Goal: Information Seeking & Learning: Learn about a topic

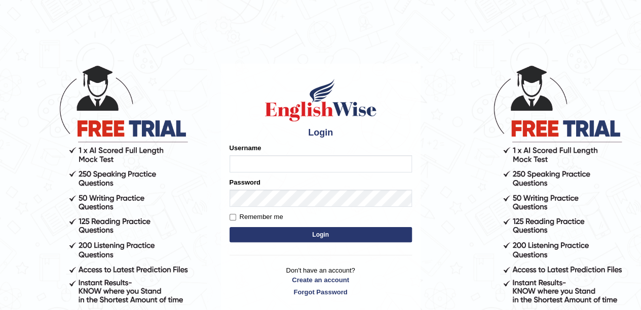
click at [305, 165] on input "Username" at bounding box center [320, 163] width 182 height 17
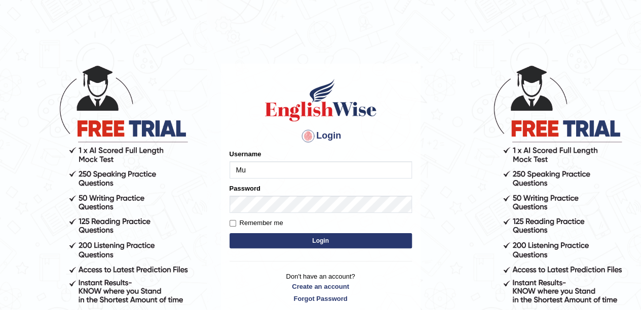
type input "M"
type input "mustafaD"
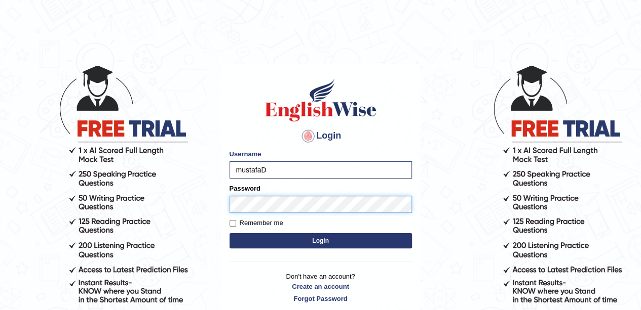
click at [229, 233] on button "Login" at bounding box center [320, 240] width 182 height 15
click at [361, 238] on button "Login" at bounding box center [320, 240] width 182 height 15
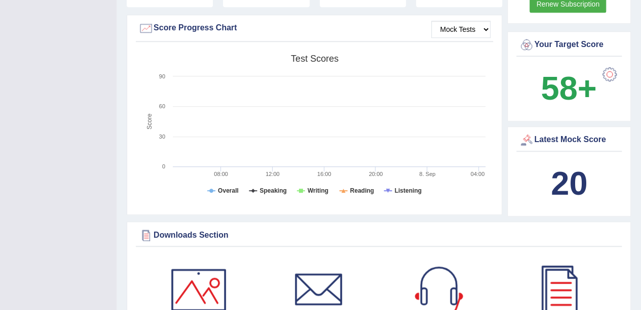
scroll to position [354, 0]
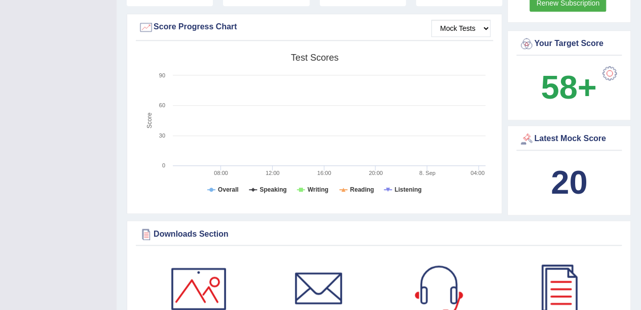
click at [591, 139] on div "Latest Mock Score" at bounding box center [569, 139] width 100 height 15
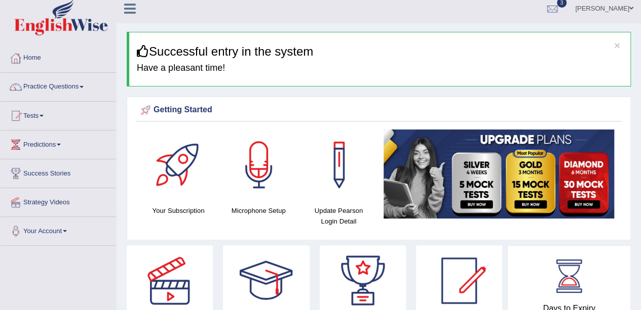
scroll to position [0, 0]
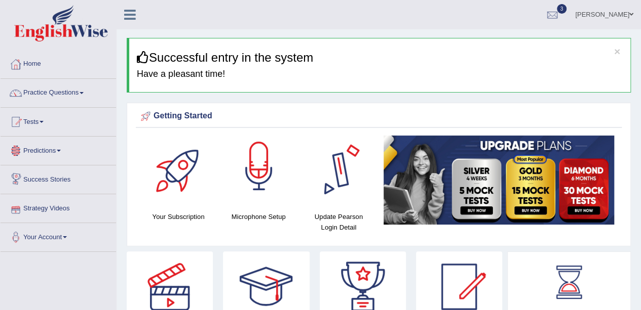
click at [272, 190] on div at bounding box center [258, 171] width 71 height 71
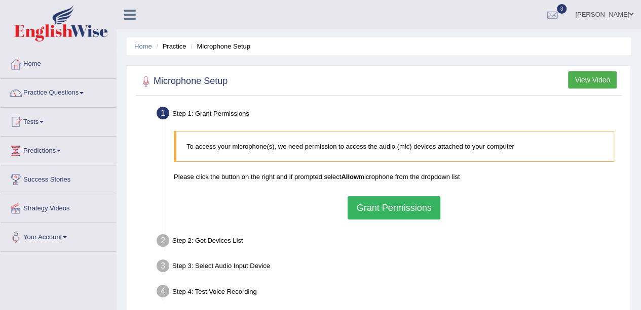
click at [408, 207] on button "Grant Permissions" at bounding box center [393, 207] width 92 height 23
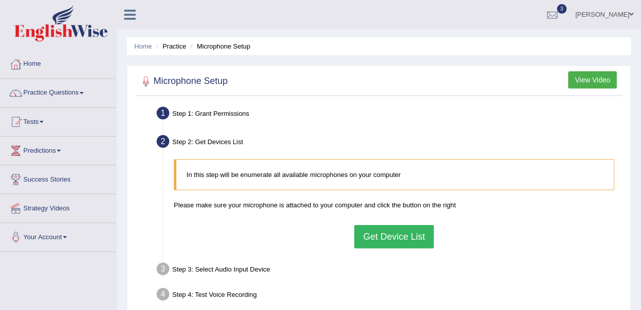
click at [362, 220] on div "In this step will be enumerate all available microphones on your computer Pleas…" at bounding box center [394, 203] width 450 height 99
click at [412, 246] on button "Get Device List" at bounding box center [393, 236] width 79 height 23
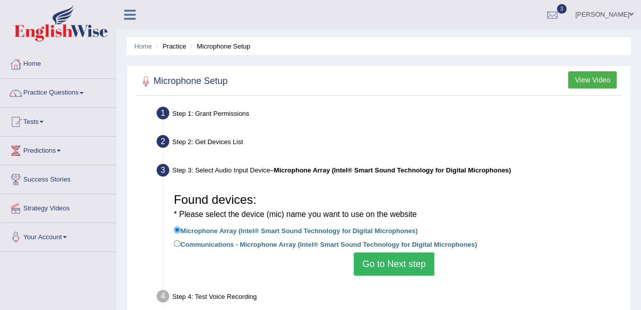
click at [418, 267] on button "Go to Next step" at bounding box center [393, 264] width 81 height 23
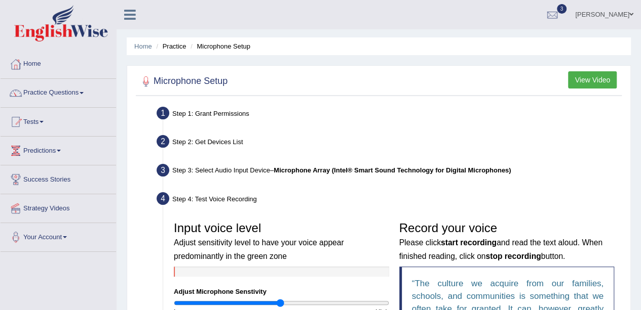
scroll to position [152, 0]
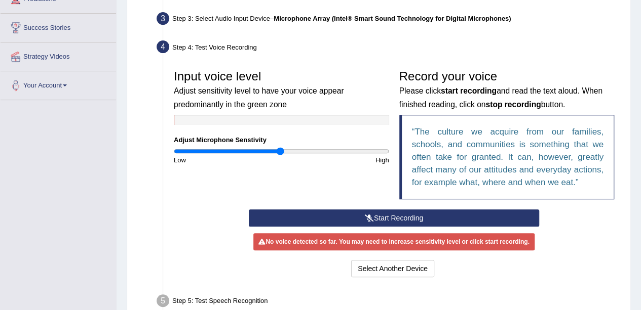
click at [320, 222] on button "Start Recording" at bounding box center [394, 218] width 290 height 17
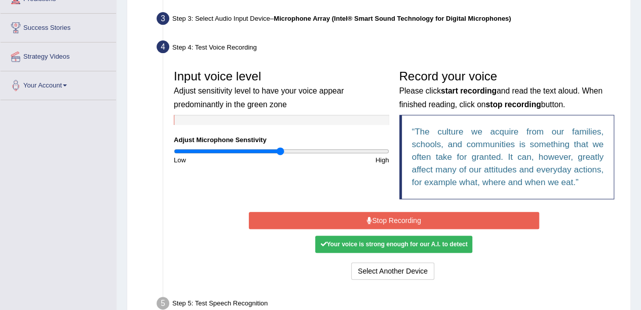
click at [452, 245] on div "Your voice is strong enough for our A.I. to detect" at bounding box center [393, 244] width 157 height 17
click at [439, 226] on button "Stop Recording" at bounding box center [394, 220] width 290 height 17
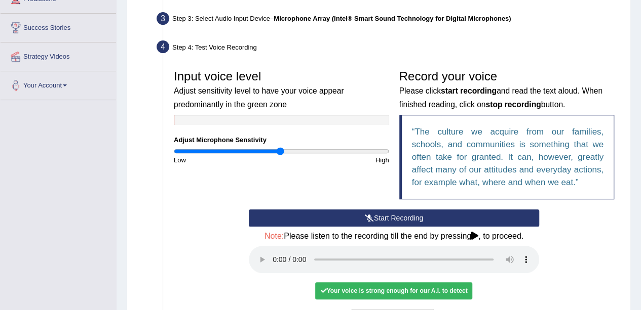
scroll to position [203, 0]
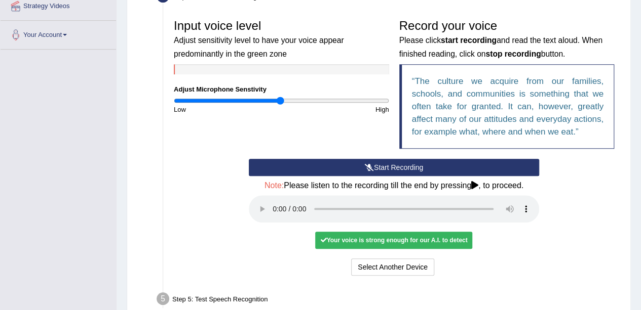
click at [399, 238] on div "Your voice is strong enough for our A.I. to detect" at bounding box center [393, 240] width 157 height 17
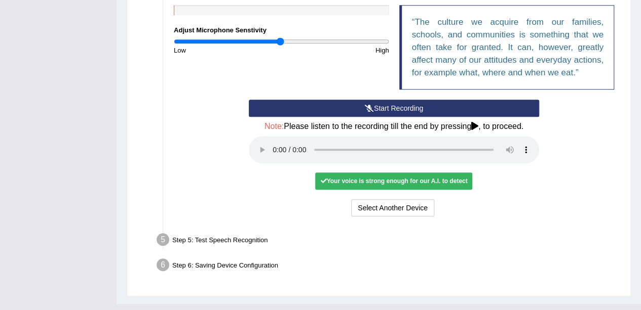
scroll to position [280, 0]
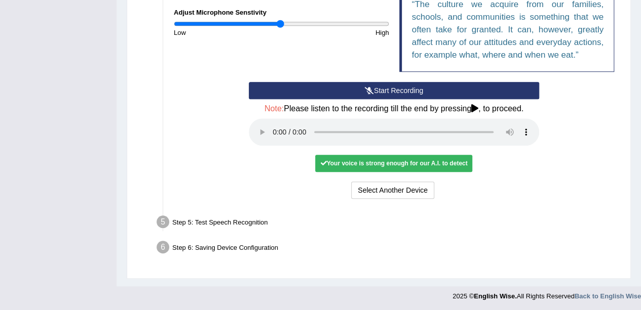
click at [402, 161] on div "Your voice is strong enough for our A.I. to detect" at bounding box center [393, 163] width 157 height 17
click at [323, 163] on icon at bounding box center [323, 164] width 6 height 6
click at [329, 162] on div "Your voice is strong enough for our A.I. to detect" at bounding box center [393, 163] width 157 height 17
click at [391, 94] on button "Start Recording" at bounding box center [394, 90] width 290 height 17
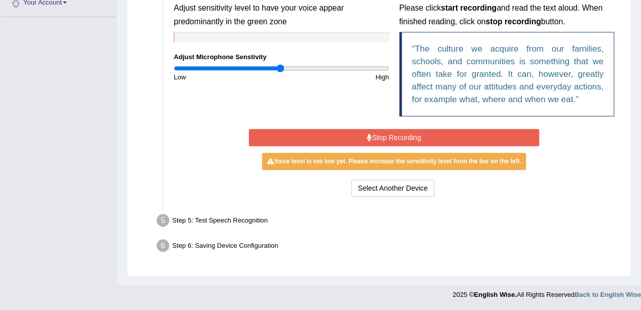
scroll to position [233, 0]
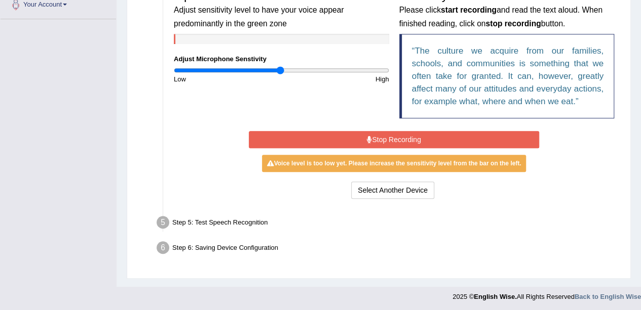
click at [402, 160] on div "Voice level is too low yet. Please increase the sensitivity level from the bar …" at bounding box center [394, 163] width 264 height 17
click at [388, 132] on button "Stop Recording" at bounding box center [394, 139] width 290 height 17
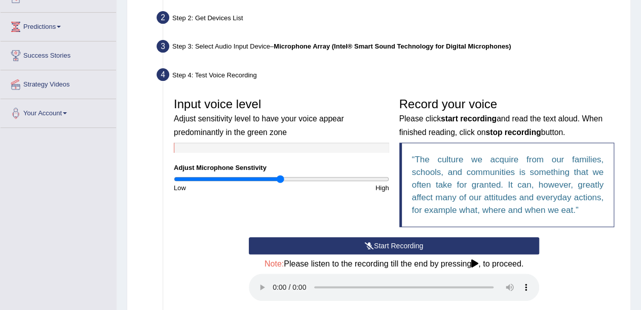
scroll to position [0, 0]
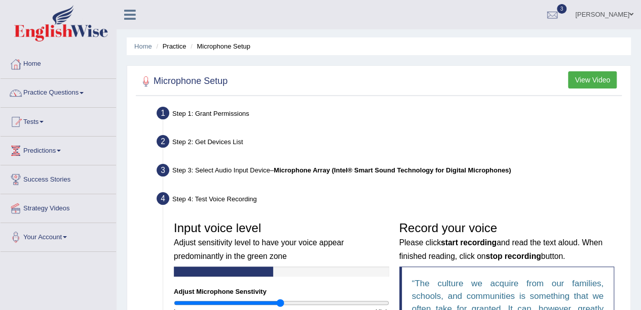
click at [582, 74] on button "View Video" at bounding box center [592, 79] width 49 height 17
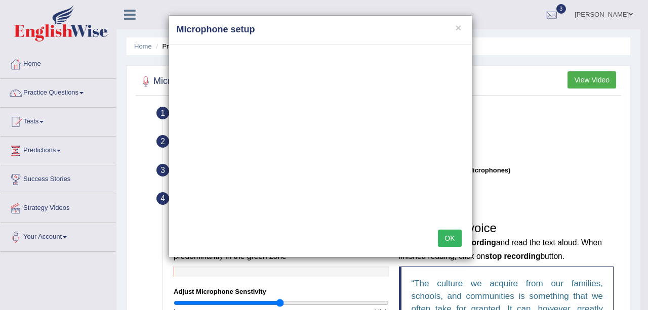
click at [456, 240] on button "OK" at bounding box center [449, 238] width 23 height 17
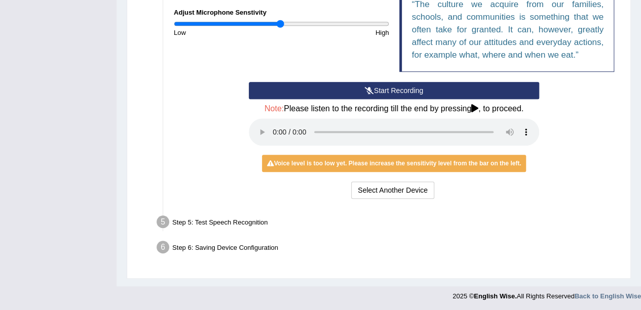
scroll to position [77, 0]
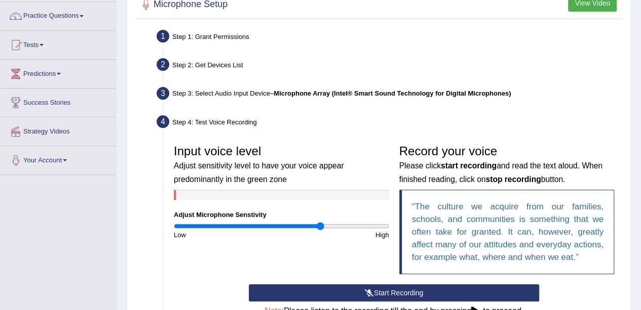
drag, startPoint x: 283, startPoint y: 225, endPoint x: 319, endPoint y: 228, distance: 36.6
click at [319, 228] on input "range" at bounding box center [281, 226] width 215 height 8
type input "1.3"
click at [312, 227] on input "range" at bounding box center [281, 226] width 215 height 8
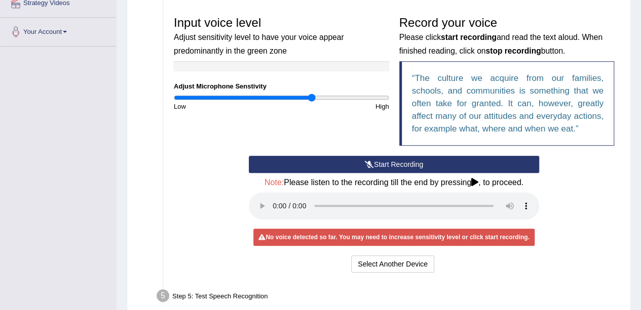
scroll to position [229, 0]
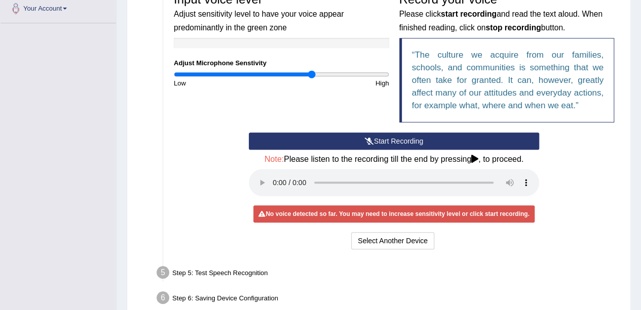
click at [398, 214] on div "No voice detected so far. You may need to increase sensitivity level or click s…" at bounding box center [393, 214] width 281 height 17
click at [398, 213] on div "No voice detected so far. You may need to increase sensitivity level or click s…" at bounding box center [393, 214] width 281 height 17
click at [383, 142] on button "Start Recording" at bounding box center [394, 141] width 290 height 17
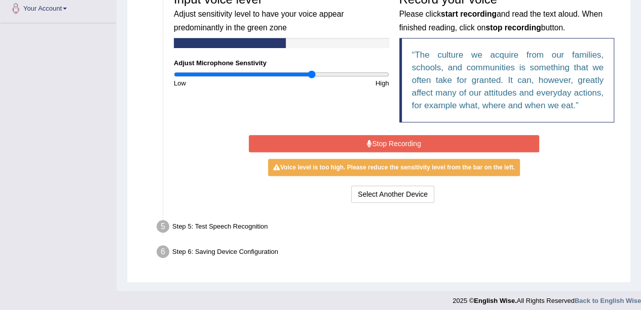
click at [456, 143] on button "Stop Recording" at bounding box center [394, 143] width 290 height 17
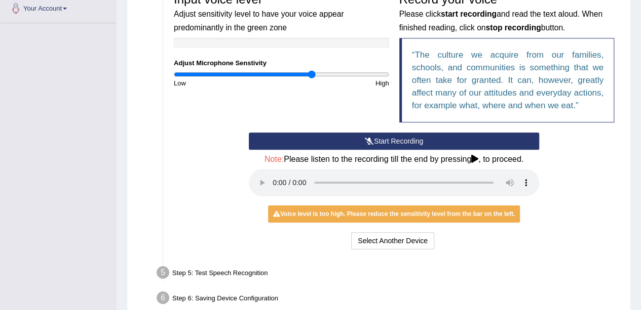
click at [394, 272] on div "Step 5: Test Speech Recognition" at bounding box center [388, 274] width 473 height 22
click at [387, 168] on div "Note: Please listen to the recording till the end by pressing , to proceed." at bounding box center [394, 177] width 290 height 44
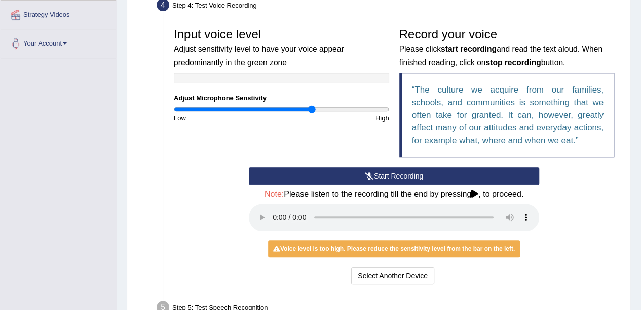
scroll to position [178, 0]
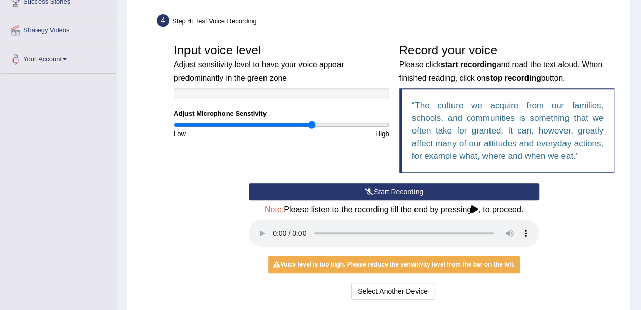
click at [280, 83] on h3 "Input voice level Adjust sensitivity level to have your voice appear predominan…" at bounding box center [281, 64] width 215 height 40
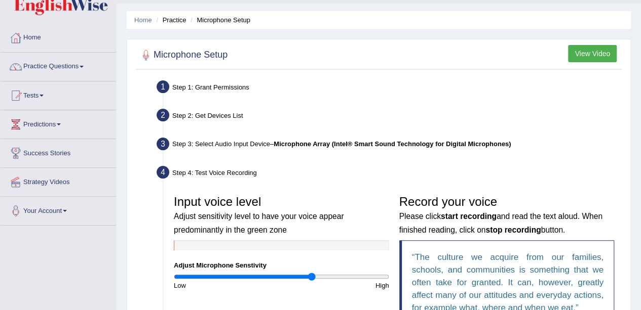
scroll to position [0, 0]
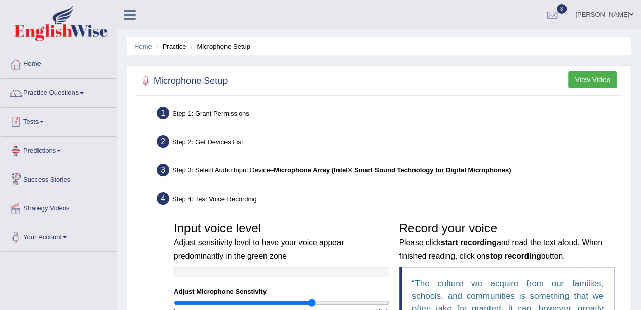
click at [71, 95] on link "Practice Questions" at bounding box center [58, 91] width 115 height 25
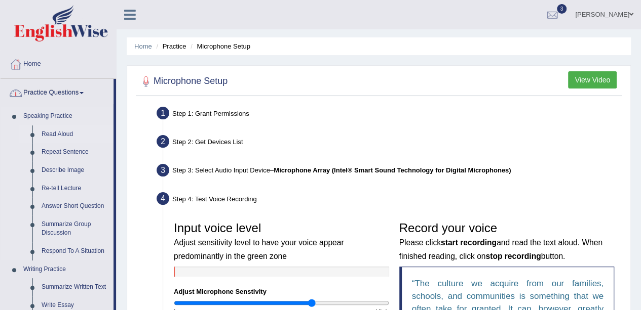
click at [66, 131] on link "Read Aloud" at bounding box center [75, 135] width 76 height 18
click at [67, 133] on link "Read Aloud" at bounding box center [75, 135] width 76 height 18
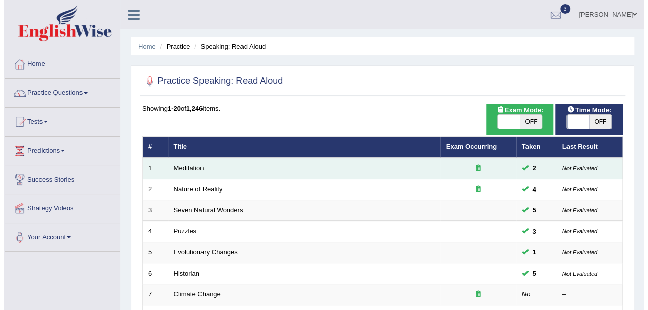
scroll to position [51, 0]
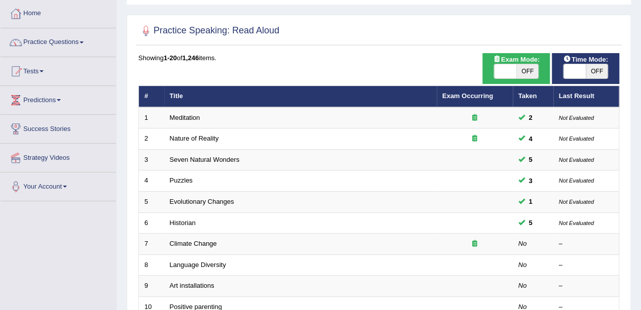
click at [592, 74] on span "OFF" at bounding box center [596, 71] width 22 height 14
checkbox input "true"
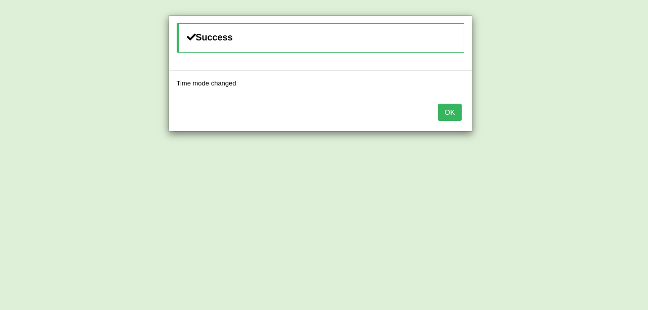
click at [439, 117] on button "OK" at bounding box center [449, 112] width 23 height 17
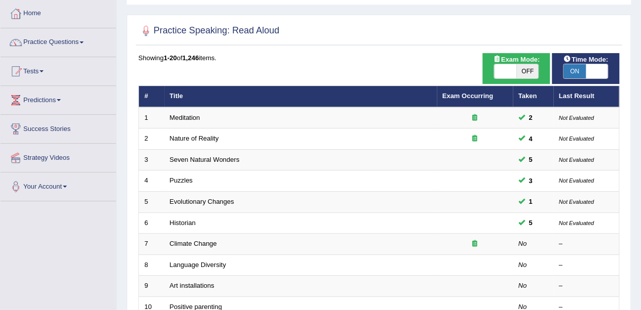
click at [528, 70] on span "OFF" at bounding box center [527, 71] width 22 height 14
checkbox input "true"
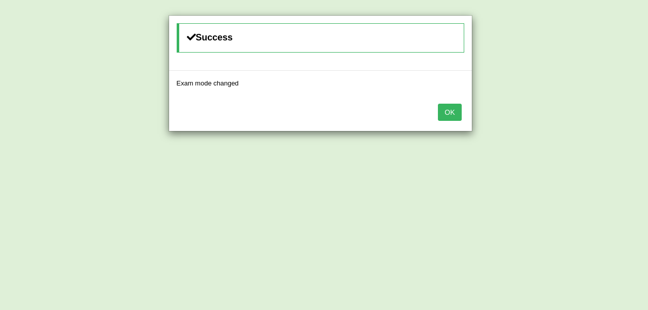
click at [448, 111] on button "OK" at bounding box center [449, 112] width 23 height 17
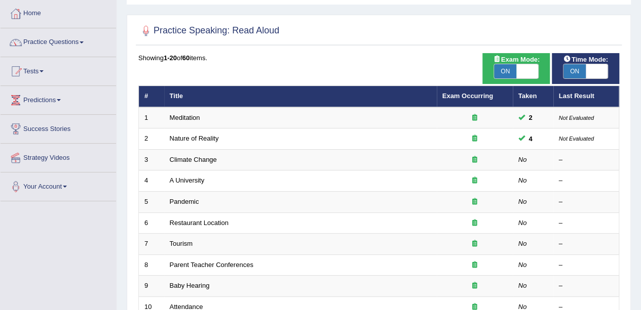
click at [75, 41] on link "Practice Questions" at bounding box center [58, 40] width 115 height 25
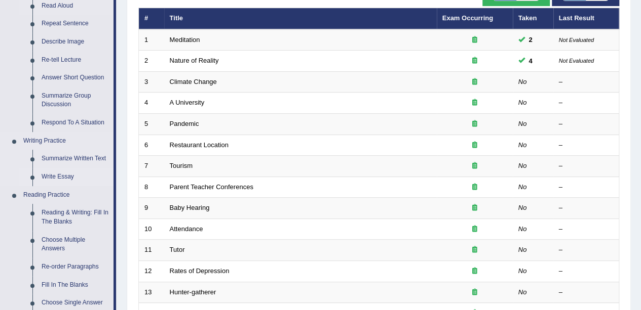
scroll to position [152, 0]
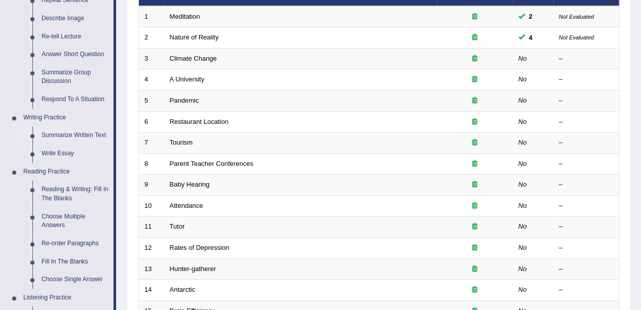
click at [76, 136] on link "Summarize Written Text" at bounding box center [75, 136] width 76 height 18
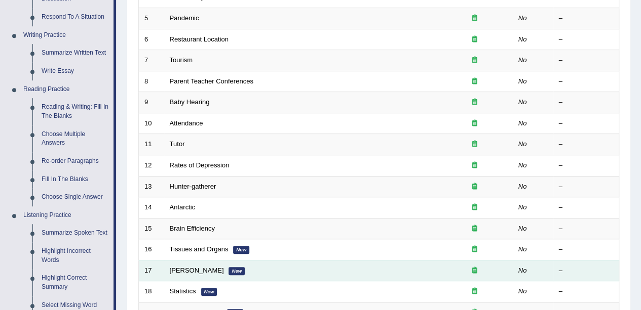
scroll to position [77, 0]
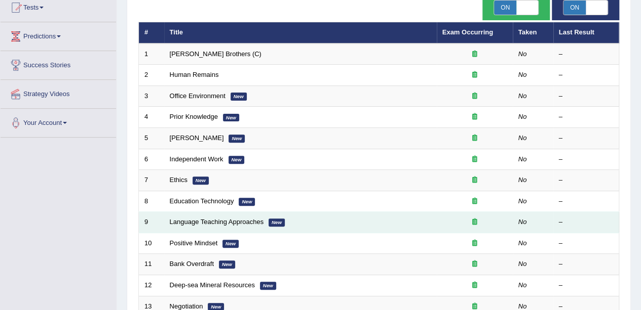
scroll to position [101, 0]
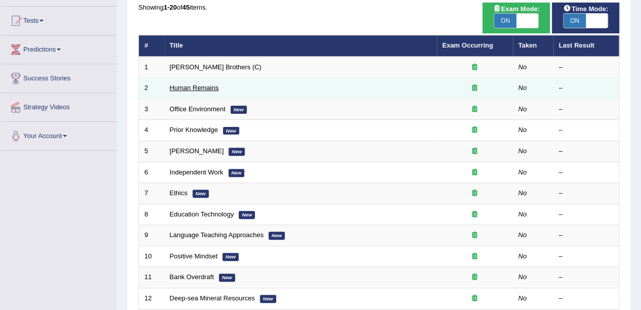
click at [200, 88] on link "Human Remains" at bounding box center [194, 88] width 49 height 8
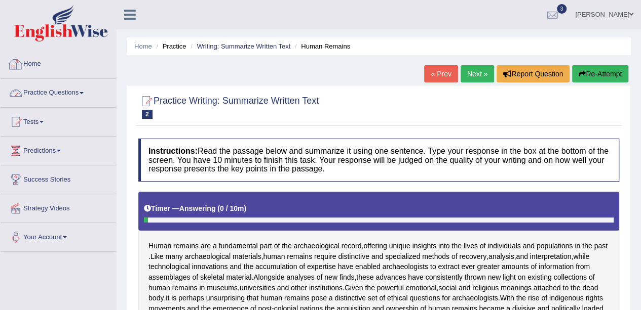
click at [68, 95] on link "Practice Questions" at bounding box center [58, 91] width 115 height 25
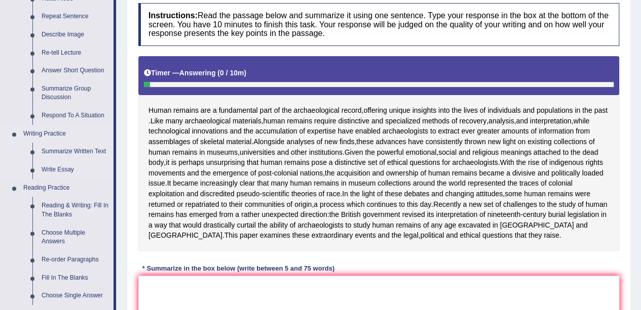
scroll to position [152, 0]
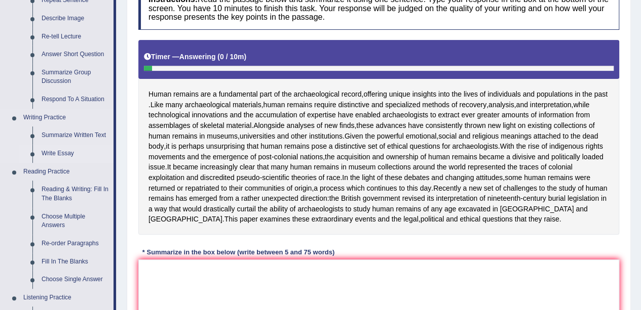
click at [56, 152] on link "Write Essay" at bounding box center [75, 154] width 76 height 18
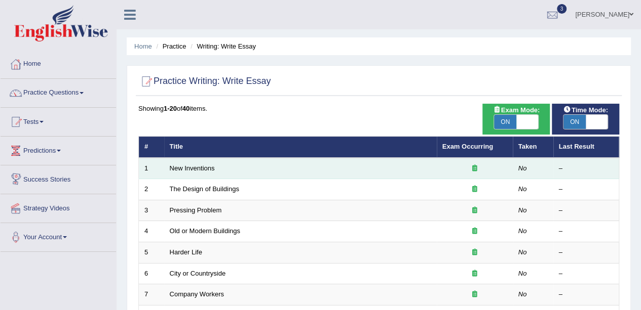
click at [183, 173] on td "New Inventions" at bounding box center [300, 168] width 272 height 21
click at [185, 172] on td "New Inventions" at bounding box center [300, 168] width 272 height 21
click at [191, 169] on link "New Inventions" at bounding box center [192, 169] width 45 height 8
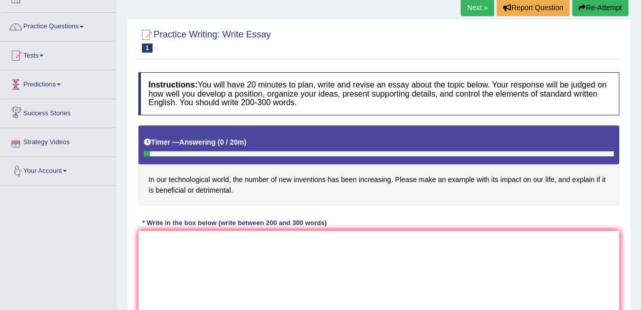
scroll to position [51, 0]
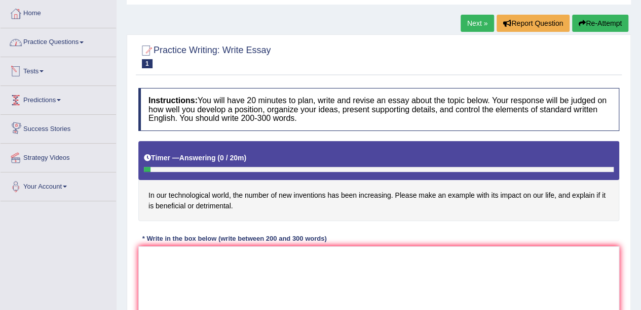
click at [79, 39] on link "Practice Questions" at bounding box center [58, 40] width 115 height 25
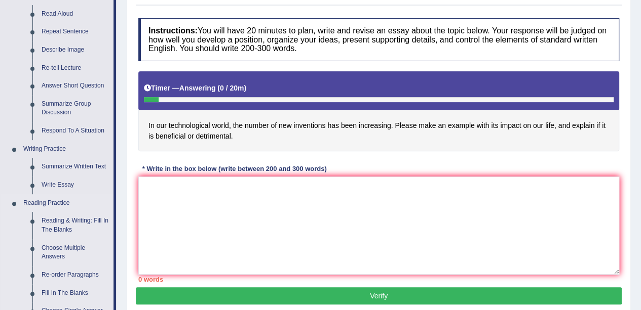
scroll to position [101, 0]
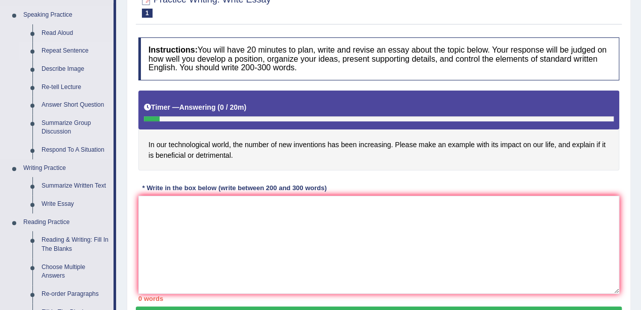
click at [68, 48] on link "Repeat Sentence" at bounding box center [75, 51] width 76 height 18
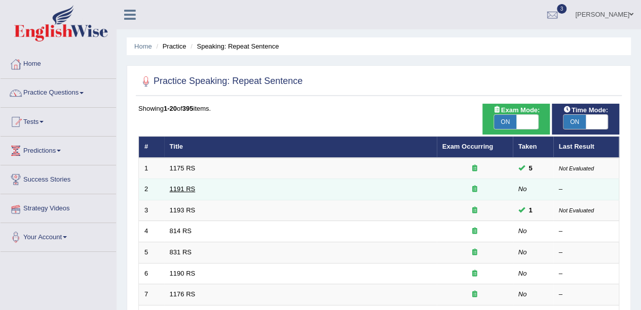
click at [185, 189] on link "1191 RS" at bounding box center [183, 189] width 26 height 8
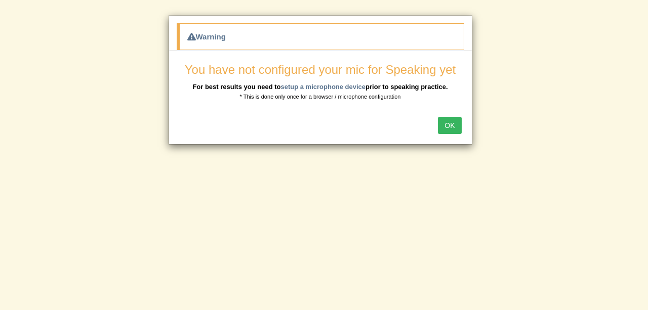
click at [457, 130] on button "OK" at bounding box center [449, 125] width 23 height 17
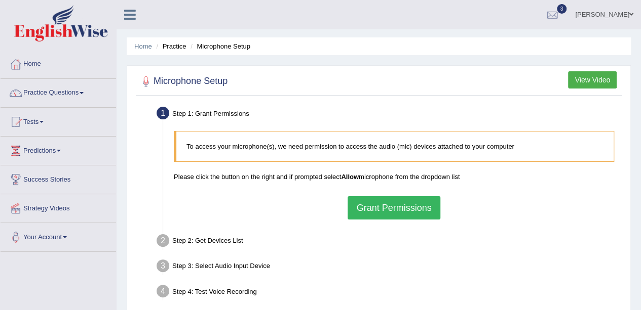
click at [409, 209] on button "Grant Permissions" at bounding box center [393, 207] width 92 height 23
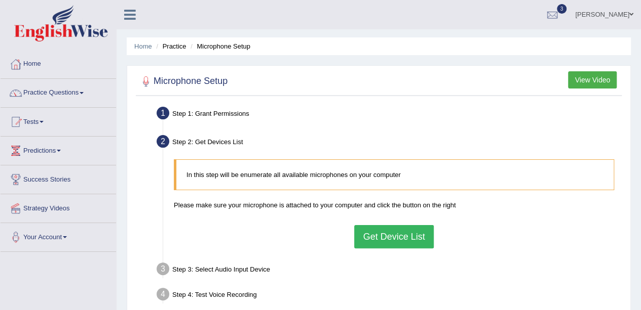
click at [392, 238] on button "Get Device List" at bounding box center [393, 236] width 79 height 23
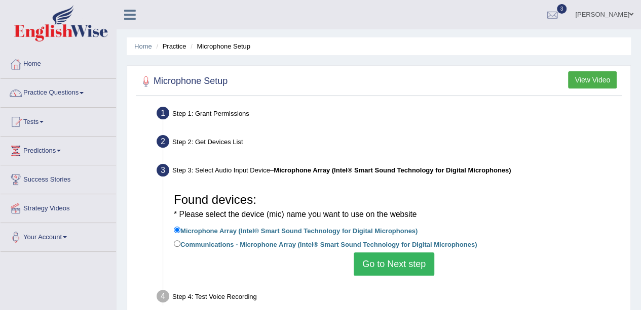
scroll to position [51, 0]
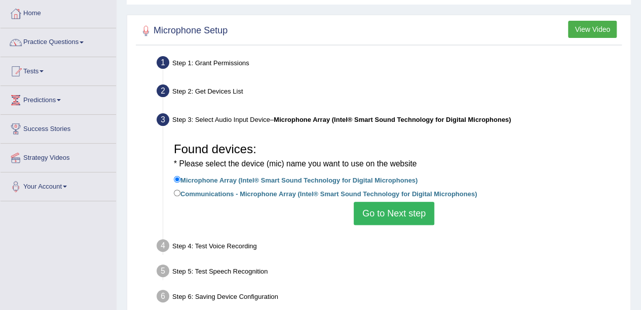
click at [380, 212] on button "Go to Next step" at bounding box center [393, 213] width 81 height 23
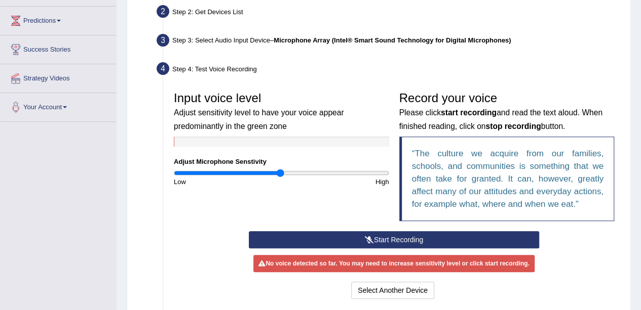
scroll to position [152, 0]
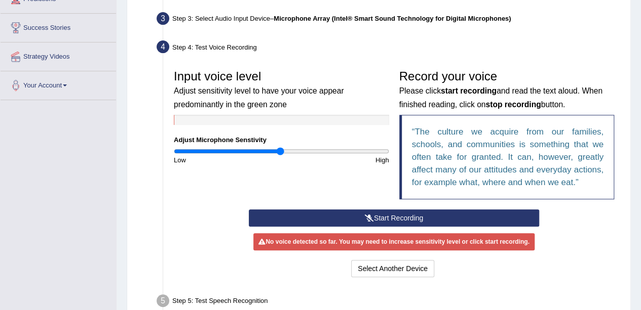
click at [388, 216] on button "Start Recording" at bounding box center [394, 218] width 290 height 17
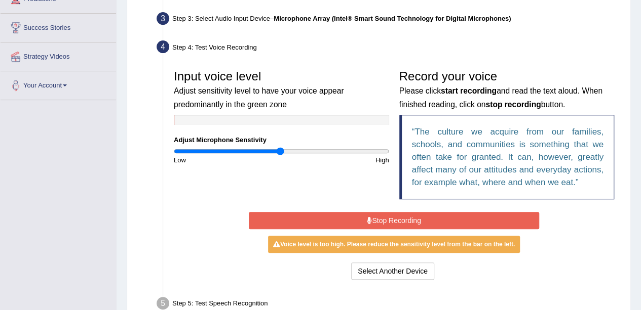
click at [388, 216] on button "Stop Recording" at bounding box center [394, 220] width 290 height 17
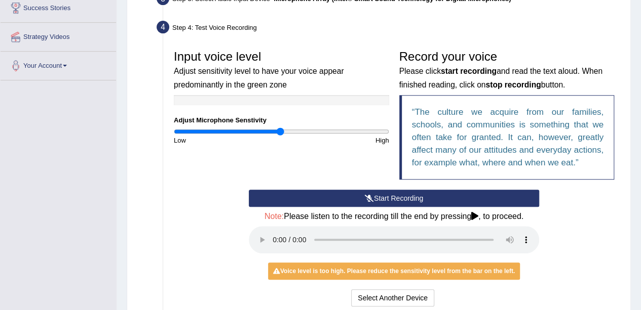
scroll to position [203, 0]
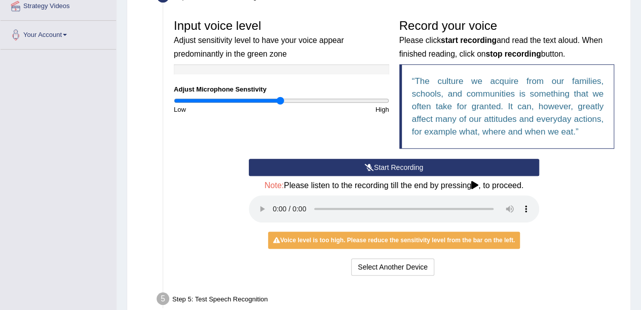
click at [337, 240] on div "Voice level is too high. Please reduce the sensitivity level from the bar on th…" at bounding box center [394, 240] width 252 height 17
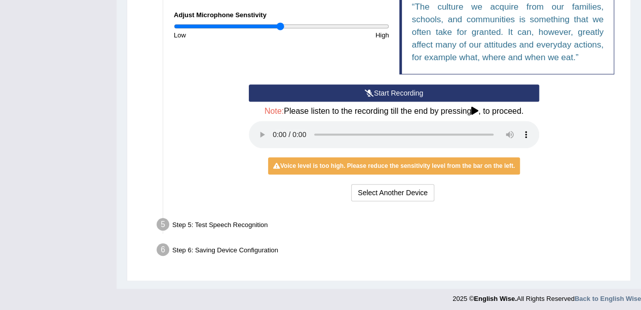
scroll to position [280, 0]
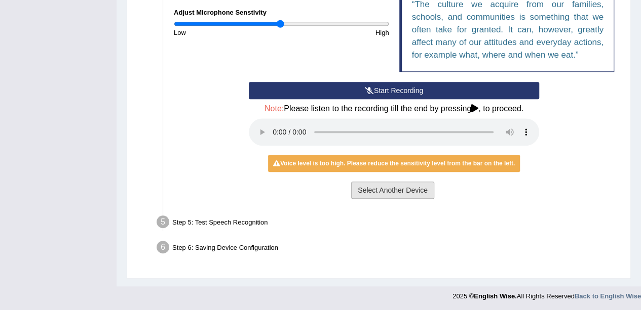
click at [385, 191] on button "Select Another Device" at bounding box center [392, 190] width 83 height 17
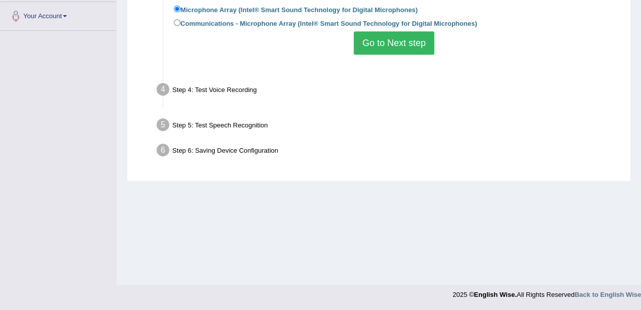
scroll to position [221, 0]
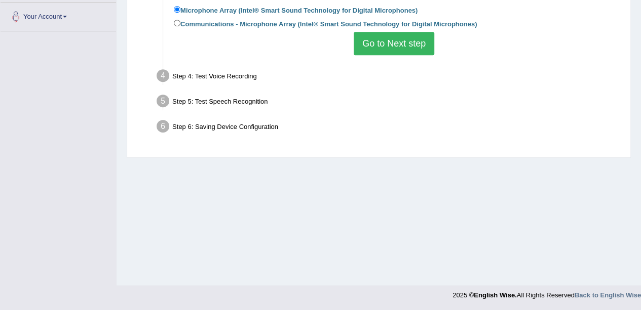
click at [370, 37] on button "Go to Next step" at bounding box center [393, 43] width 81 height 23
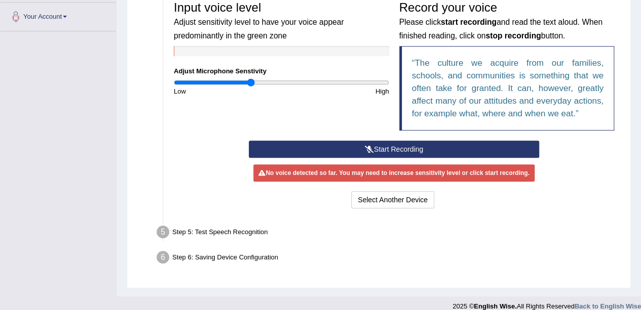
drag, startPoint x: 280, startPoint y: 83, endPoint x: 250, endPoint y: 85, distance: 29.4
type input "0.72"
click at [250, 85] on input "range" at bounding box center [281, 82] width 215 height 8
click at [354, 153] on button "Start Recording" at bounding box center [394, 149] width 290 height 17
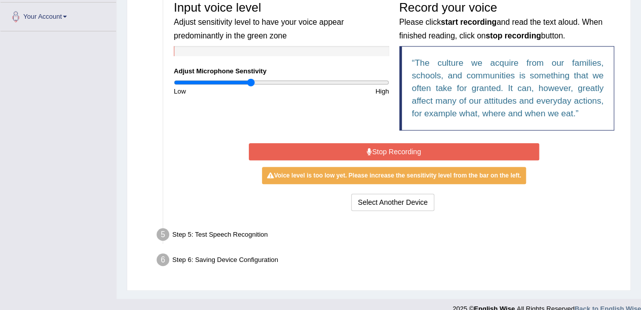
click at [341, 148] on button "Stop Recording" at bounding box center [394, 151] width 290 height 17
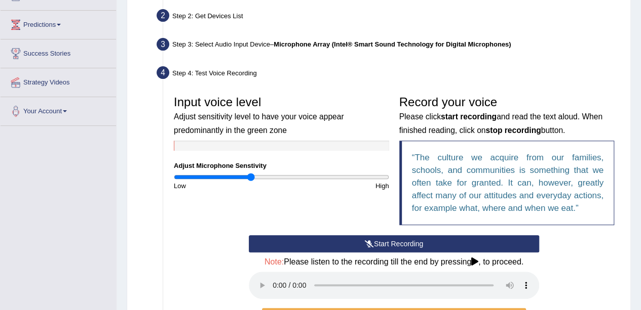
scroll to position [119, 0]
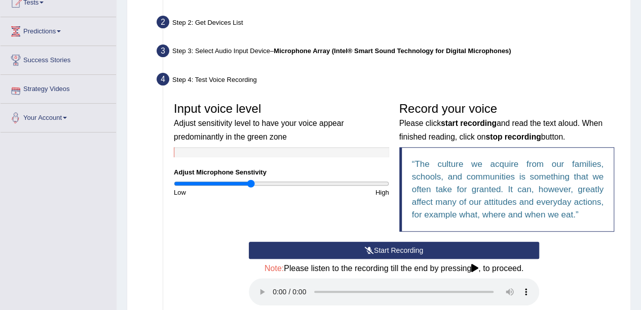
click at [307, 251] on button "Start Recording" at bounding box center [394, 250] width 290 height 17
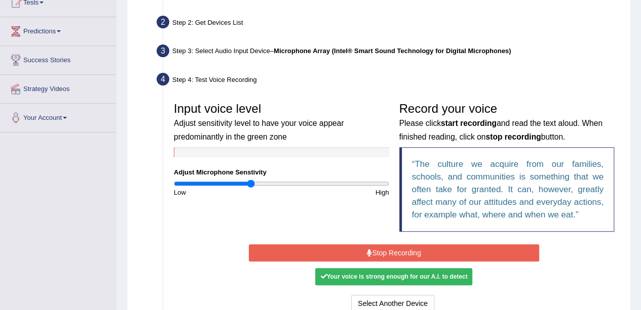
click at [472, 253] on button "Stop Recording" at bounding box center [394, 253] width 290 height 17
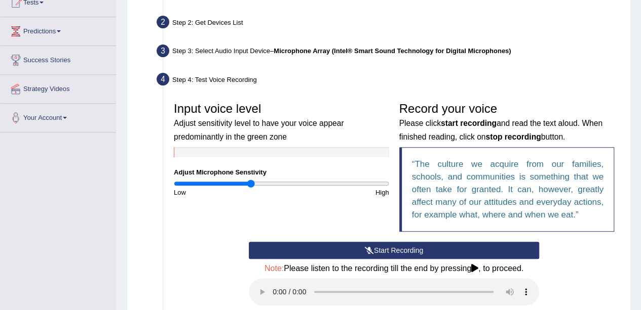
scroll to position [170, 0]
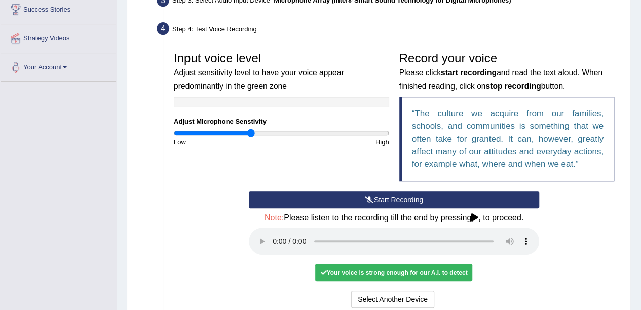
click at [447, 273] on div "Your voice is strong enough for our A.I. to detect" at bounding box center [393, 272] width 157 height 17
click at [337, 269] on div "Your voice is strong enough for our A.I. to detect" at bounding box center [393, 272] width 157 height 17
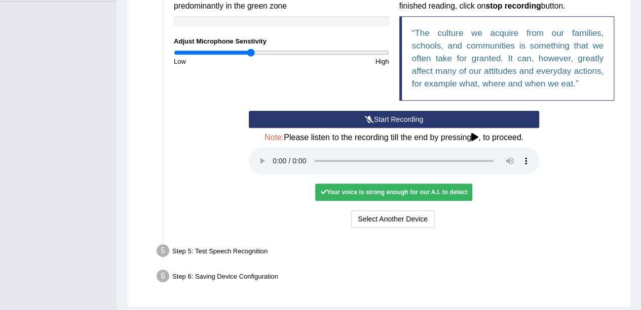
scroll to position [271, 0]
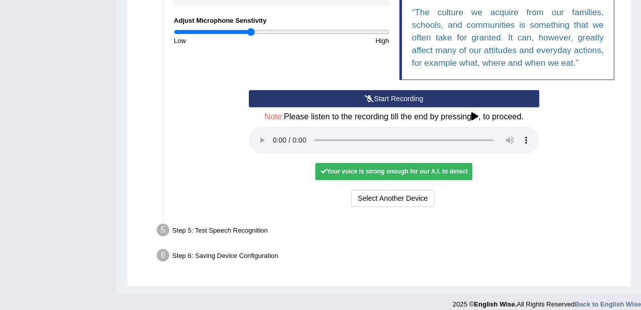
click at [356, 173] on div "Your voice is strong enough for our A.I. to detect" at bounding box center [393, 171] width 157 height 17
click at [360, 172] on div "Your voice is strong enough for our A.I. to detect" at bounding box center [393, 171] width 157 height 17
click at [405, 176] on div "Your voice is strong enough for our A.I. to detect" at bounding box center [393, 171] width 157 height 17
click at [414, 171] on div "Your voice is strong enough for our A.I. to detect" at bounding box center [393, 171] width 157 height 17
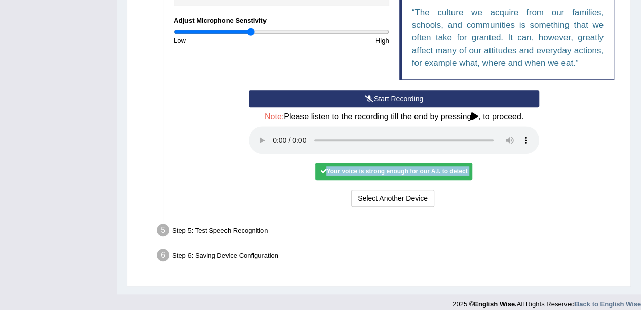
click at [507, 182] on div "Start Recording Stop Recording Note: Please listen to the recording till the en…" at bounding box center [394, 149] width 300 height 119
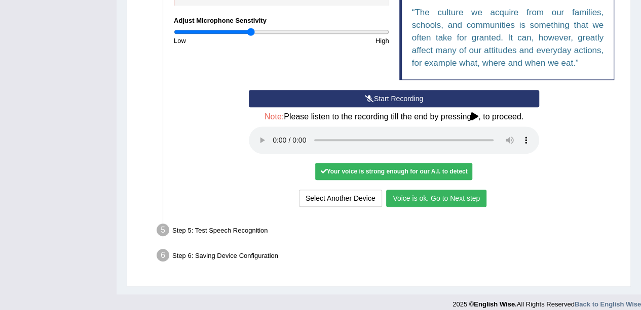
click at [452, 168] on div "Your voice is strong enough for our A.I. to detect" at bounding box center [393, 171] width 157 height 17
click at [450, 195] on button "Voice is ok. Go to Next step" at bounding box center [436, 198] width 100 height 17
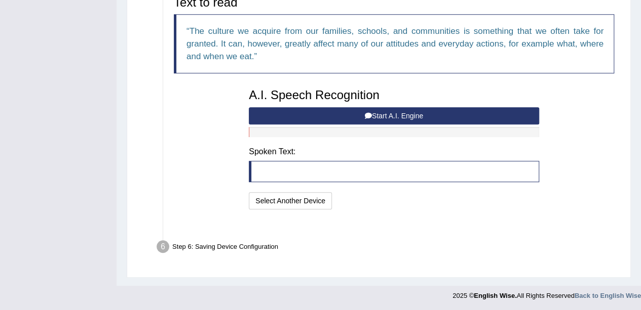
scroll to position [240, 0]
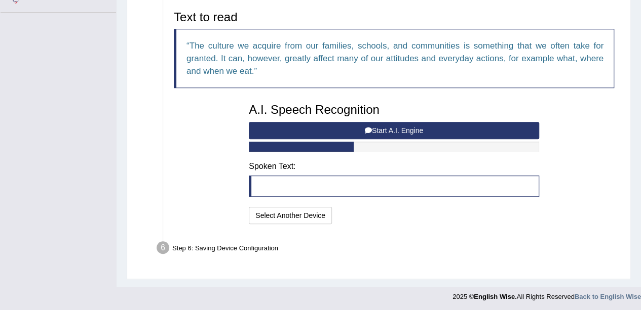
click at [385, 128] on button "Start A.I. Engine" at bounding box center [394, 130] width 290 height 17
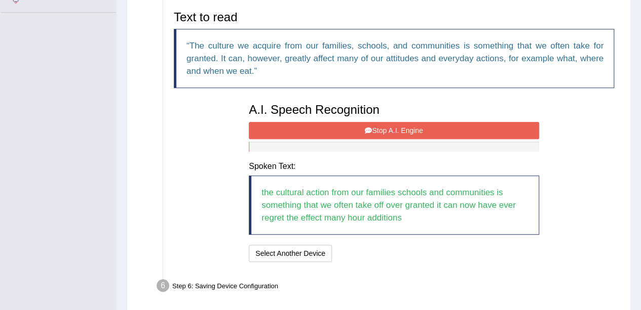
click at [427, 132] on button "Stop A.I. Engine" at bounding box center [394, 130] width 290 height 17
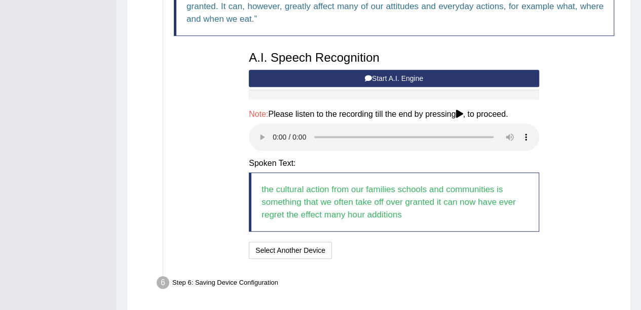
scroll to position [275, 0]
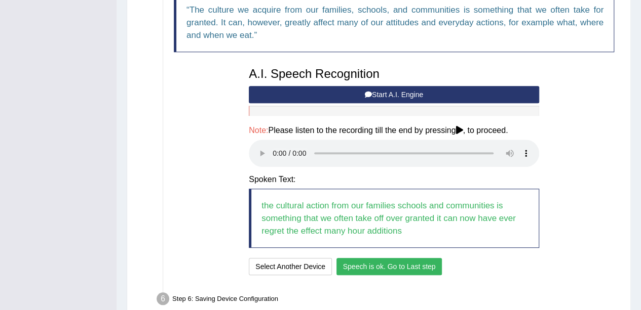
click at [379, 266] on button "Speech is ok. Go to Last step" at bounding box center [389, 266] width 106 height 17
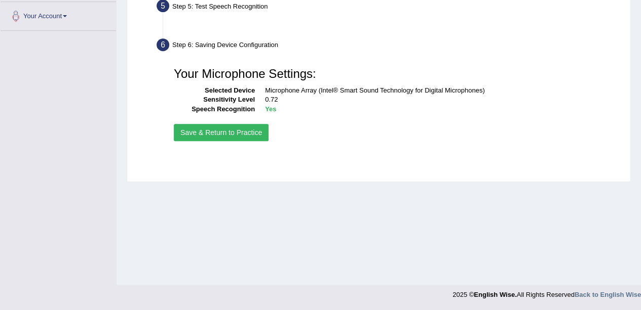
scroll to position [221, 0]
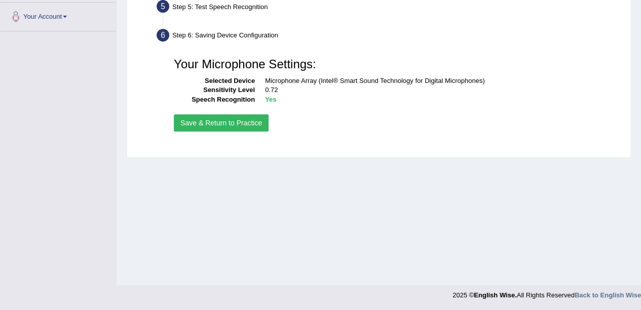
click at [226, 123] on button "Save & Return to Practice" at bounding box center [221, 122] width 95 height 17
click at [235, 120] on button "Save & Return to Practice" at bounding box center [221, 122] width 95 height 17
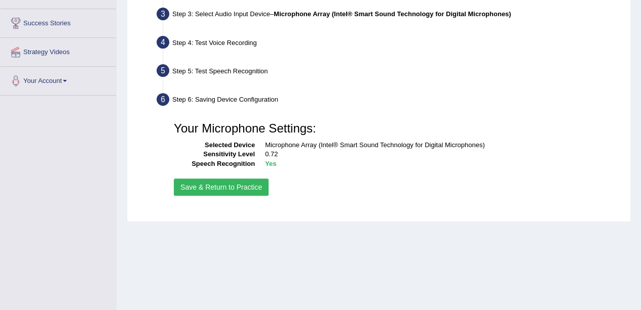
scroll to position [119, 0]
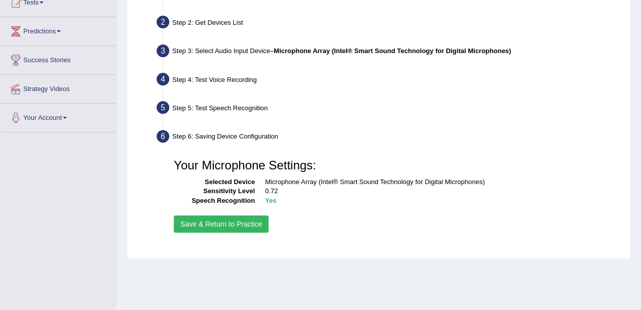
click at [246, 221] on button "Save & Return to Practice" at bounding box center [221, 224] width 95 height 17
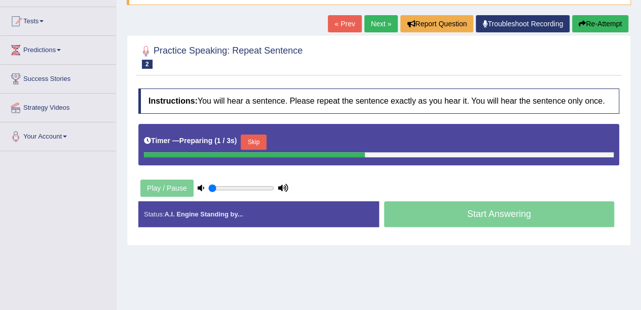
scroll to position [101, 0]
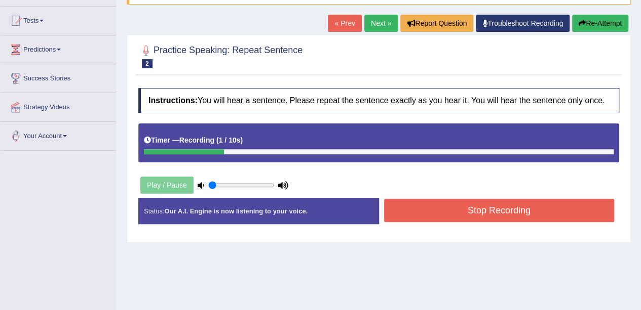
click at [395, 208] on button "Stop Recording" at bounding box center [499, 210] width 230 height 23
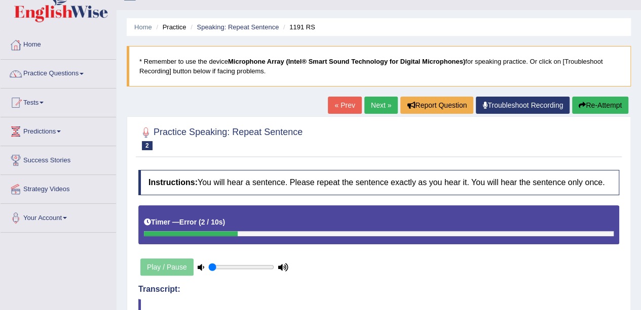
scroll to position [0, 0]
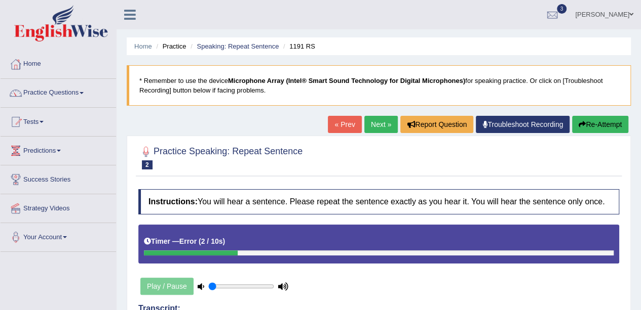
click at [601, 125] on button "Re-Attempt" at bounding box center [600, 124] width 56 height 17
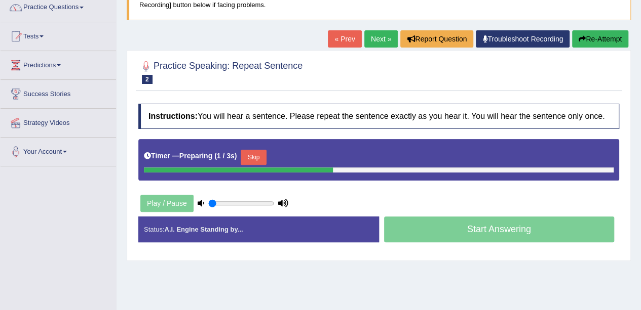
scroll to position [101, 0]
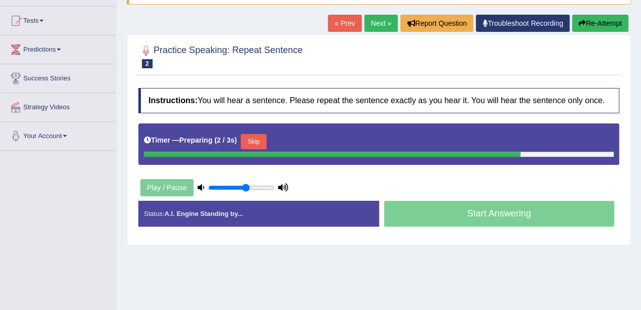
drag, startPoint x: 228, startPoint y: 184, endPoint x: 247, endPoint y: 185, distance: 18.8
type input "0.6"
click at [247, 185] on input "range" at bounding box center [241, 188] width 66 height 8
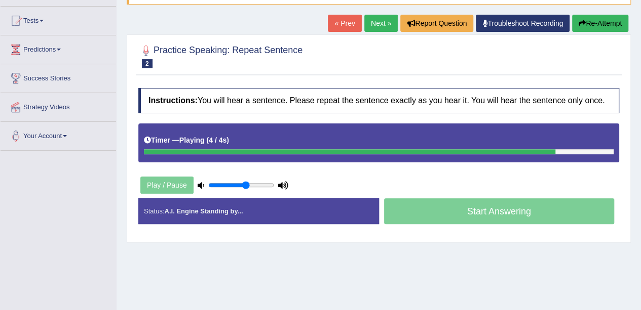
click at [308, 155] on div "Timer — Playing ( 4 / 4s ) Skip" at bounding box center [378, 143] width 481 height 39
click at [305, 152] on div at bounding box center [360, 151] width 432 height 5
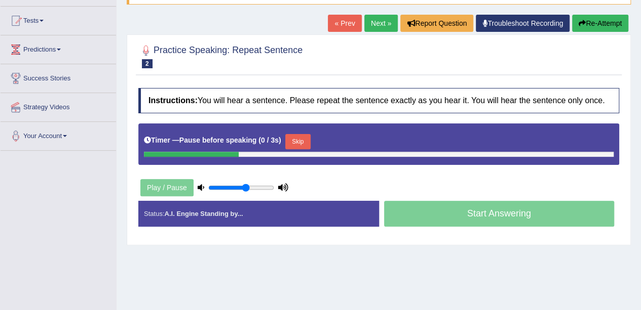
click at [600, 15] on button "Re-Attempt" at bounding box center [600, 23] width 56 height 17
click at [599, 20] on button "Re-Attempt" at bounding box center [600, 23] width 56 height 17
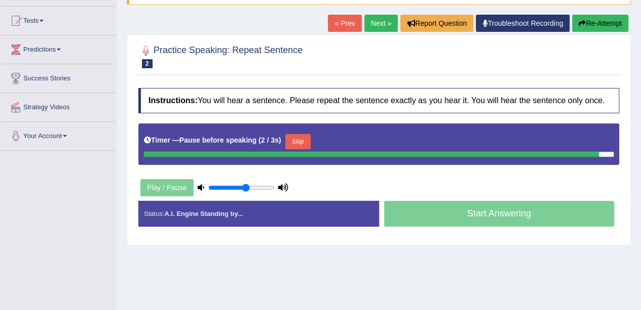
click at [599, 20] on button "Re-Attempt" at bounding box center [600, 23] width 56 height 17
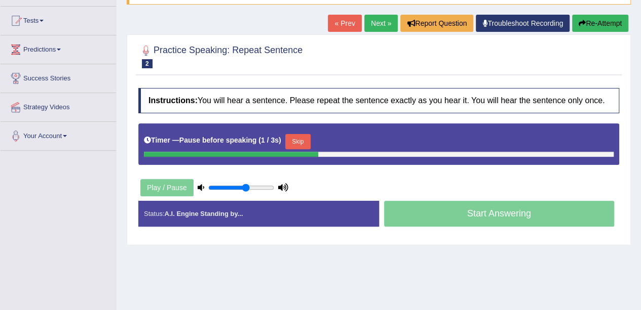
click at [449, 214] on div "Start Answering" at bounding box center [499, 215] width 241 height 28
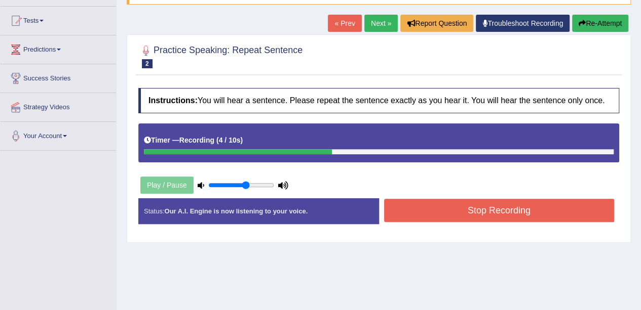
click at [449, 214] on button "Stop Recording" at bounding box center [499, 210] width 230 height 23
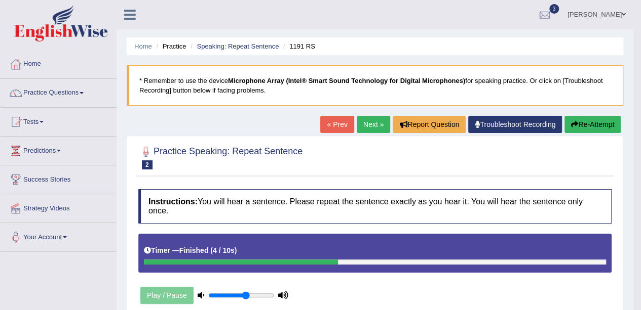
click at [603, 124] on button "Re-Attempt" at bounding box center [592, 124] width 56 height 17
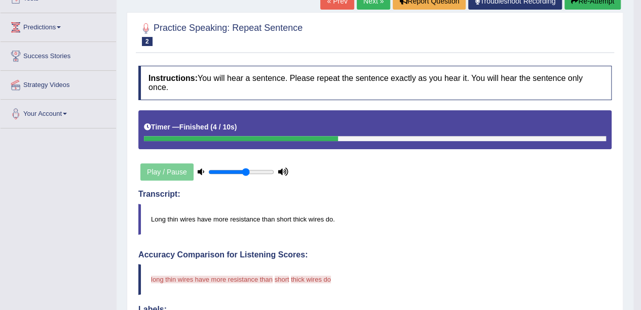
scroll to position [152, 0]
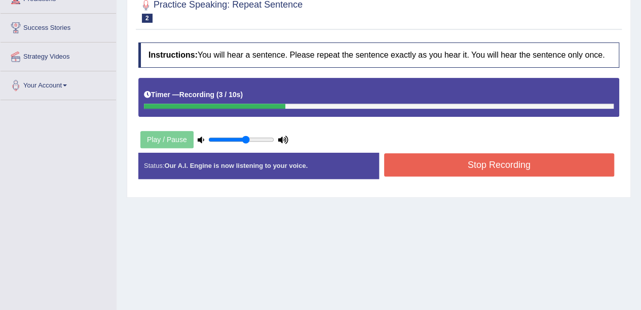
click at [498, 164] on button "Stop Recording" at bounding box center [499, 164] width 230 height 23
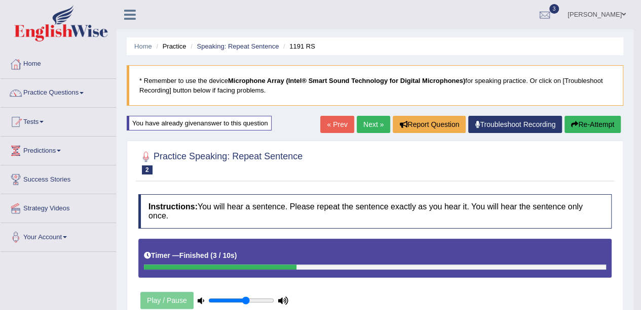
click at [568, 121] on button "Re-Attempt" at bounding box center [592, 124] width 56 height 17
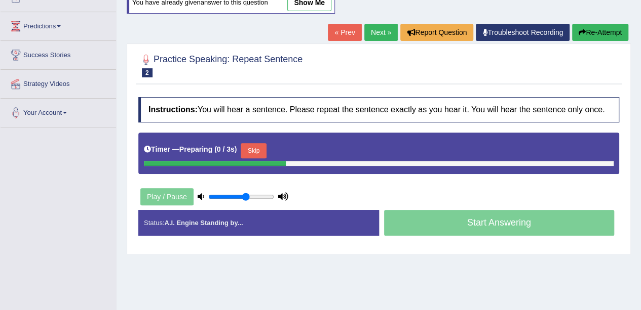
scroll to position [152, 0]
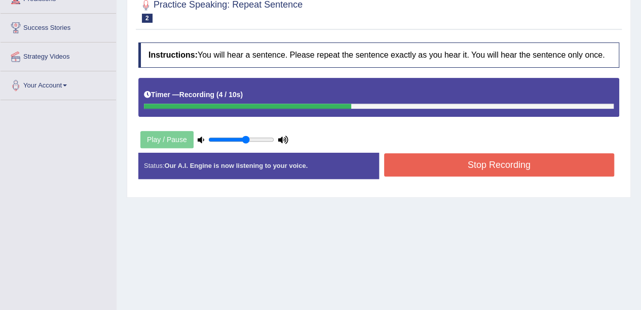
click at [447, 171] on button "Stop Recording" at bounding box center [499, 164] width 230 height 23
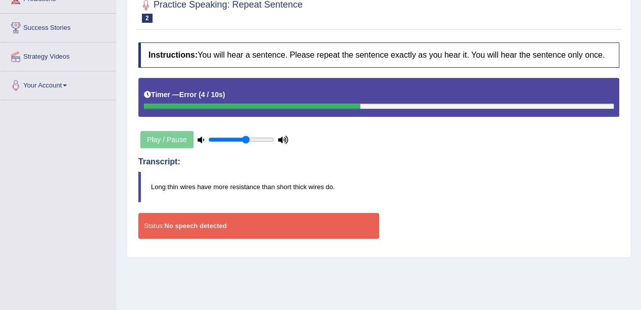
click at [175, 222] on strong "No speech detected" at bounding box center [195, 226] width 62 height 8
click at [206, 193] on blockquote "Long thin wires have more resistance than short thick wires do." at bounding box center [378, 187] width 481 height 31
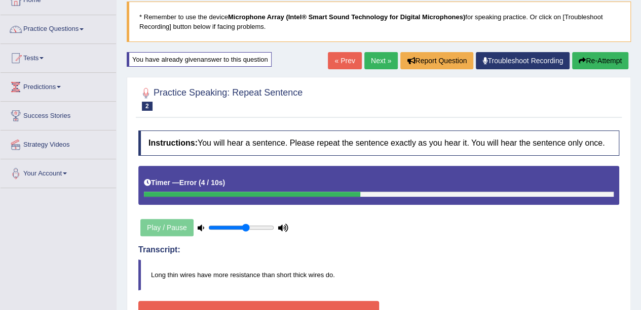
scroll to position [51, 0]
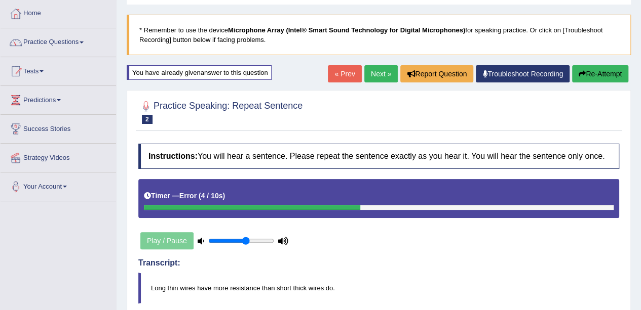
click at [583, 70] on icon "button" at bounding box center [581, 73] width 7 height 7
click at [585, 77] on button "Re-Attempt" at bounding box center [600, 73] width 56 height 17
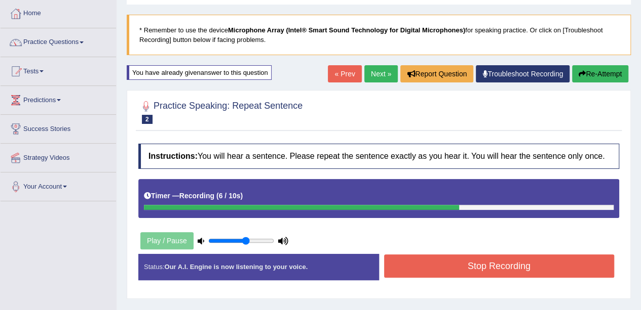
click at [463, 266] on button "Stop Recording" at bounding box center [499, 266] width 230 height 23
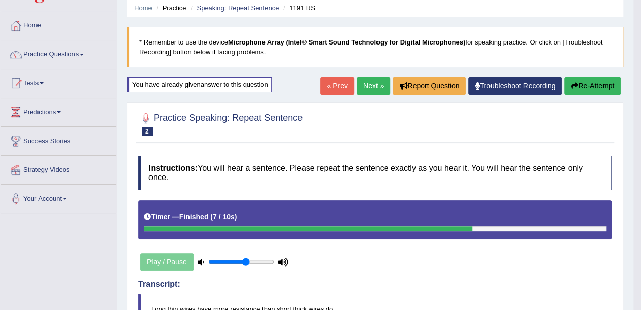
scroll to position [101, 0]
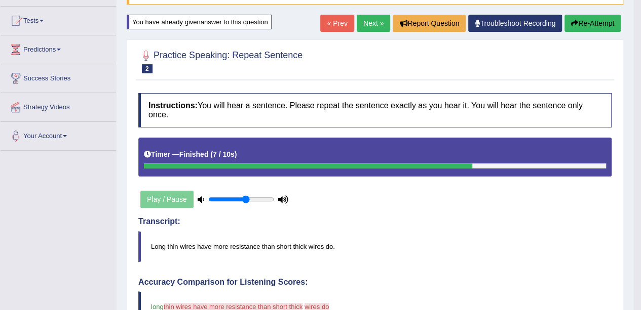
click at [579, 26] on button "Re-Attempt" at bounding box center [592, 23] width 56 height 17
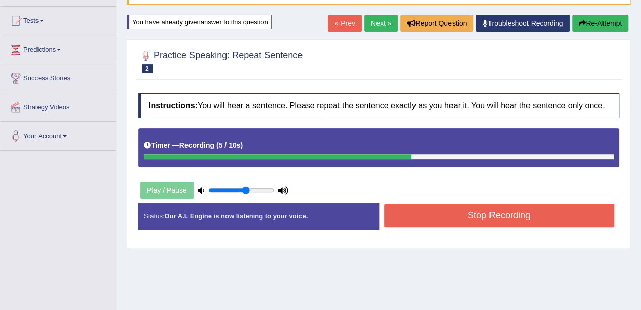
click at [466, 205] on button "Stop Recording" at bounding box center [499, 215] width 230 height 23
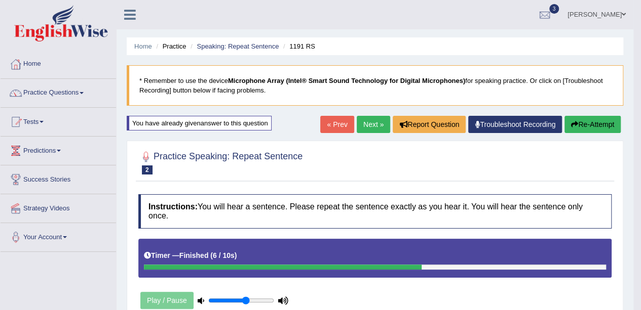
click at [369, 125] on link "Next »" at bounding box center [372, 124] width 33 height 17
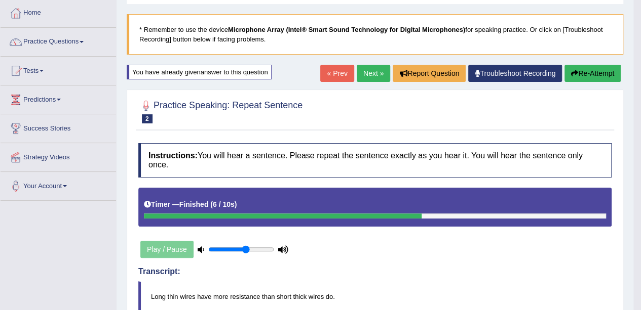
scroll to position [101, 0]
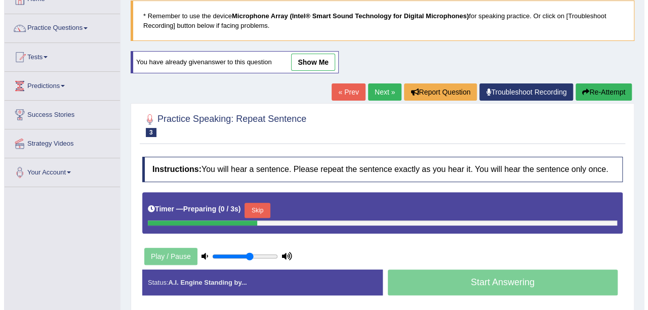
scroll to position [101, 0]
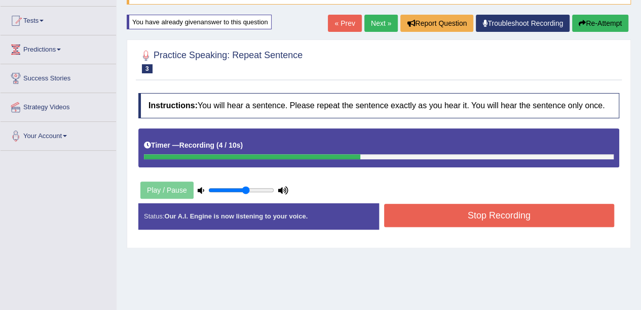
click at [438, 211] on button "Stop Recording" at bounding box center [499, 215] width 230 height 23
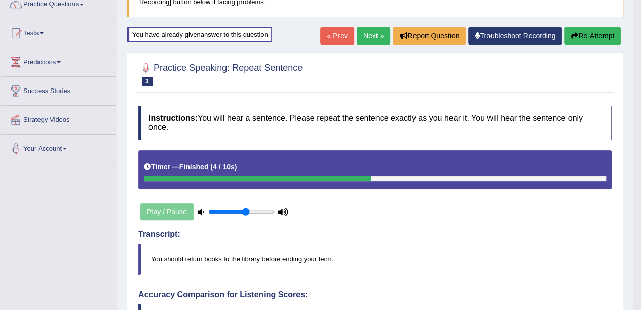
scroll to position [82, 0]
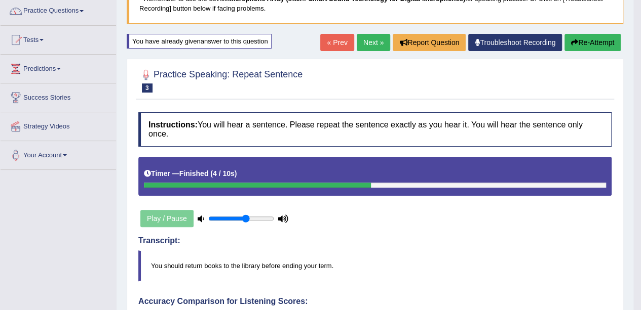
click at [589, 45] on button "Re-Attempt" at bounding box center [592, 42] width 56 height 17
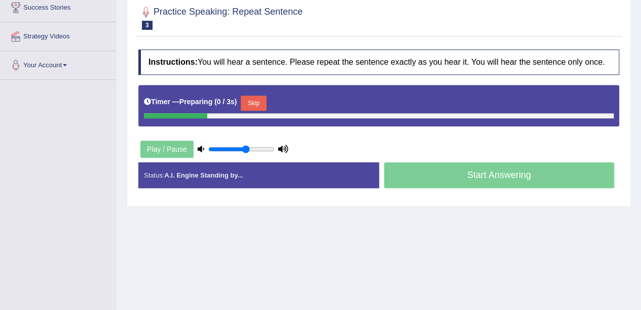
scroll to position [186, 0]
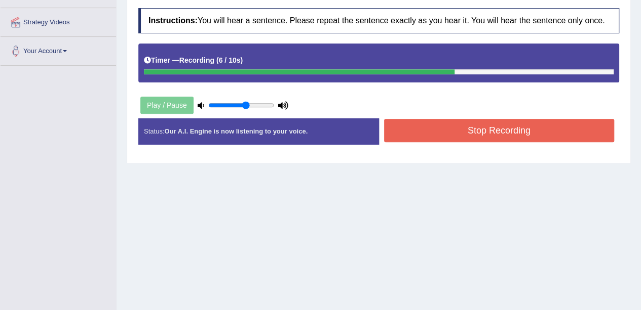
click at [587, 120] on button "Stop Recording" at bounding box center [499, 130] width 230 height 23
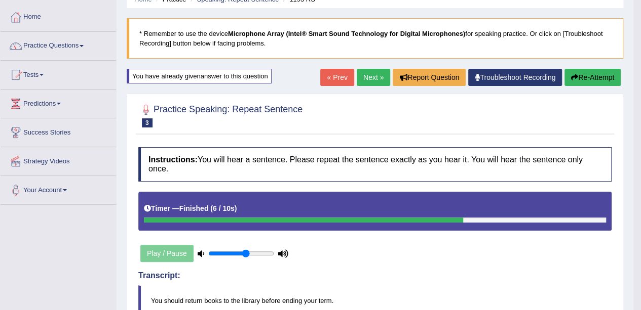
scroll to position [31, 0]
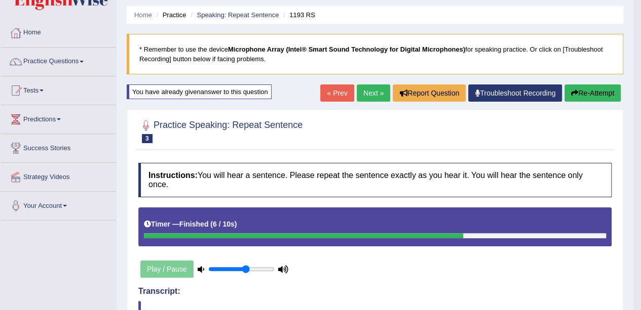
click at [371, 86] on link "Next »" at bounding box center [372, 93] width 33 height 17
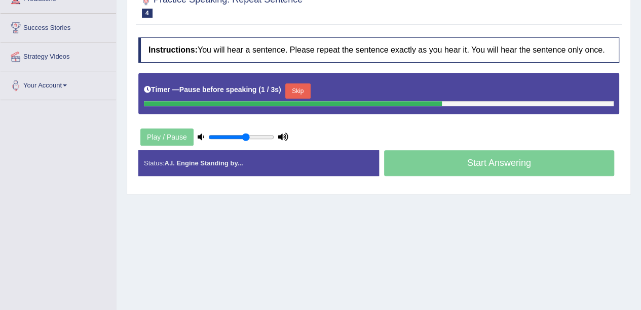
scroll to position [51, 0]
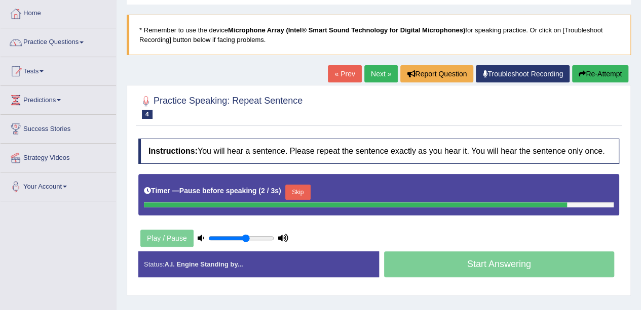
click at [603, 82] on button "Re-Attempt" at bounding box center [600, 73] width 56 height 17
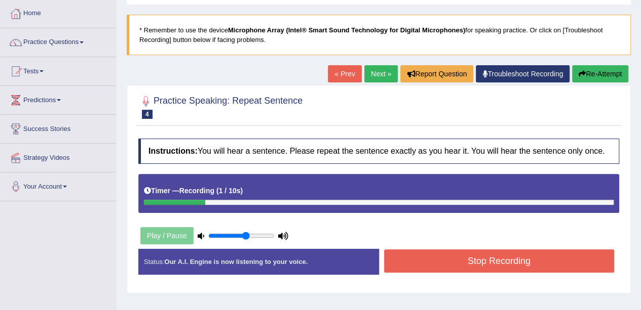
click at [474, 257] on button "Stop Recording" at bounding box center [499, 261] width 230 height 23
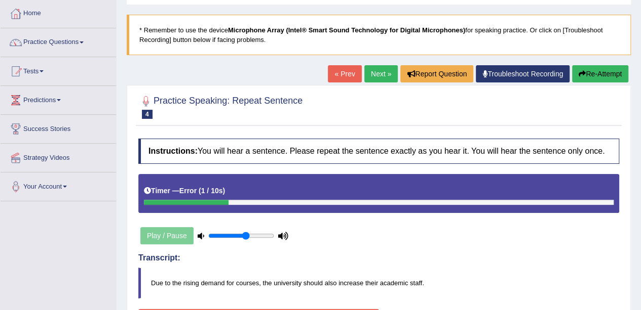
click at [578, 70] on icon "button" at bounding box center [581, 73] width 7 height 7
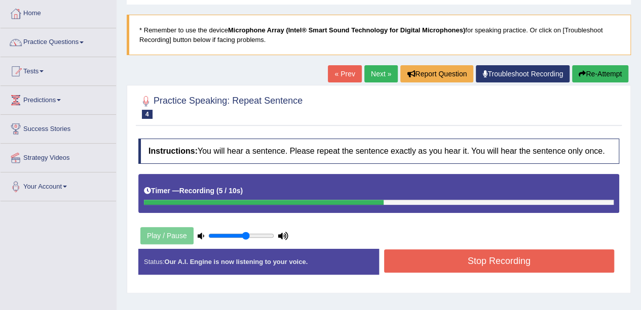
click at [565, 262] on button "Stop Recording" at bounding box center [499, 261] width 230 height 23
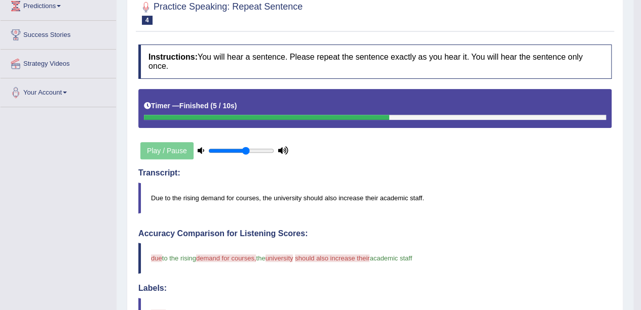
scroll to position [101, 0]
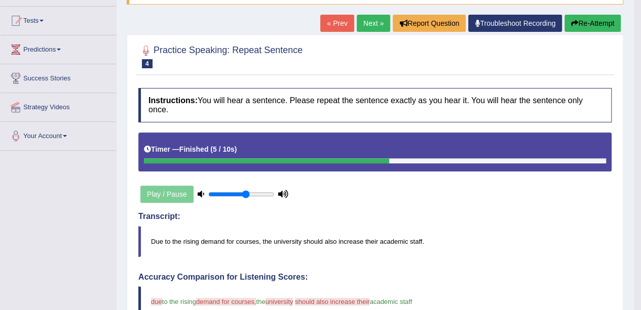
click at [575, 21] on icon "button" at bounding box center [574, 23] width 7 height 7
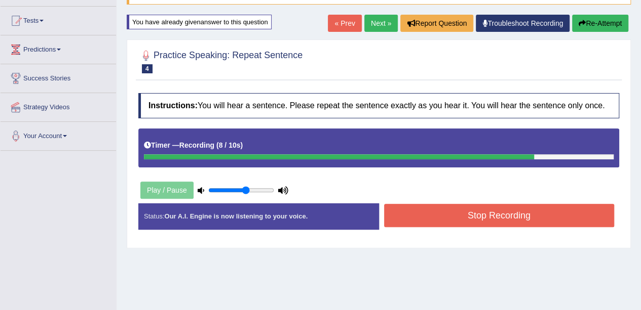
click at [471, 207] on button "Stop Recording" at bounding box center [499, 215] width 230 height 23
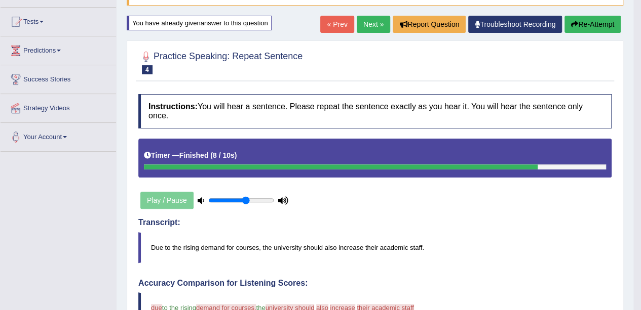
scroll to position [51, 0]
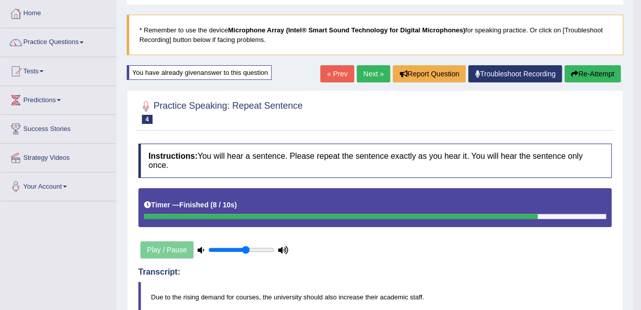
click at [579, 71] on button "Re-Attempt" at bounding box center [592, 73] width 56 height 17
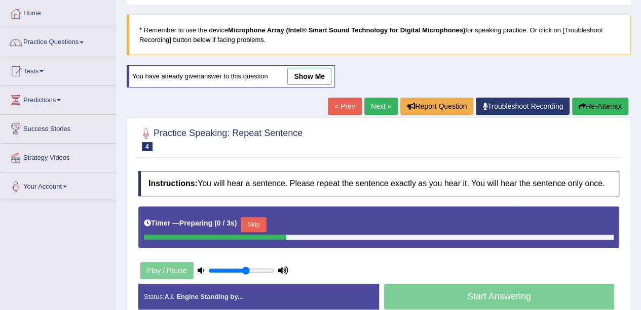
click at [373, 103] on link "Next »" at bounding box center [380, 106] width 33 height 17
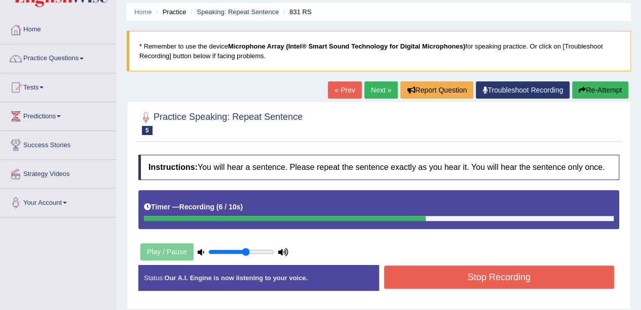
scroll to position [51, 0]
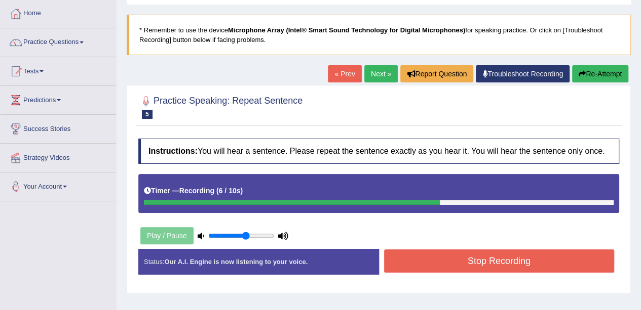
click at [522, 255] on button "Stop Recording" at bounding box center [499, 261] width 230 height 23
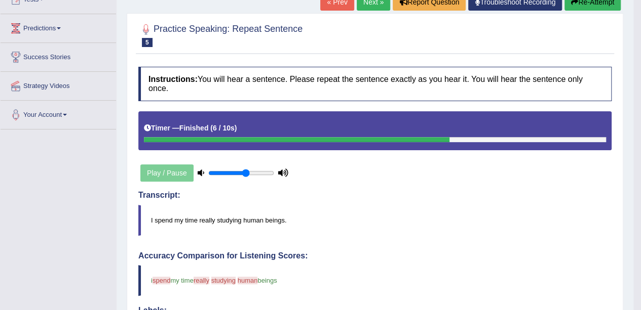
scroll to position [101, 0]
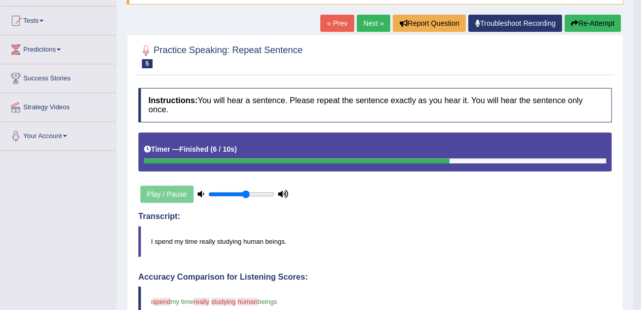
click at [583, 18] on button "Re-Attempt" at bounding box center [592, 23] width 56 height 17
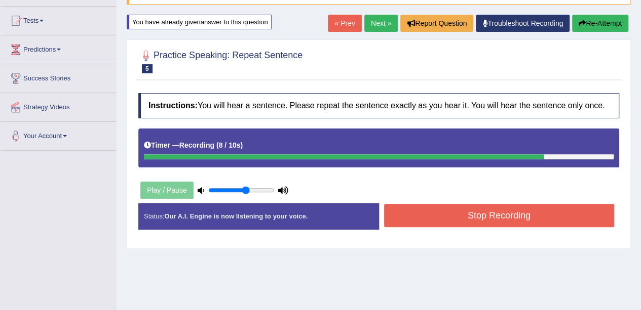
click at [534, 223] on button "Stop Recording" at bounding box center [499, 215] width 230 height 23
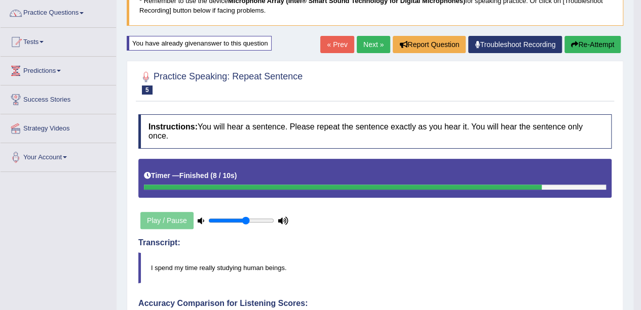
scroll to position [101, 0]
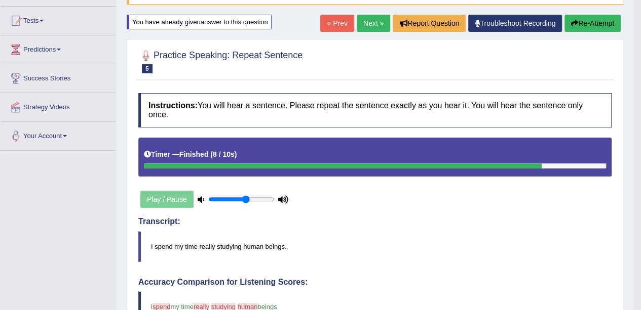
click at [590, 29] on button "Re-Attempt" at bounding box center [592, 23] width 56 height 17
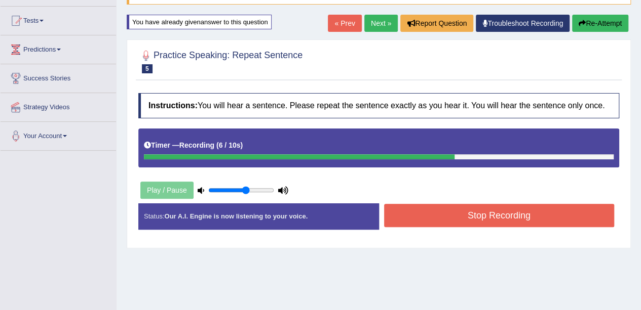
click at [471, 225] on button "Stop Recording" at bounding box center [499, 215] width 230 height 23
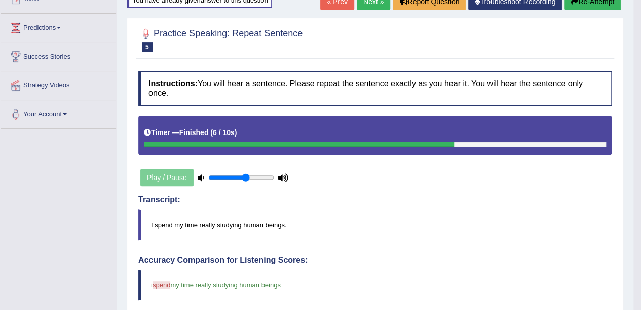
scroll to position [101, 0]
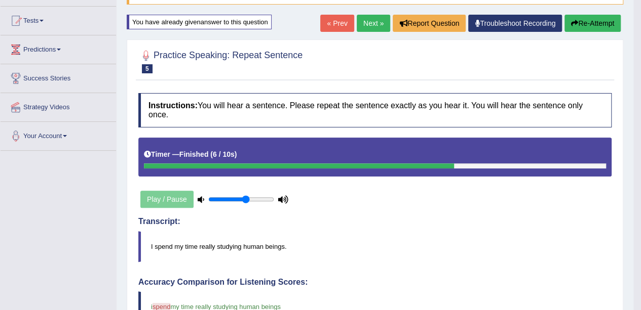
click at [372, 26] on link "Next »" at bounding box center [372, 23] width 33 height 17
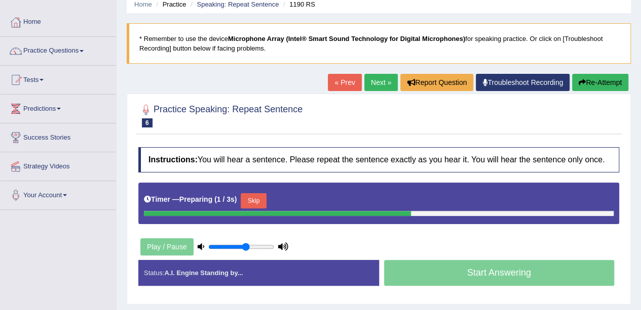
scroll to position [101, 0]
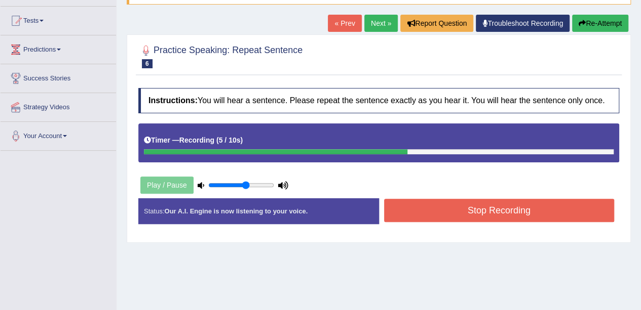
click at [481, 198] on div "Start Answering" at bounding box center [499, 198] width 241 height 1
click at [483, 213] on button "Stop Recording" at bounding box center [499, 210] width 230 height 23
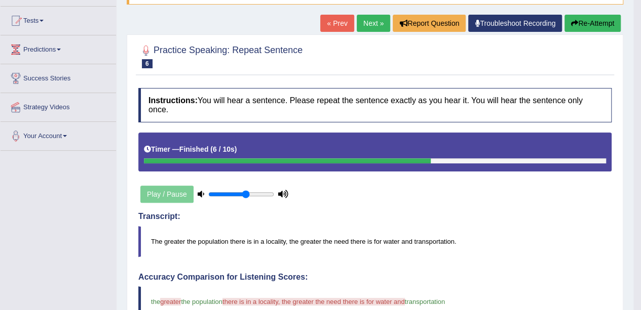
click at [594, 17] on button "Re-Attempt" at bounding box center [592, 23] width 56 height 17
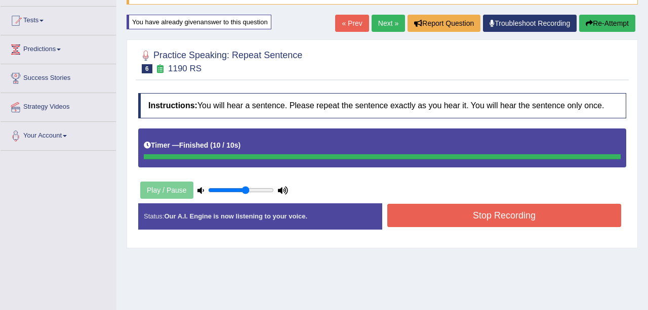
click at [540, 211] on div "Instructions: You will hear a sentence. Please repeat the sentence exactly as y…" at bounding box center [382, 165] width 493 height 154
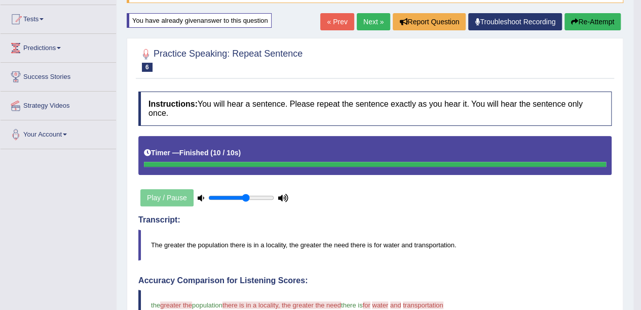
scroll to position [101, 0]
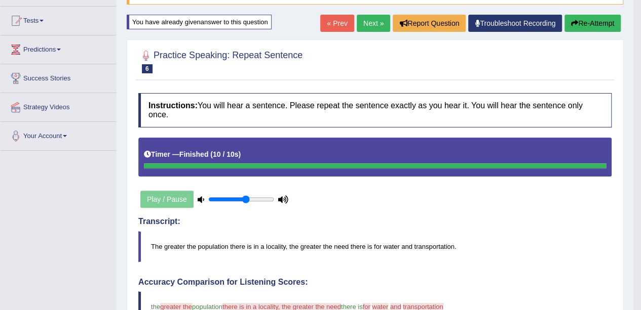
click at [371, 21] on link "Next »" at bounding box center [372, 23] width 33 height 17
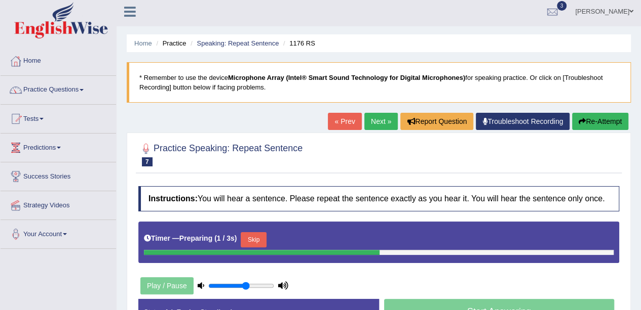
scroll to position [101, 0]
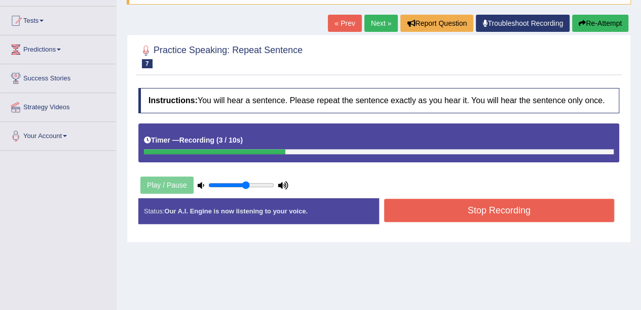
click at [448, 216] on button "Stop Recording" at bounding box center [499, 210] width 230 height 23
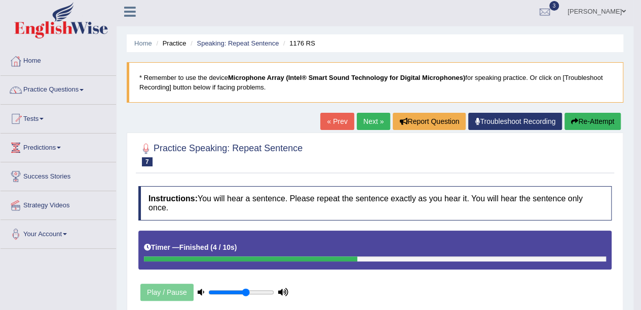
scroll to position [0, 0]
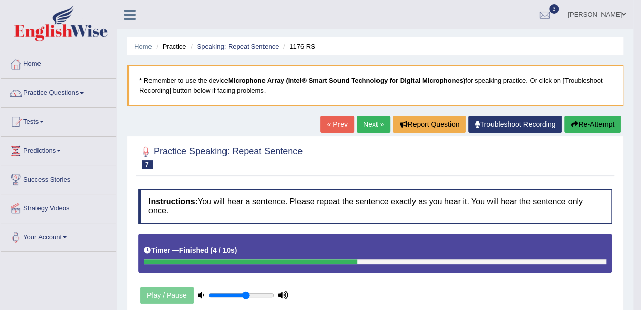
click at [574, 124] on icon "button" at bounding box center [574, 124] width 7 height 7
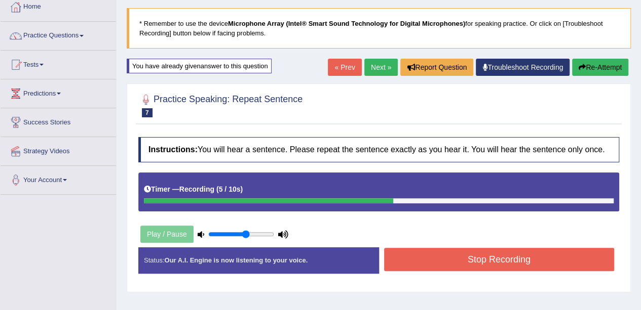
scroll to position [101, 0]
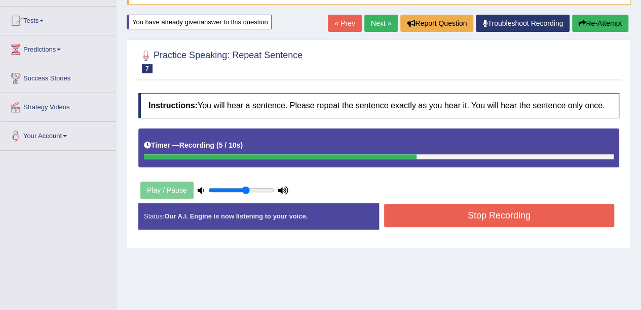
click at [491, 220] on button "Stop Recording" at bounding box center [499, 215] width 230 height 23
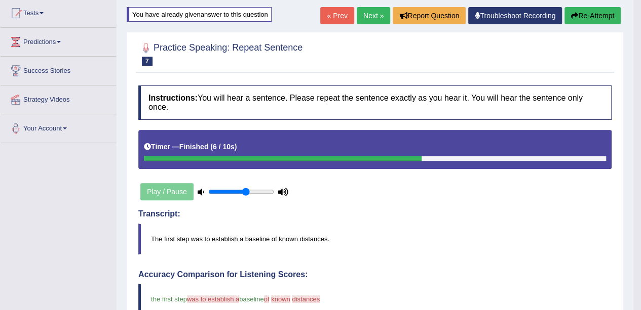
scroll to position [51, 0]
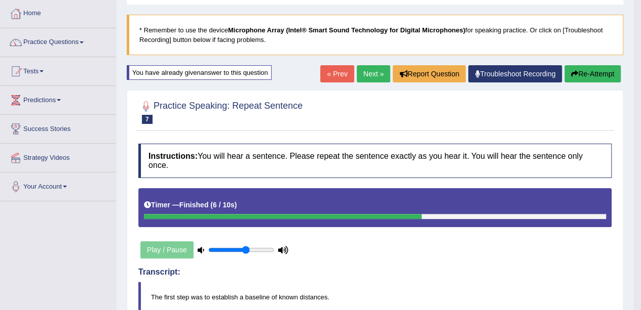
click at [583, 69] on button "Re-Attempt" at bounding box center [592, 73] width 56 height 17
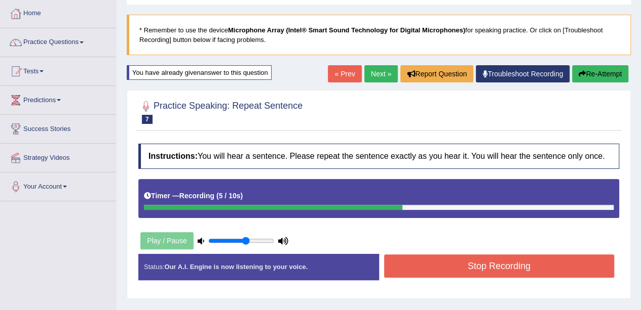
click at [528, 265] on button "Stop Recording" at bounding box center [499, 266] width 230 height 23
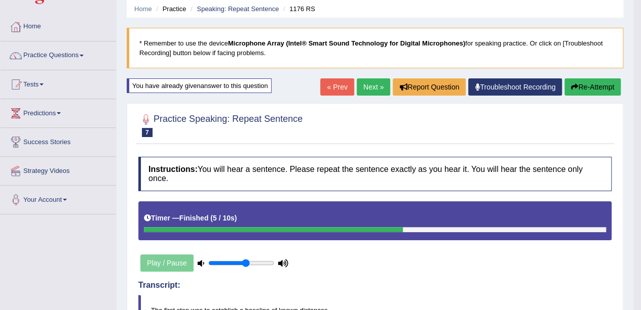
scroll to position [101, 0]
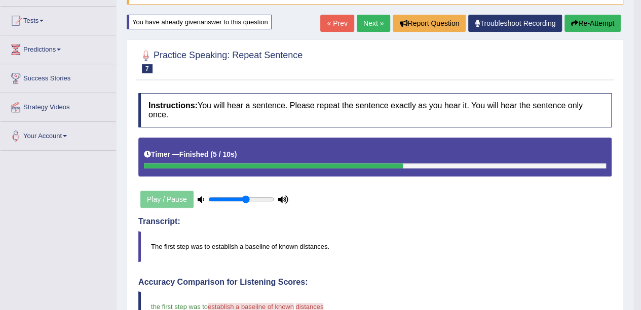
click at [608, 19] on button "Re-Attempt" at bounding box center [592, 23] width 56 height 17
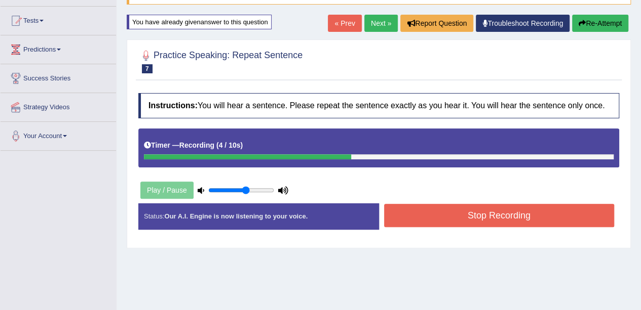
click at [526, 220] on button "Stop Recording" at bounding box center [499, 215] width 230 height 23
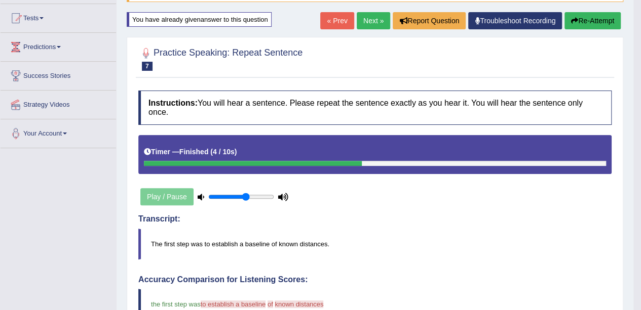
scroll to position [101, 0]
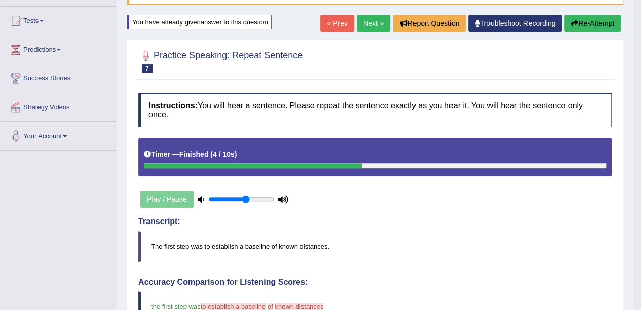
click at [357, 21] on link "Next »" at bounding box center [372, 23] width 33 height 17
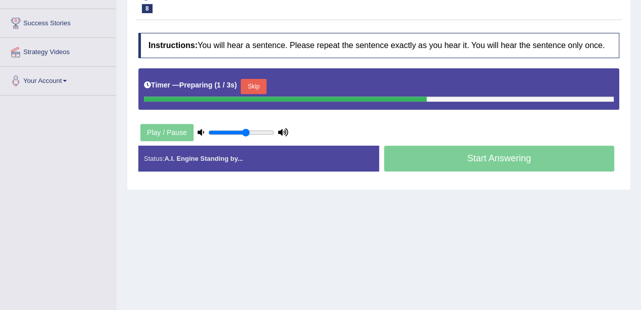
scroll to position [119, 0]
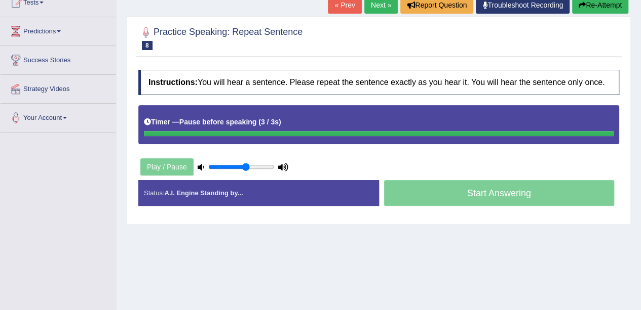
click at [618, 4] on button "Re-Attempt" at bounding box center [600, 4] width 56 height 17
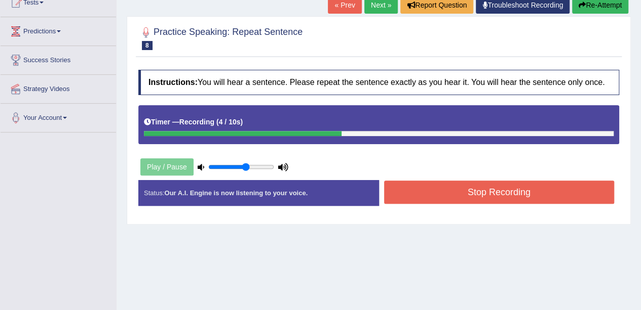
click at [484, 188] on button "Stop Recording" at bounding box center [499, 192] width 230 height 23
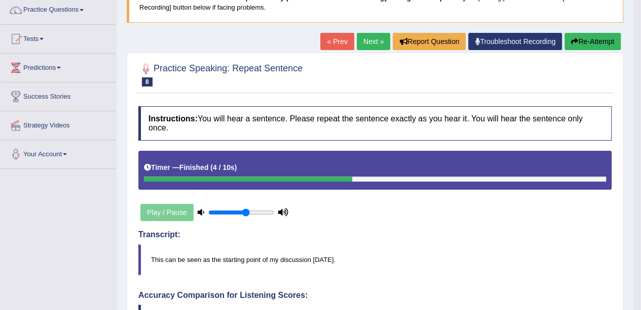
scroll to position [69, 0]
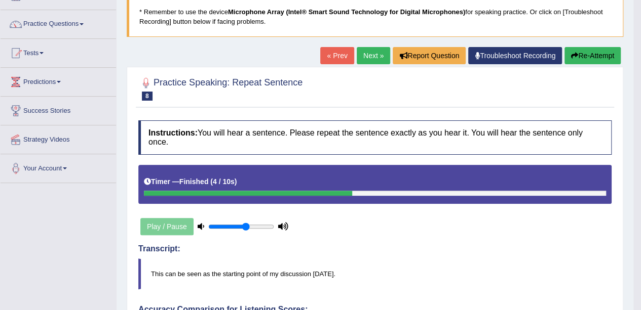
click at [604, 57] on button "Re-Attempt" at bounding box center [592, 55] width 56 height 17
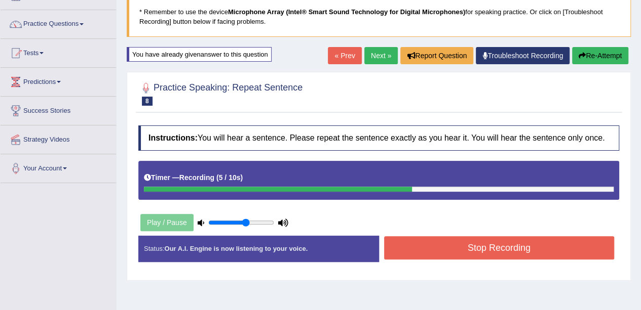
click at [458, 265] on div "Status: Our A.I. Engine is now listening to your voice. Start Answering Stop Re…" at bounding box center [378, 254] width 481 height 36
click at [458, 261] on div "Status: Our A.I. Engine is now listening to your voice. Start Answering Stop Re…" at bounding box center [378, 254] width 481 height 36
click at [458, 251] on button "Stop Recording" at bounding box center [499, 247] width 230 height 23
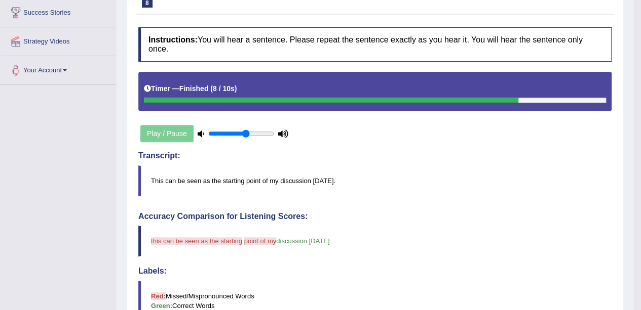
scroll to position [69, 0]
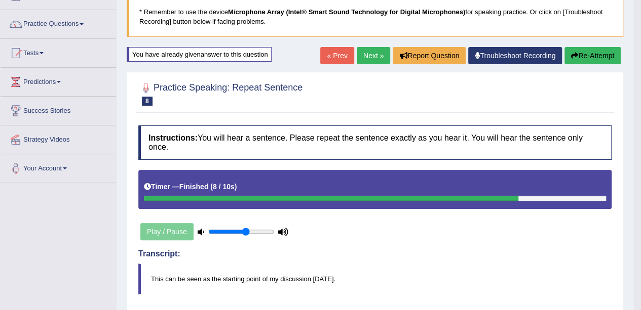
click at [586, 53] on button "Re-Attempt" at bounding box center [592, 55] width 56 height 17
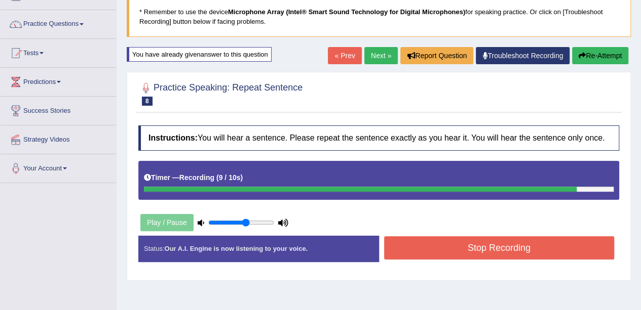
click at [428, 245] on button "Stop Recording" at bounding box center [499, 247] width 230 height 23
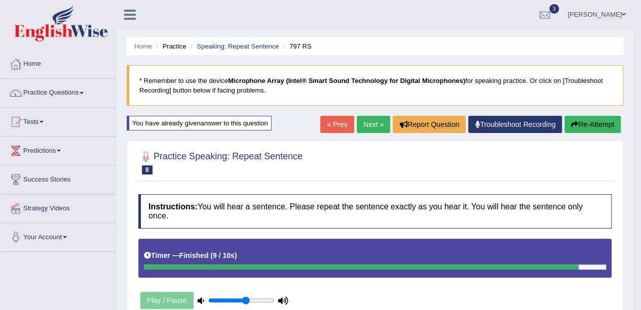
click at [578, 127] on button "Re-Attempt" at bounding box center [592, 124] width 56 height 17
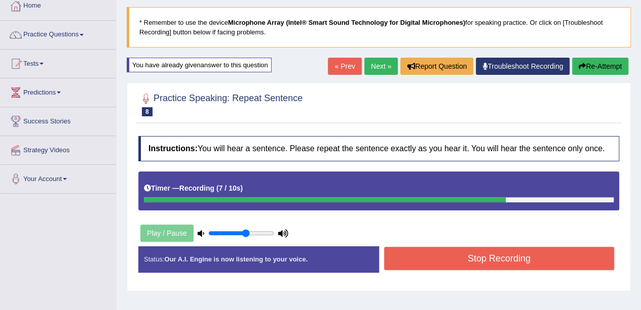
scroll to position [101, 0]
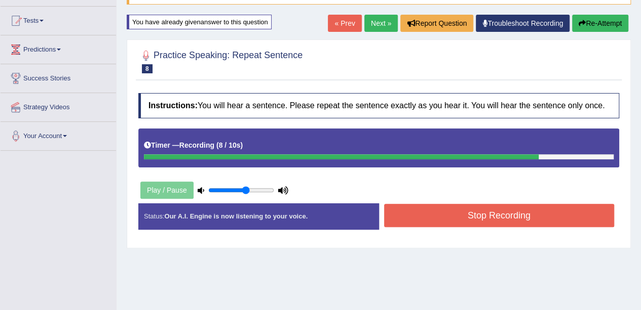
click at [523, 223] on button "Stop Recording" at bounding box center [499, 215] width 230 height 23
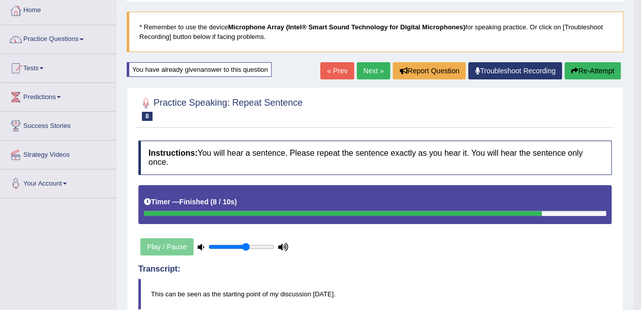
scroll to position [51, 0]
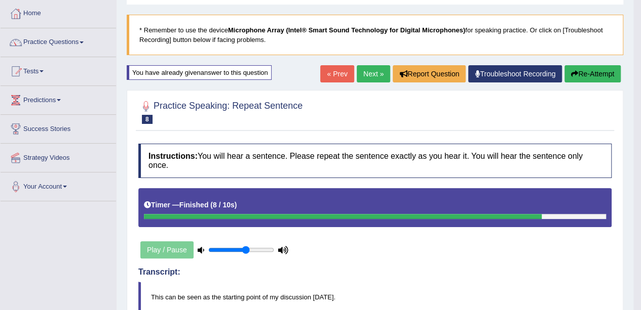
click at [362, 78] on link "Next »" at bounding box center [372, 73] width 33 height 17
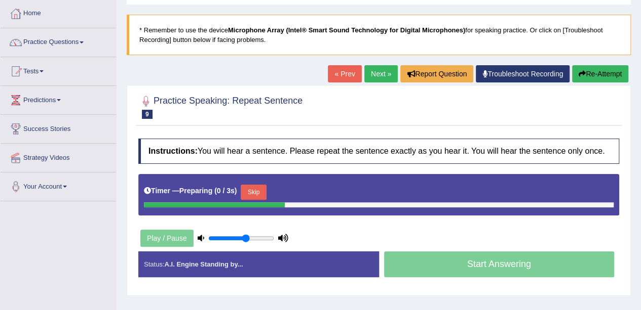
scroll to position [101, 0]
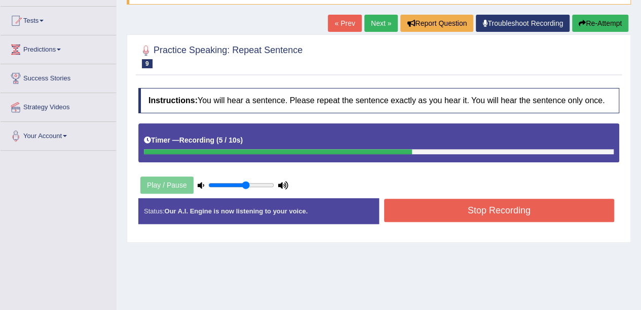
click at [454, 209] on button "Stop Recording" at bounding box center [499, 210] width 230 height 23
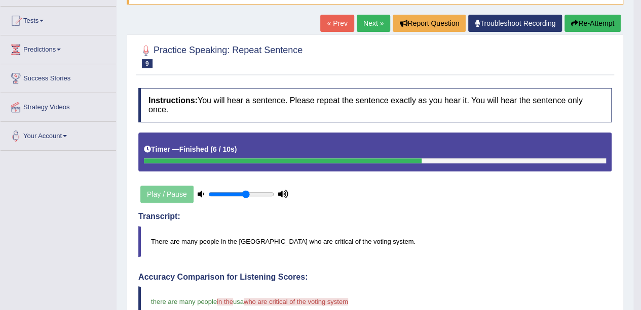
click at [578, 21] on button "Re-Attempt" at bounding box center [592, 23] width 56 height 17
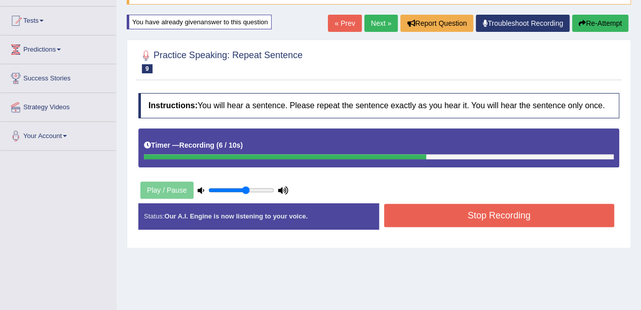
click at [523, 217] on button "Stop Recording" at bounding box center [499, 215] width 230 height 23
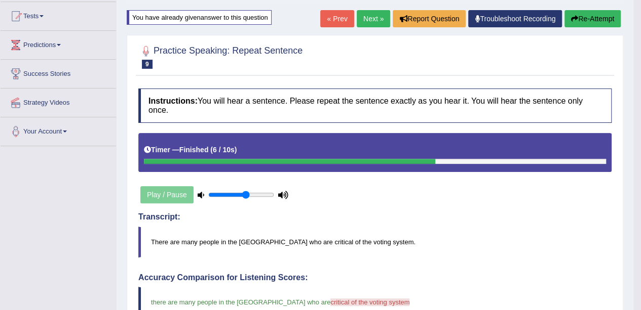
scroll to position [51, 0]
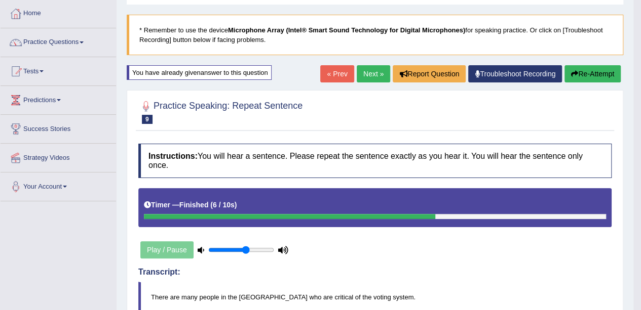
click at [377, 70] on link "Next »" at bounding box center [372, 73] width 33 height 17
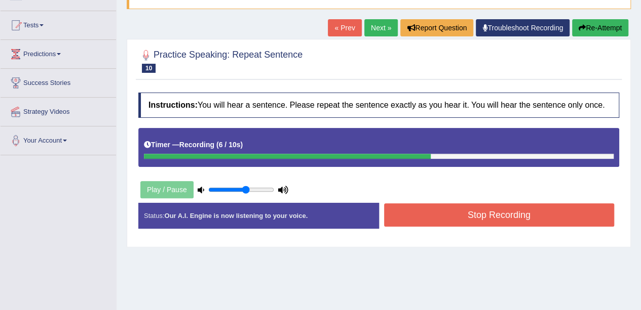
scroll to position [101, 0]
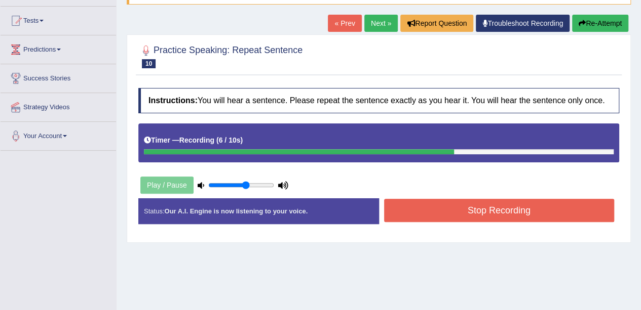
drag, startPoint x: 550, startPoint y: 198, endPoint x: 555, endPoint y: 208, distance: 10.9
click at [554, 208] on button "Stop Recording" at bounding box center [499, 210] width 230 height 23
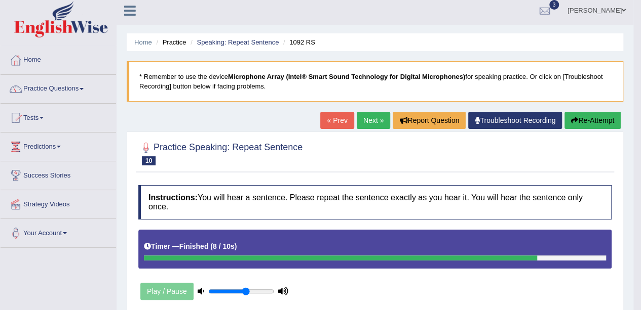
scroll to position [0, 0]
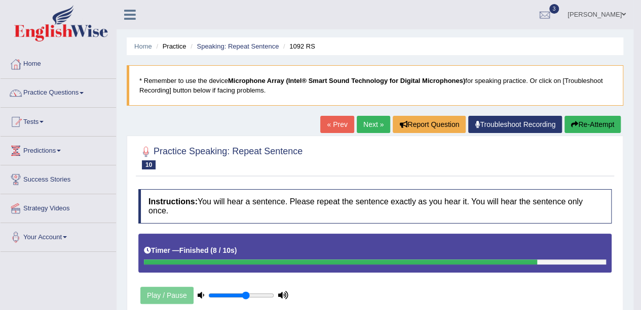
click at [597, 125] on button "Re-Attempt" at bounding box center [592, 124] width 56 height 17
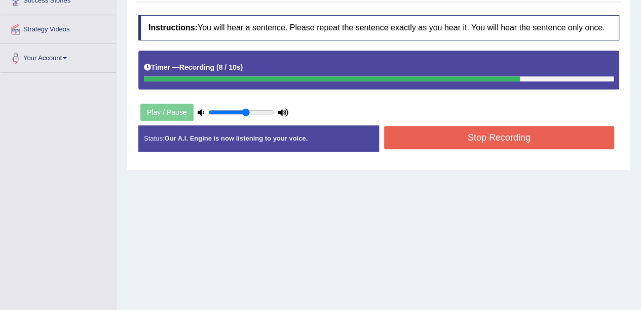
scroll to position [170, 0]
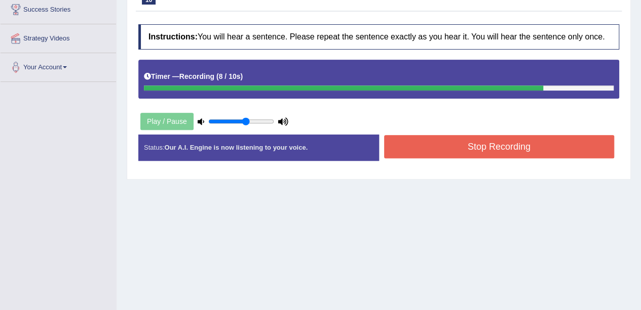
click at [502, 147] on button "Stop Recording" at bounding box center [499, 146] width 230 height 23
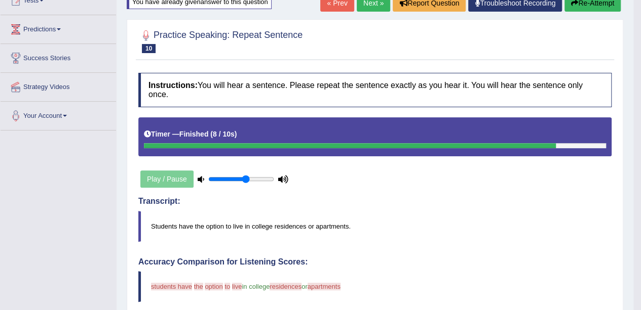
scroll to position [119, 0]
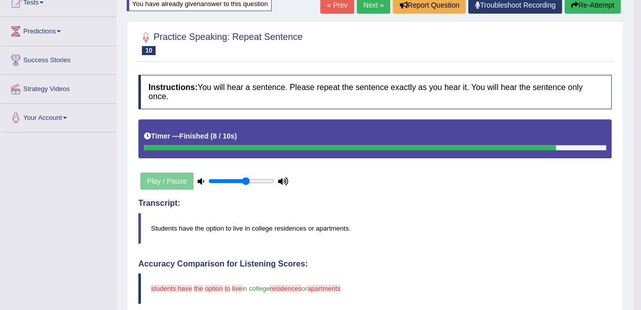
click at [589, 7] on button "Re-Attempt" at bounding box center [592, 4] width 56 height 17
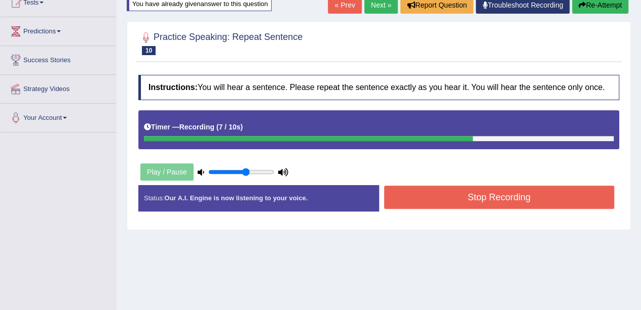
click at [541, 192] on button "Stop Recording" at bounding box center [499, 197] width 230 height 23
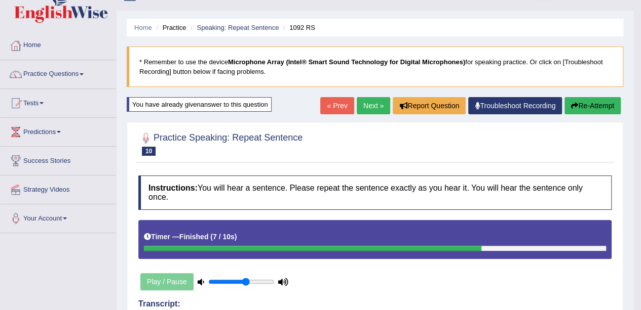
scroll to position [18, 0]
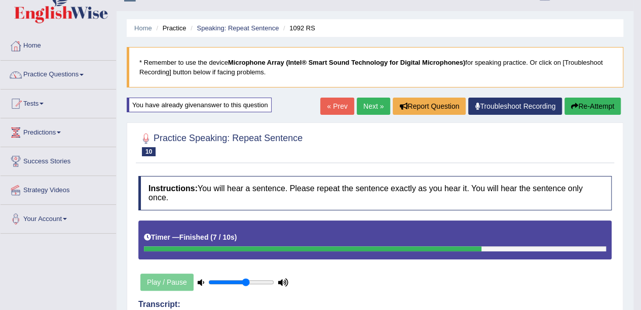
click at [370, 103] on link "Next »" at bounding box center [372, 106] width 33 height 17
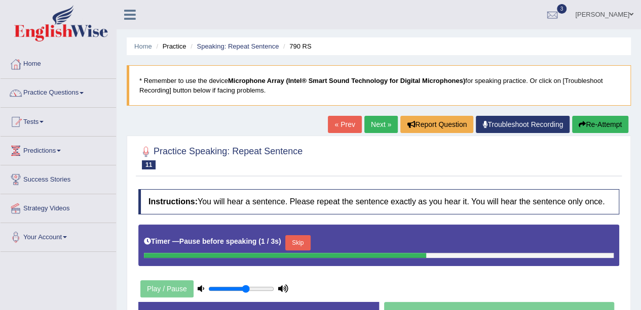
click at [583, 115] on div "Home Practice Speaking: Repeat Sentence 790 RS * Remember to use the device Mic…" at bounding box center [378, 253] width 524 height 506
click at [577, 119] on button "Re-Attempt" at bounding box center [600, 124] width 56 height 17
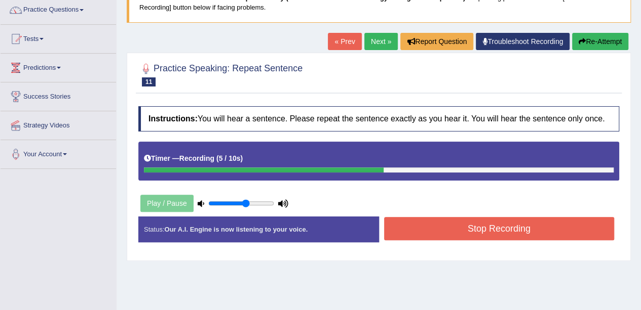
scroll to position [152, 0]
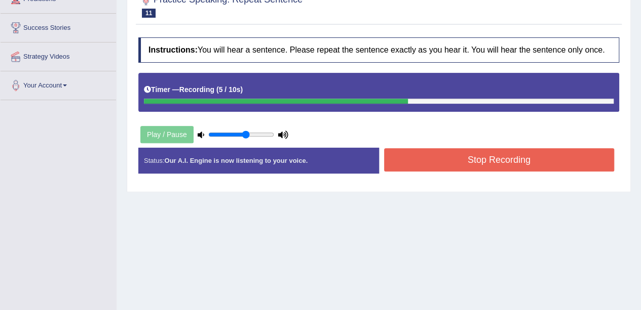
click at [539, 161] on button "Stop Recording" at bounding box center [499, 159] width 230 height 23
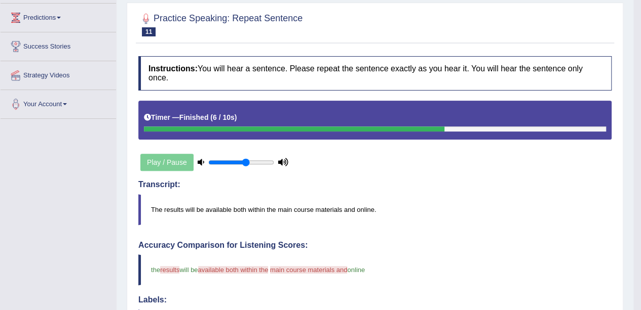
scroll to position [101, 0]
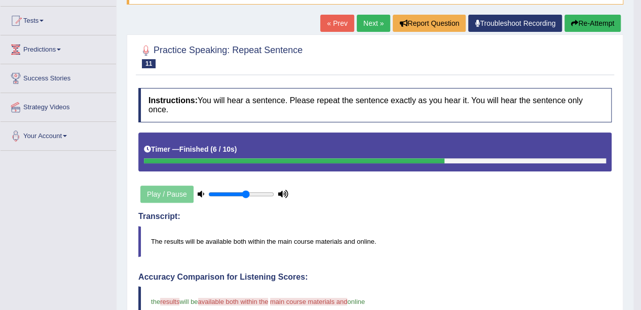
click at [575, 17] on button "Re-Attempt" at bounding box center [592, 23] width 56 height 17
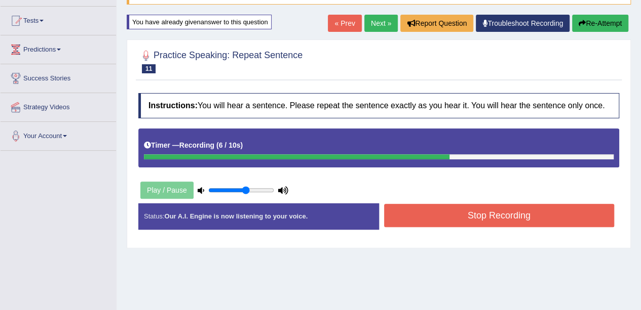
click at [453, 219] on button "Stop Recording" at bounding box center [499, 215] width 230 height 23
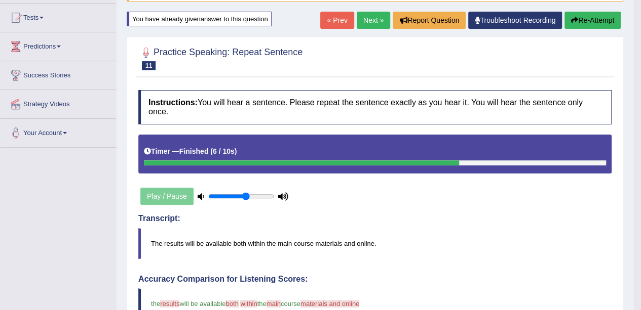
scroll to position [101, 0]
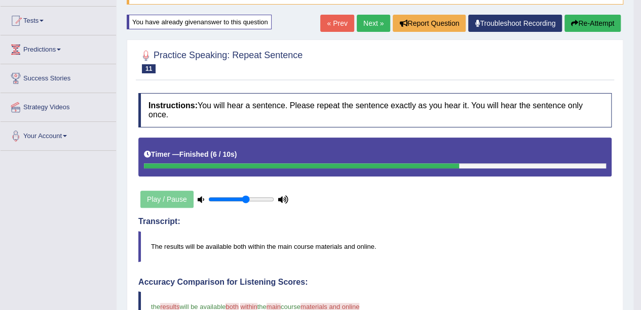
click at [587, 23] on button "Re-Attempt" at bounding box center [592, 23] width 56 height 17
click at [606, 24] on button "Re-Attempt" at bounding box center [592, 23] width 56 height 17
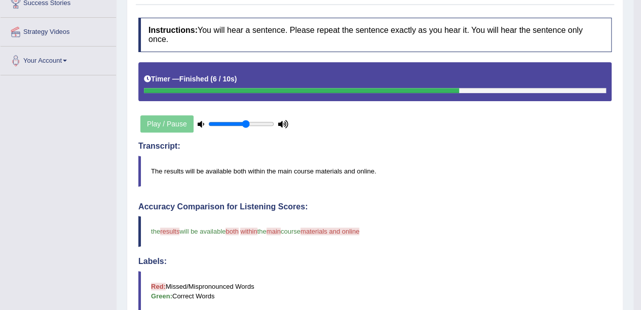
scroll to position [51, 0]
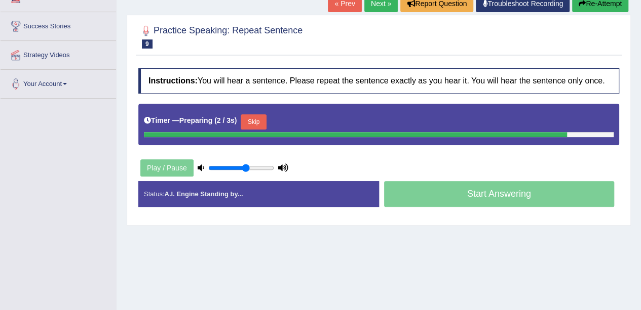
scroll to position [103, 0]
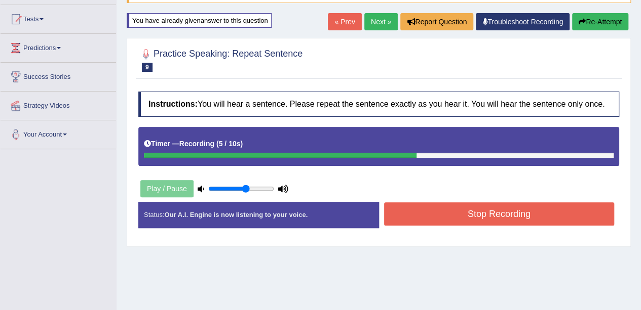
click at [450, 217] on button "Stop Recording" at bounding box center [499, 214] width 230 height 23
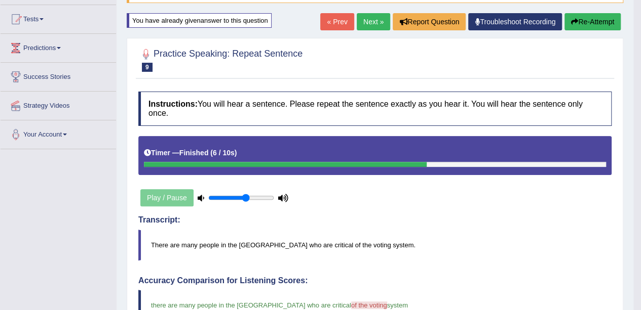
click at [374, 20] on link "Next »" at bounding box center [372, 21] width 33 height 17
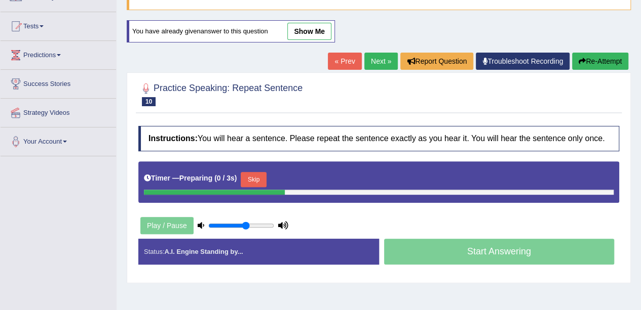
scroll to position [101, 0]
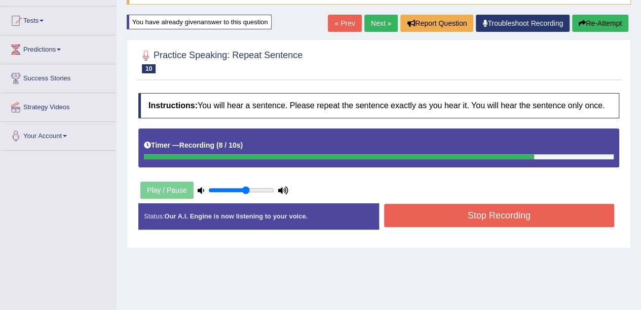
click at [462, 210] on button "Stop Recording" at bounding box center [499, 215] width 230 height 23
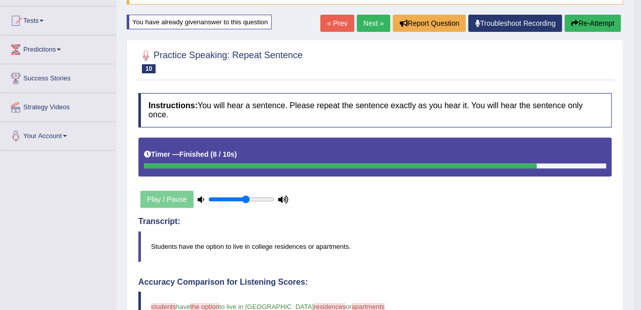
click at [365, 21] on link "Next »" at bounding box center [372, 23] width 33 height 17
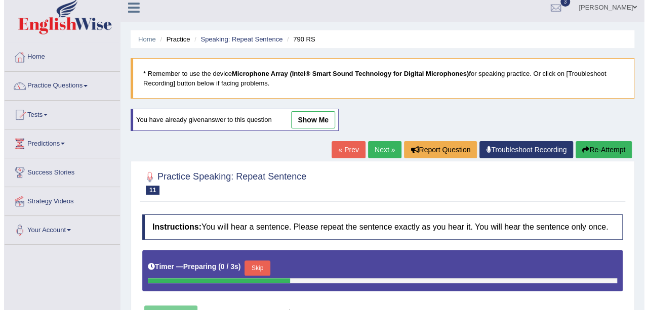
scroll to position [101, 0]
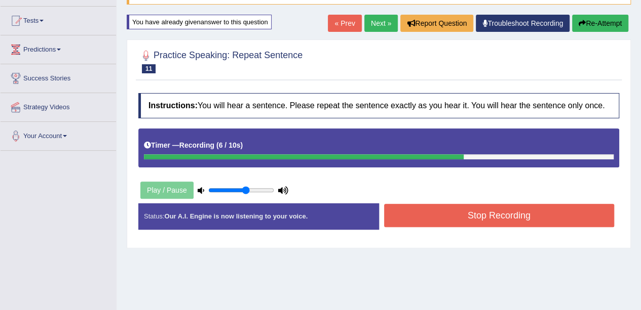
click at [465, 214] on button "Stop Recording" at bounding box center [499, 215] width 230 height 23
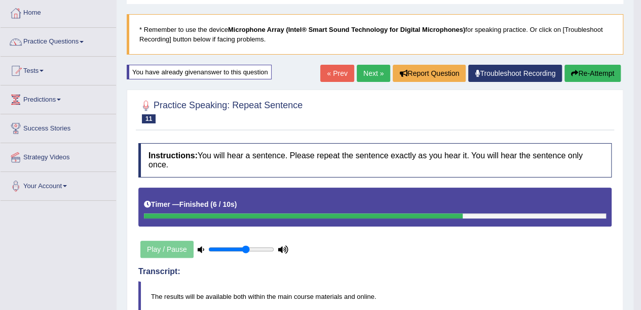
scroll to position [51, 0]
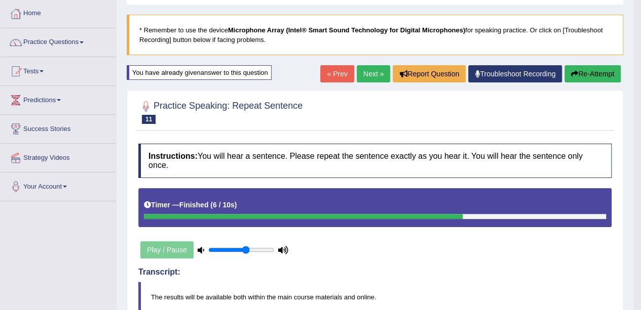
click at [366, 69] on link "Next »" at bounding box center [372, 73] width 33 height 17
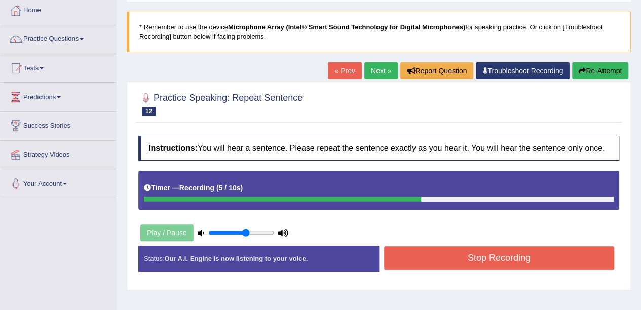
scroll to position [101, 0]
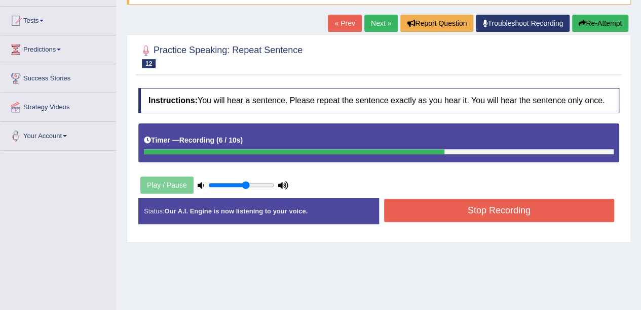
click at [495, 215] on button "Stop Recording" at bounding box center [499, 210] width 230 height 23
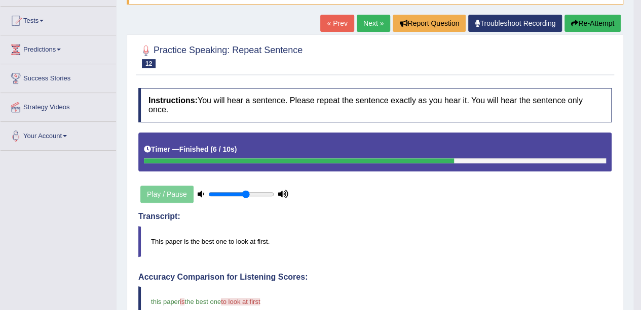
click at [580, 24] on button "Re-Attempt" at bounding box center [592, 23] width 56 height 17
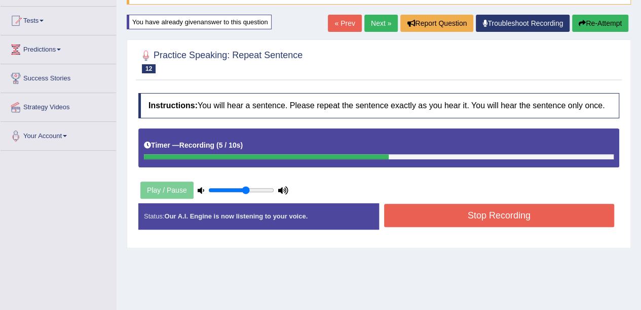
click at [512, 214] on button "Stop Recording" at bounding box center [499, 215] width 230 height 23
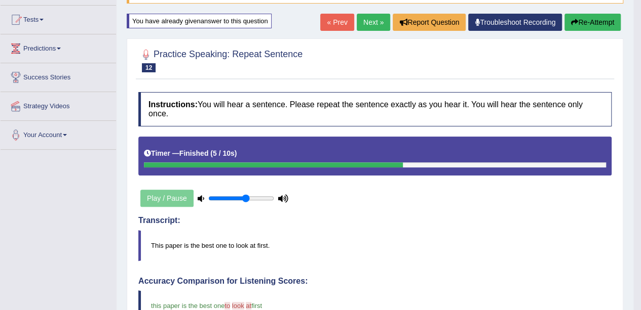
scroll to position [101, 0]
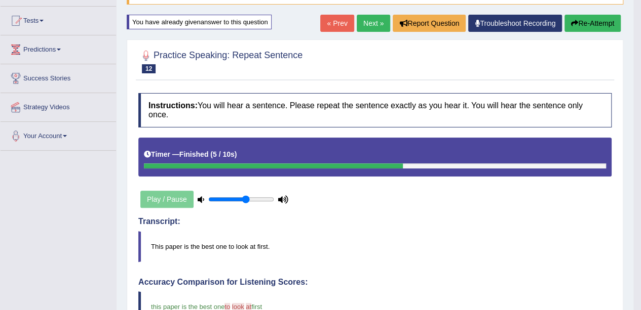
click at [372, 22] on link "Next »" at bounding box center [372, 23] width 33 height 17
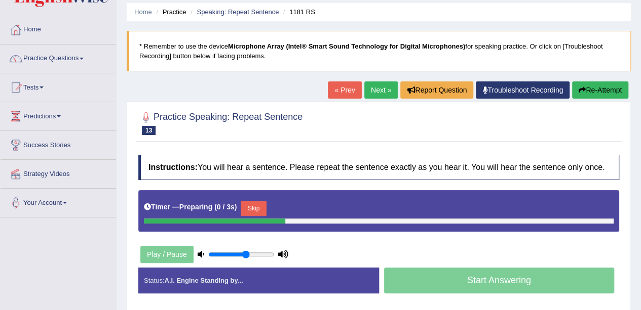
scroll to position [51, 0]
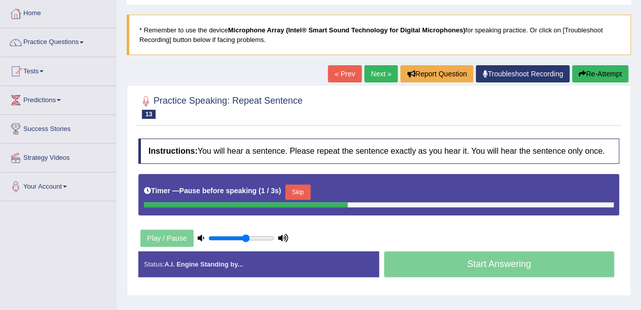
click at [604, 69] on button "Re-Attempt" at bounding box center [600, 73] width 56 height 17
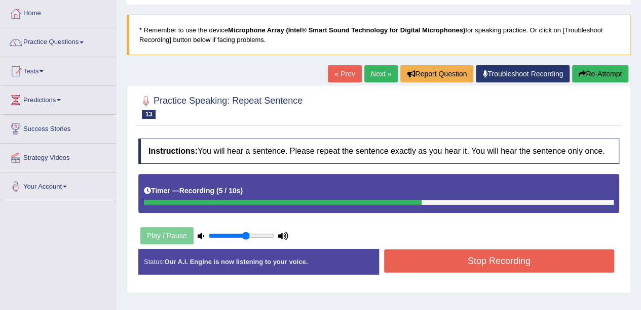
click at [494, 272] on div "Stop Recording" at bounding box center [499, 263] width 241 height 26
click at [504, 261] on button "Stop Recording" at bounding box center [499, 261] width 230 height 23
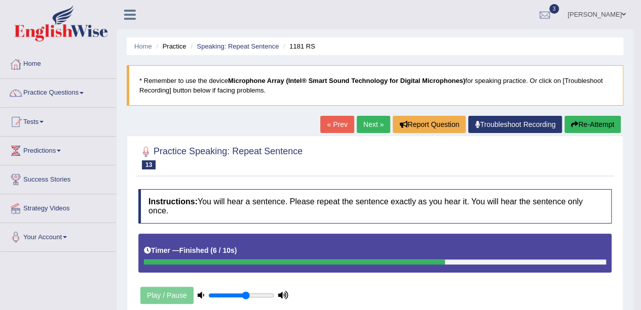
click at [597, 125] on button "Re-Attempt" at bounding box center [592, 124] width 56 height 17
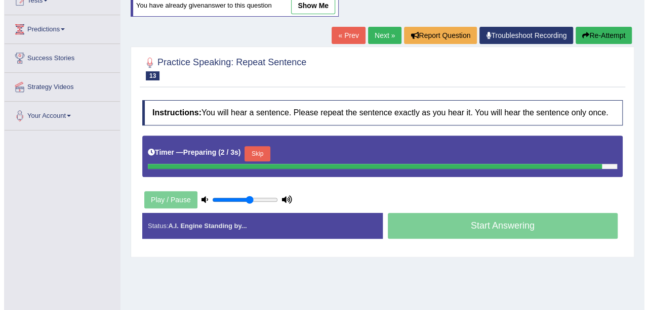
scroll to position [152, 0]
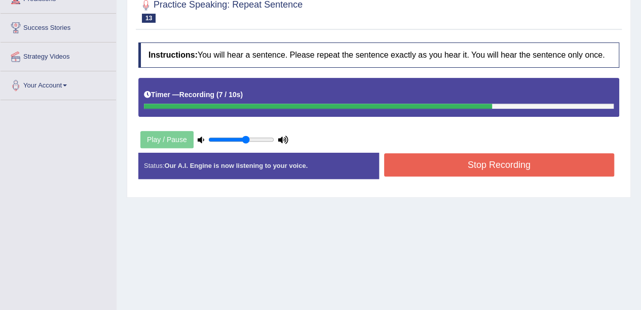
click at [551, 162] on button "Stop Recording" at bounding box center [499, 164] width 230 height 23
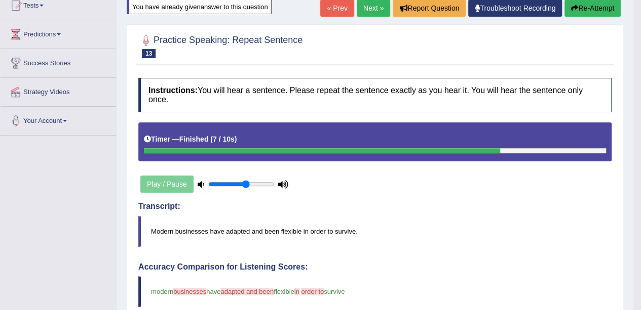
scroll to position [101, 0]
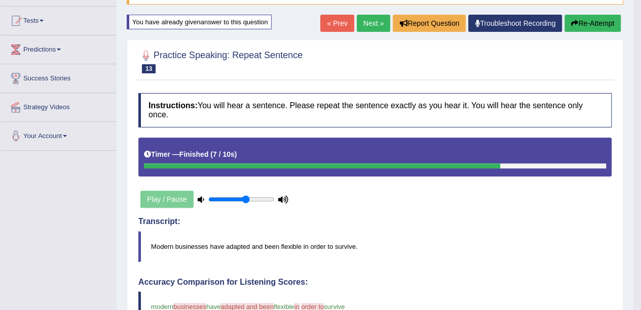
click at [592, 25] on button "Re-Attempt" at bounding box center [592, 23] width 56 height 17
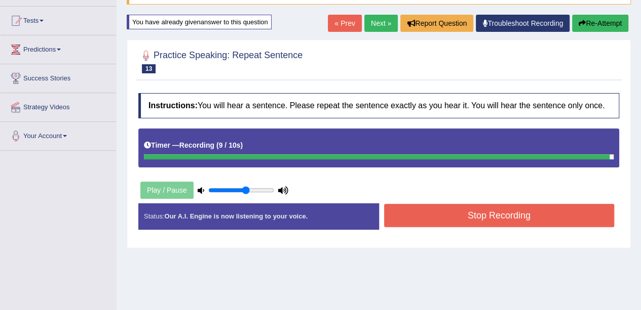
click at [485, 212] on button "Stop Recording" at bounding box center [499, 215] width 230 height 23
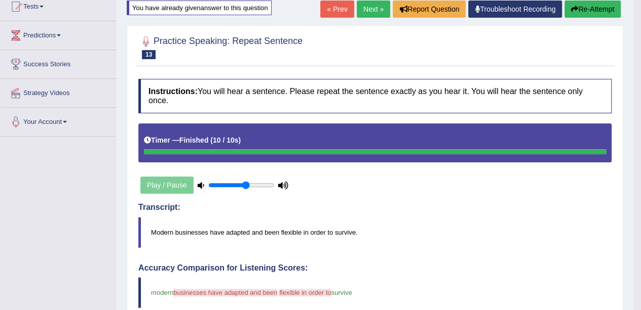
scroll to position [51, 0]
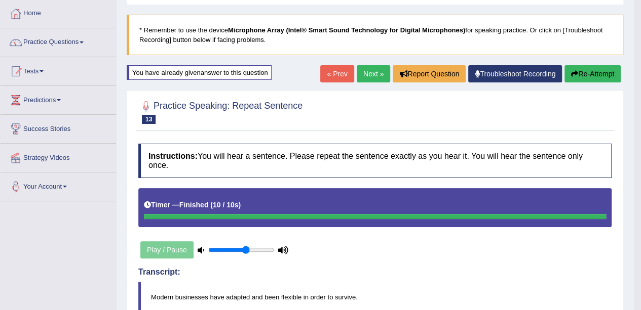
click at [595, 78] on button "Re-Attempt" at bounding box center [592, 73] width 56 height 17
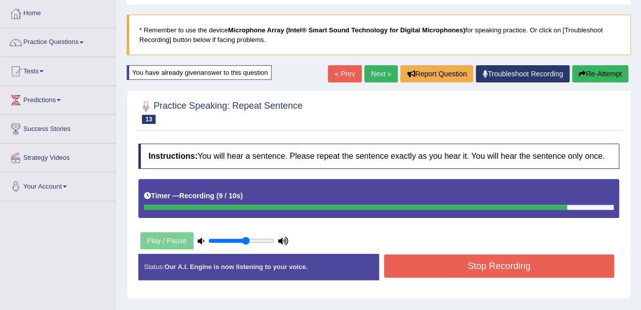
click at [545, 278] on div "Stop Recording" at bounding box center [499, 268] width 241 height 26
click at [543, 269] on button "Stop Recording" at bounding box center [499, 266] width 230 height 23
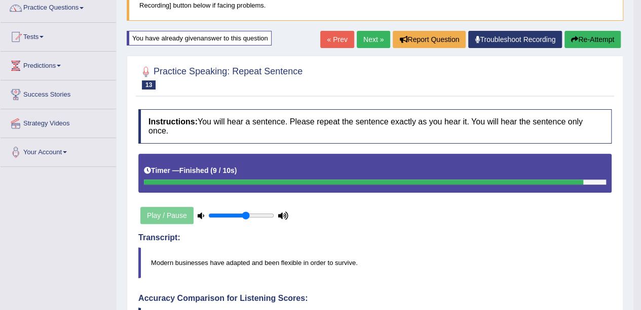
scroll to position [101, 0]
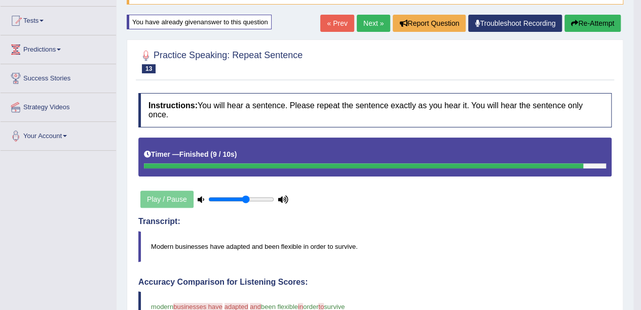
click at [367, 25] on link "Next »" at bounding box center [372, 23] width 33 height 17
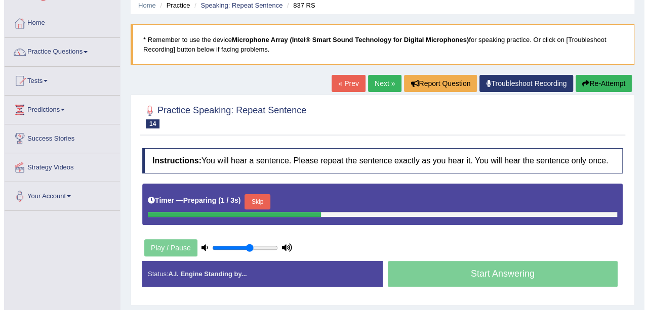
scroll to position [101, 0]
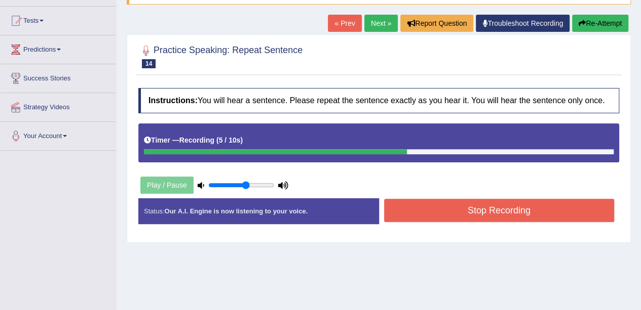
click at [555, 218] on button "Stop Recording" at bounding box center [499, 210] width 230 height 23
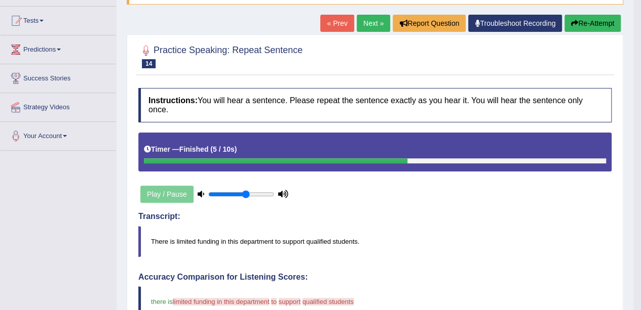
click at [600, 26] on button "Re-Attempt" at bounding box center [592, 23] width 56 height 17
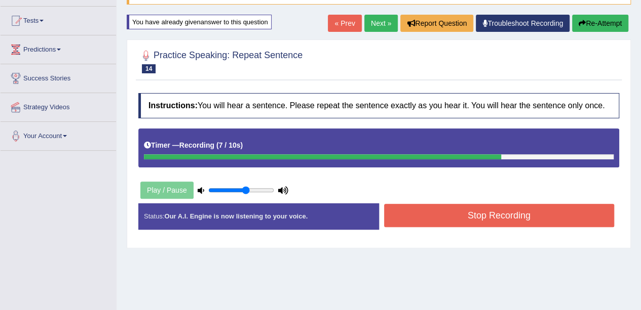
click at [503, 215] on button "Stop Recording" at bounding box center [499, 215] width 230 height 23
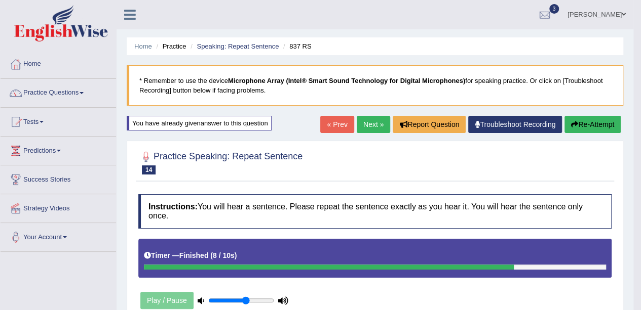
click at [367, 125] on link "Next »" at bounding box center [372, 124] width 33 height 17
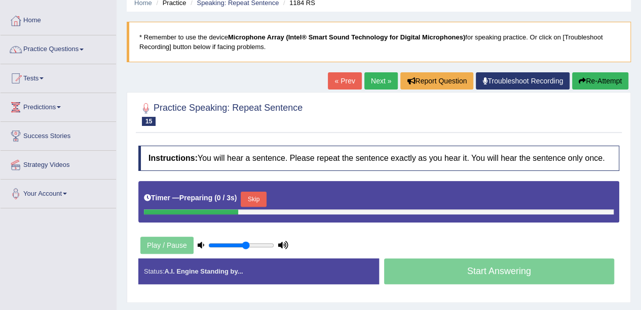
scroll to position [101, 0]
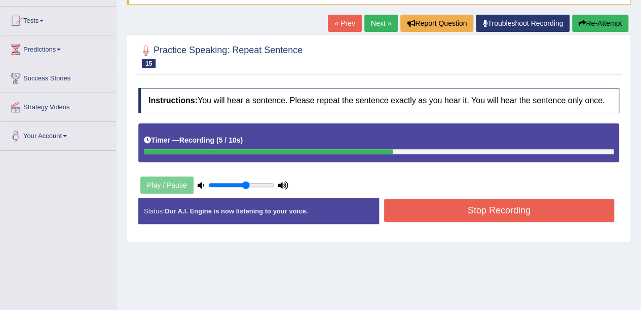
click at [492, 220] on button "Stop Recording" at bounding box center [499, 210] width 230 height 23
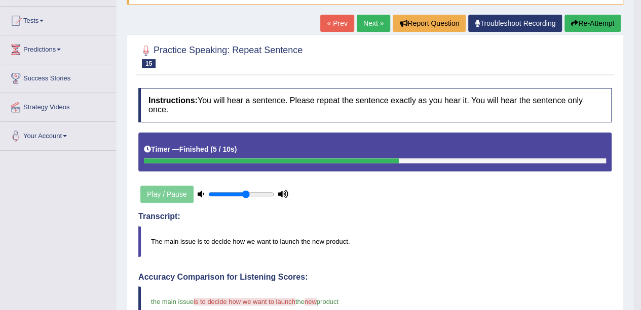
click at [577, 23] on button "Re-Attempt" at bounding box center [592, 23] width 56 height 17
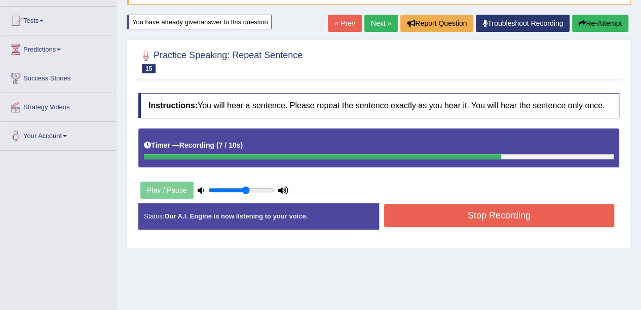
click at [544, 208] on button "Stop Recording" at bounding box center [499, 215] width 230 height 23
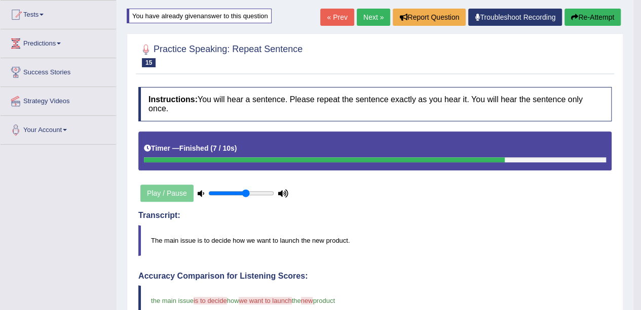
scroll to position [101, 0]
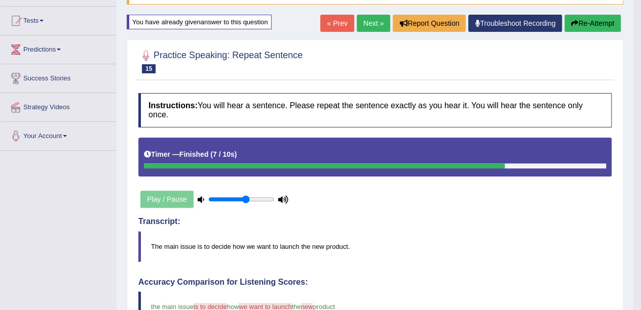
click at [581, 21] on button "Re-Attempt" at bounding box center [592, 23] width 56 height 17
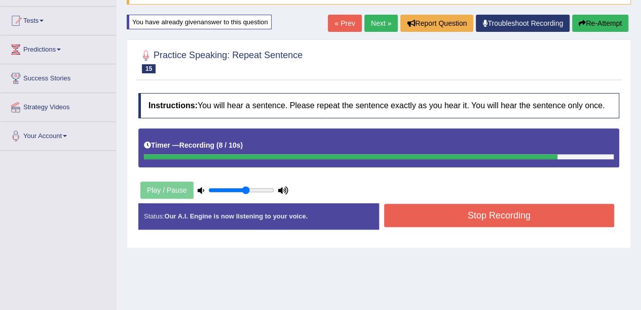
click at [459, 220] on button "Stop Recording" at bounding box center [499, 215] width 230 height 23
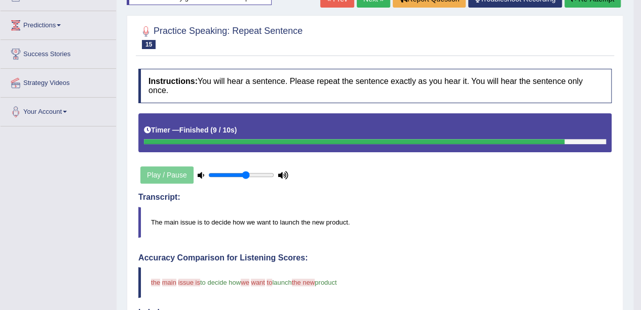
scroll to position [101, 0]
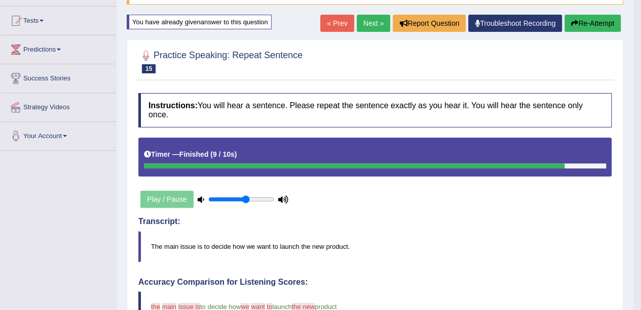
click at [591, 27] on button "Re-Attempt" at bounding box center [592, 23] width 56 height 17
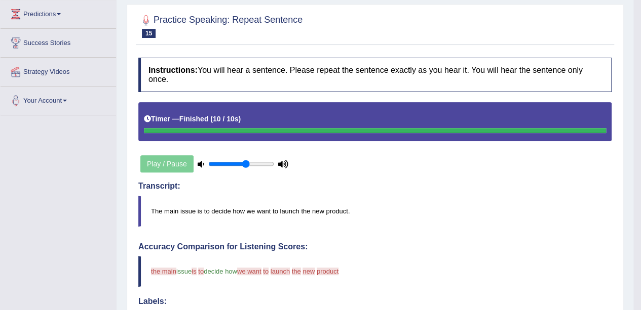
scroll to position [101, 0]
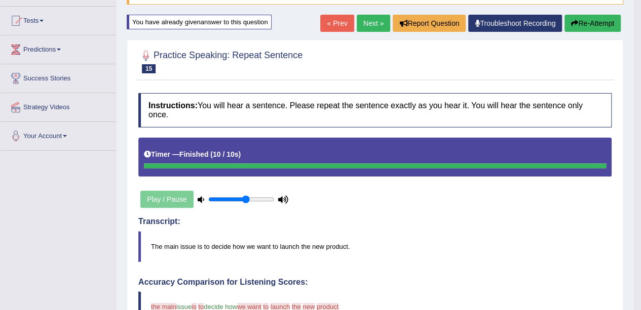
click at [581, 24] on button "Re-Attempt" at bounding box center [592, 23] width 56 height 17
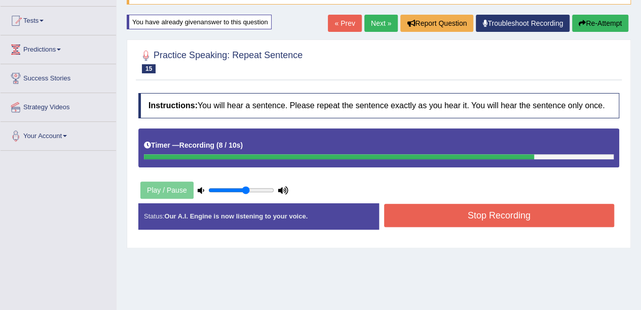
click at [498, 208] on button "Stop Recording" at bounding box center [499, 215] width 230 height 23
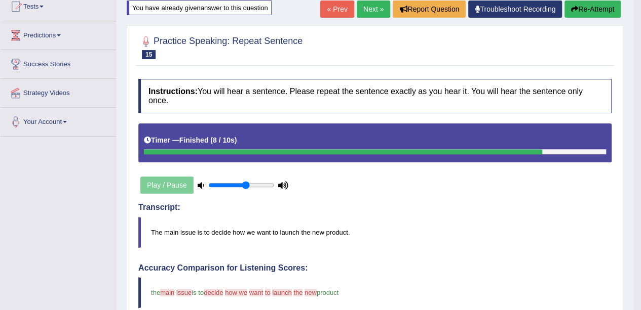
scroll to position [101, 0]
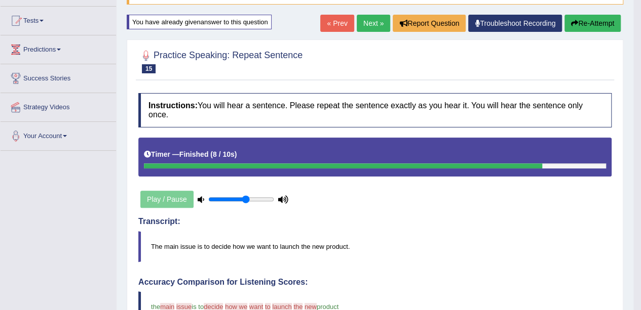
click at [581, 25] on button "Re-Attempt" at bounding box center [592, 23] width 56 height 17
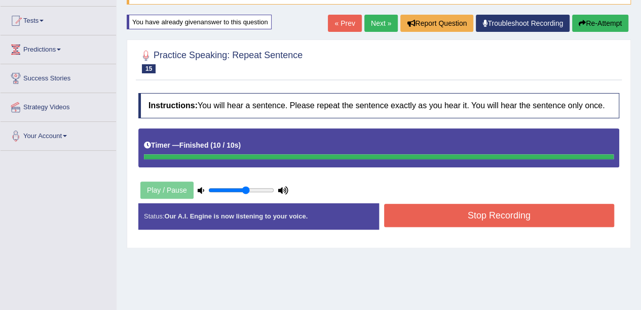
drag, startPoint x: 491, startPoint y: 228, endPoint x: 493, endPoint y: 219, distance: 9.3
click at [491, 228] on div "Stop Recording" at bounding box center [499, 217] width 241 height 26
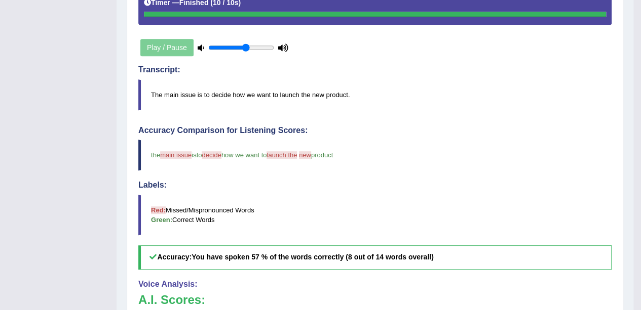
scroll to position [101, 0]
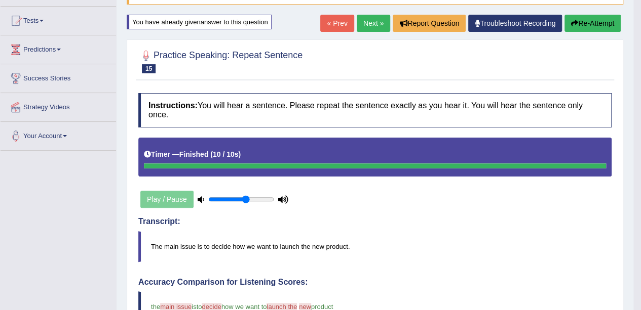
click at [372, 23] on link "Next »" at bounding box center [372, 23] width 33 height 17
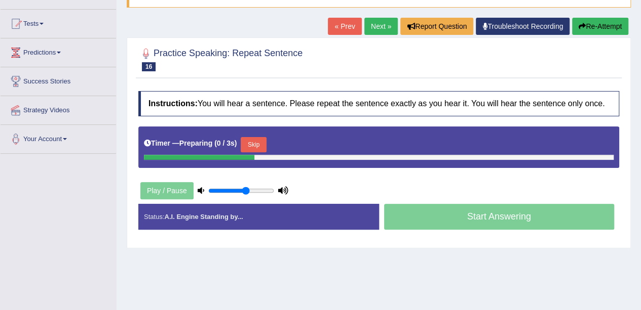
scroll to position [101, 0]
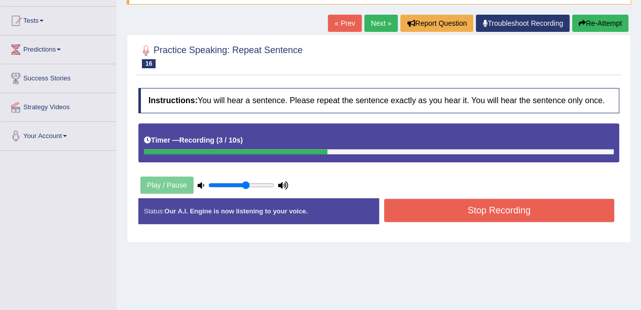
click at [565, 212] on button "Stop Recording" at bounding box center [499, 210] width 230 height 23
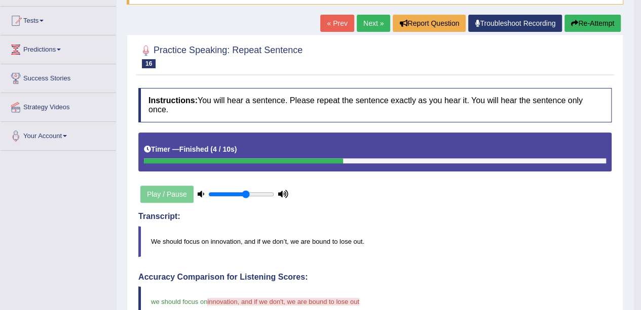
click at [586, 16] on button "Re-Attempt" at bounding box center [592, 23] width 56 height 17
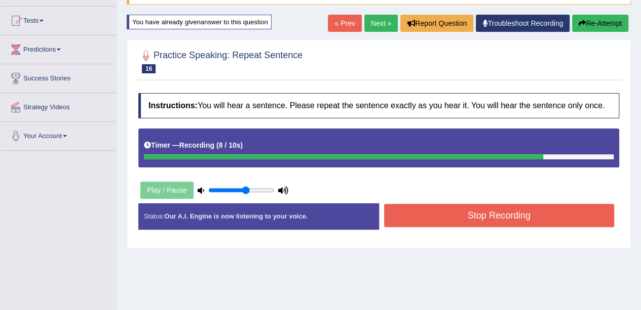
click at [531, 218] on button "Stop Recording" at bounding box center [499, 215] width 230 height 23
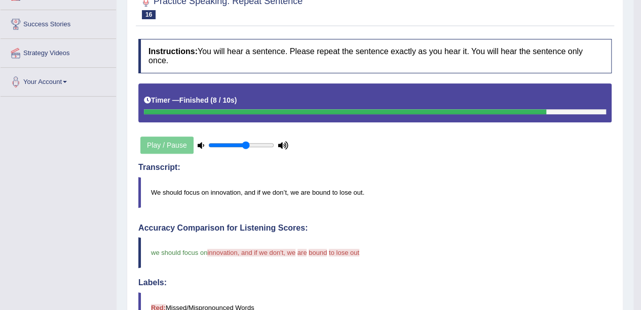
scroll to position [101, 0]
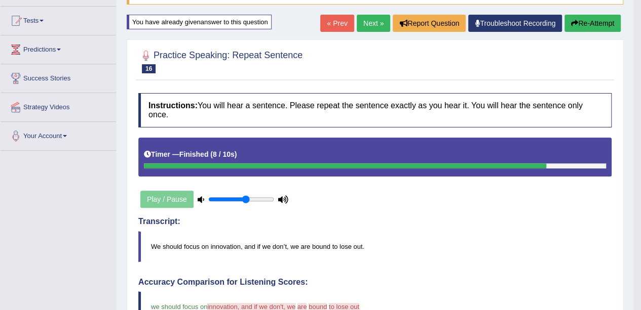
click at [596, 20] on button "Re-Attempt" at bounding box center [592, 23] width 56 height 17
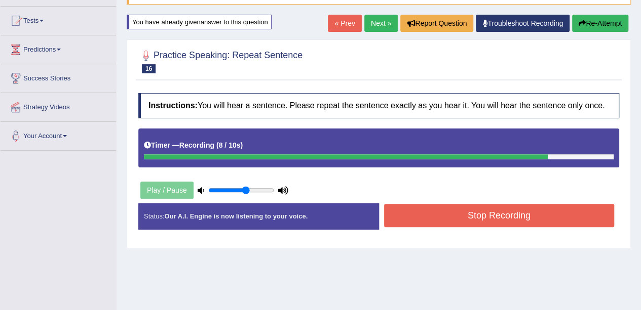
click at [506, 211] on button "Stop Recording" at bounding box center [499, 215] width 230 height 23
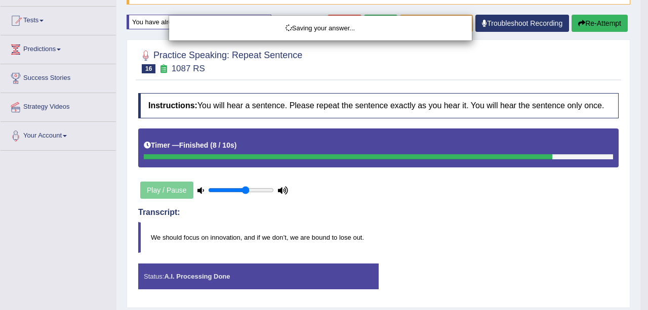
click at [539, 71] on div "Saving your answer..." at bounding box center [324, 155] width 648 height 310
click at [364, 22] on div "Saving your answer..." at bounding box center [320, 28] width 303 height 25
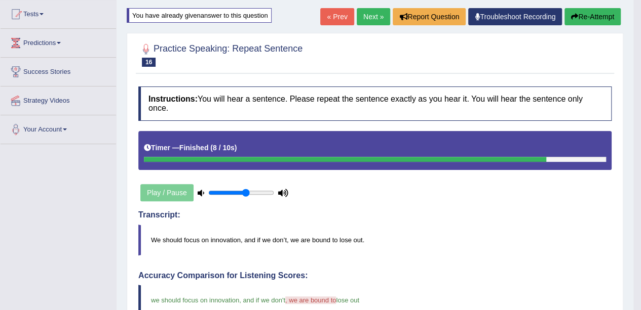
scroll to position [101, 0]
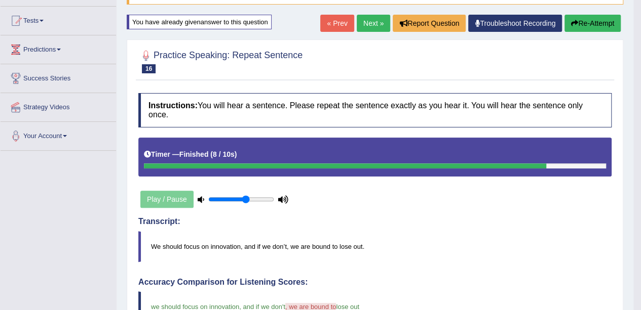
click at [372, 25] on link "Next »" at bounding box center [372, 23] width 33 height 17
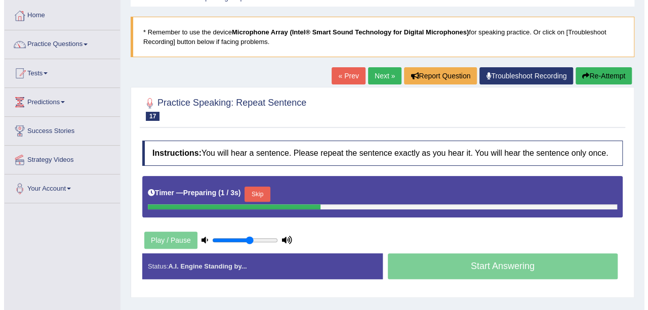
scroll to position [101, 0]
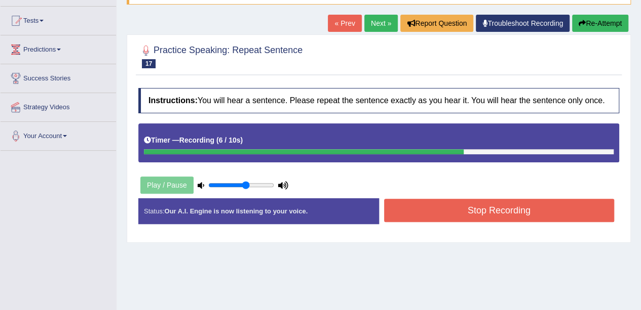
click at [460, 199] on button "Stop Recording" at bounding box center [499, 210] width 230 height 23
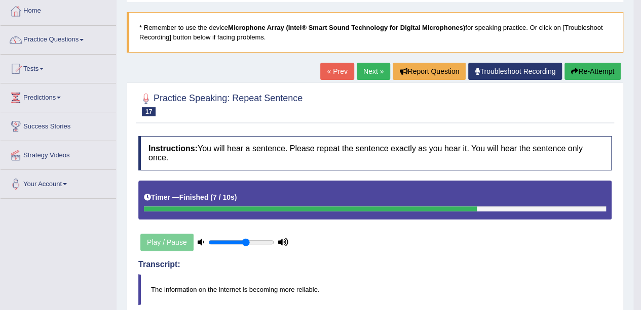
scroll to position [51, 0]
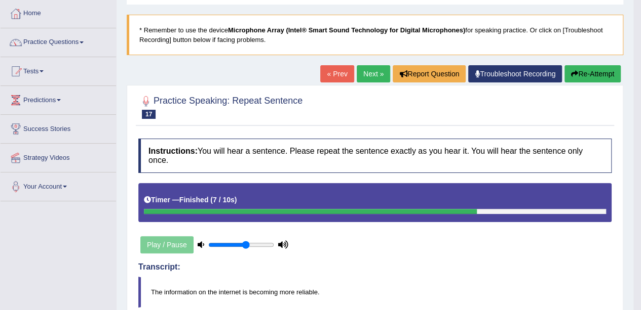
click at [581, 76] on button "Re-Attempt" at bounding box center [592, 73] width 56 height 17
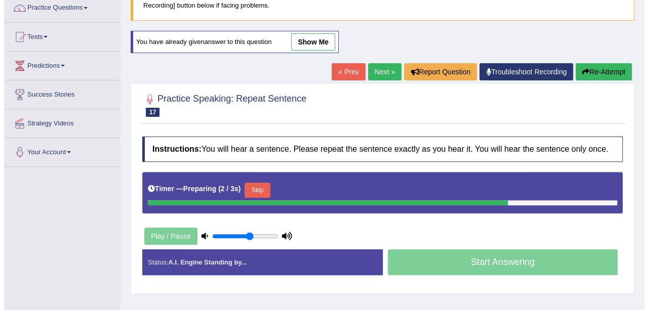
scroll to position [101, 0]
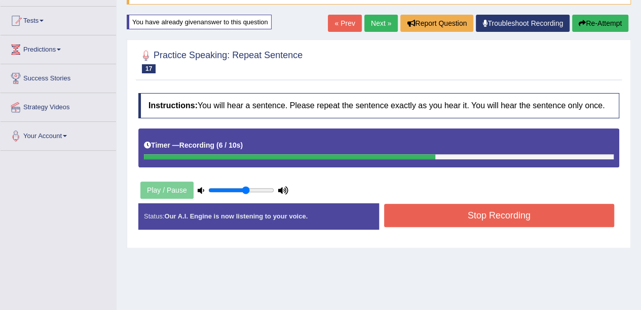
click at [466, 221] on button "Stop Recording" at bounding box center [499, 215] width 230 height 23
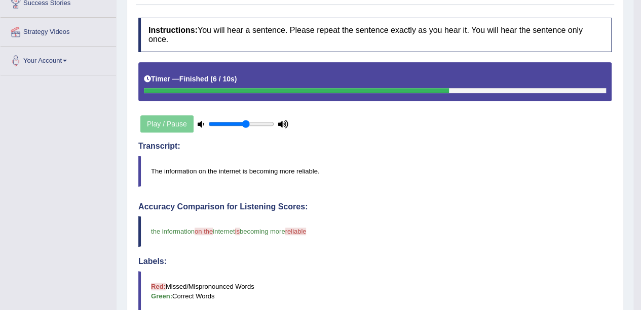
scroll to position [51, 0]
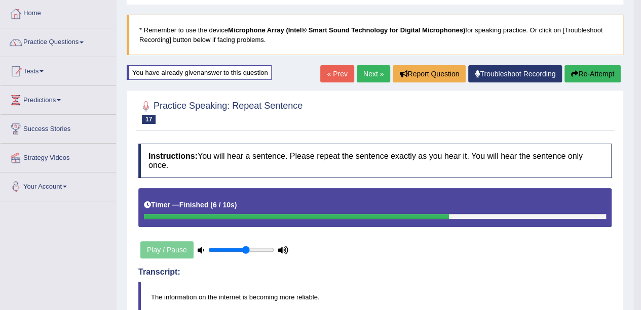
click at [364, 76] on link "Next »" at bounding box center [372, 73] width 33 height 17
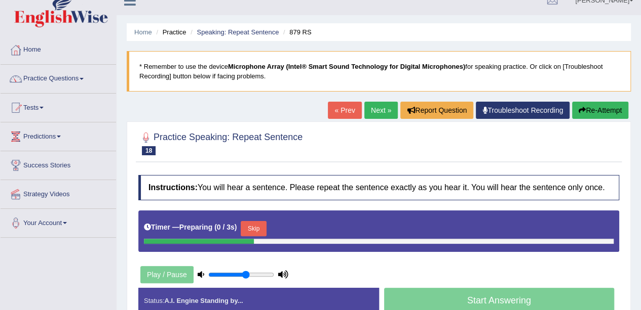
scroll to position [101, 0]
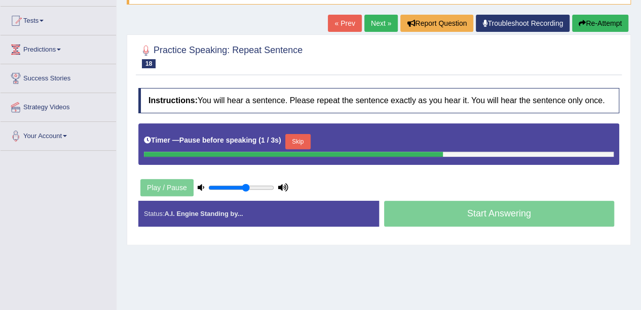
click at [585, 23] on button "Re-Attempt" at bounding box center [600, 23] width 56 height 17
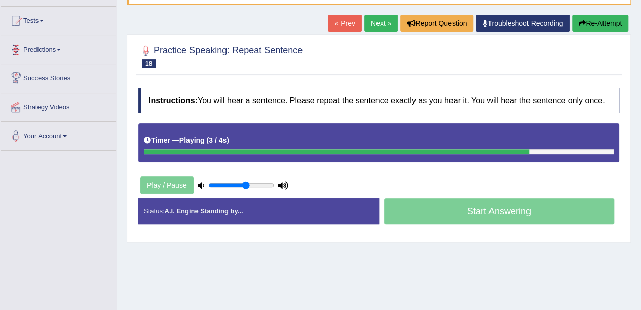
click at [368, 28] on link "Next »" at bounding box center [380, 23] width 33 height 17
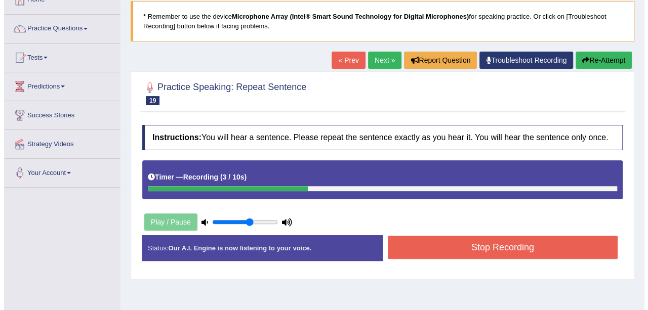
scroll to position [101, 0]
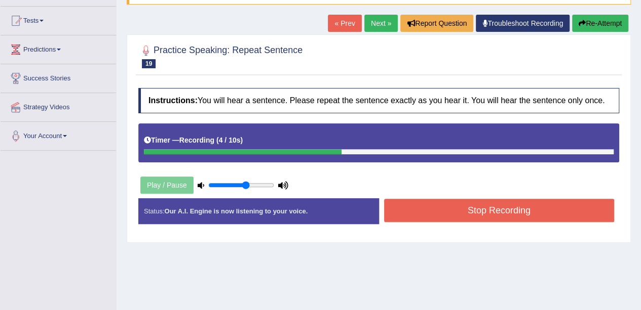
click at [548, 194] on div "Instructions: You will hear a sentence. Please repeat the sentence exactly as y…" at bounding box center [379, 160] width 486 height 154
click at [550, 207] on button "Stop Recording" at bounding box center [499, 210] width 230 height 23
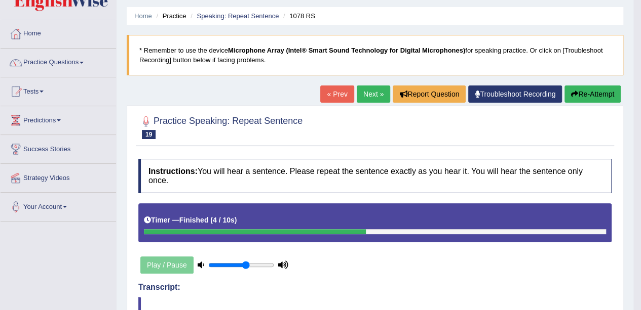
scroll to position [51, 0]
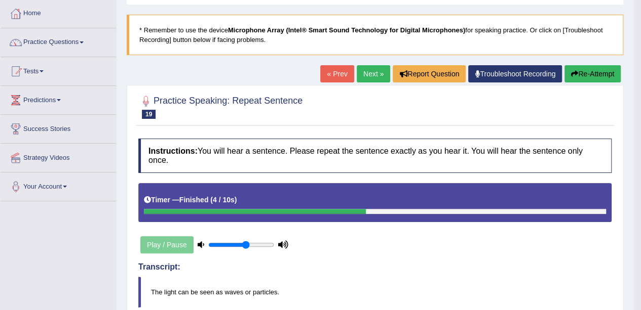
click at [586, 73] on button "Re-Attempt" at bounding box center [592, 73] width 56 height 17
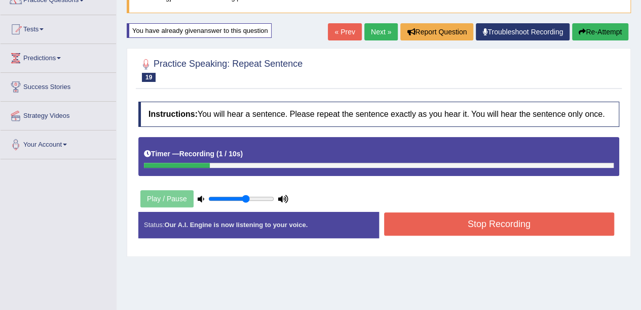
scroll to position [152, 0]
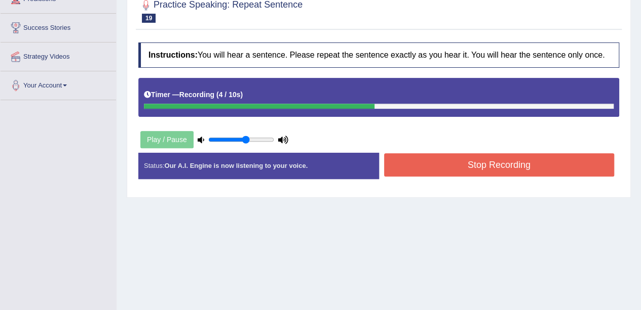
click at [534, 166] on button "Stop Recording" at bounding box center [499, 164] width 230 height 23
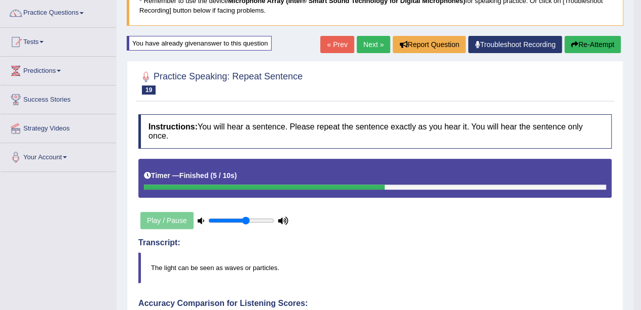
scroll to position [0, 0]
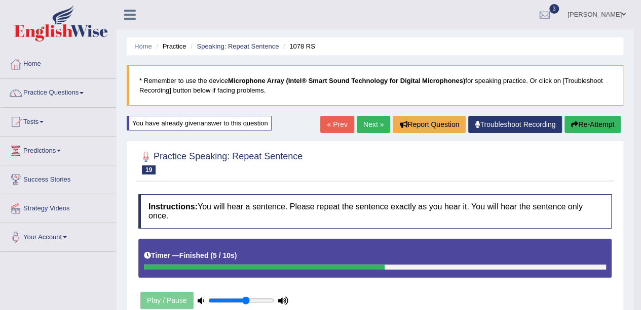
click at [372, 127] on link "Next »" at bounding box center [372, 124] width 33 height 17
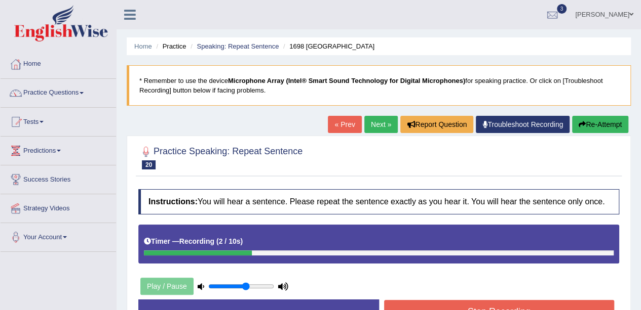
click at [584, 129] on button "Re-Attempt" at bounding box center [600, 124] width 56 height 17
click at [520, 303] on button "Stop Recording" at bounding box center [499, 311] width 230 height 23
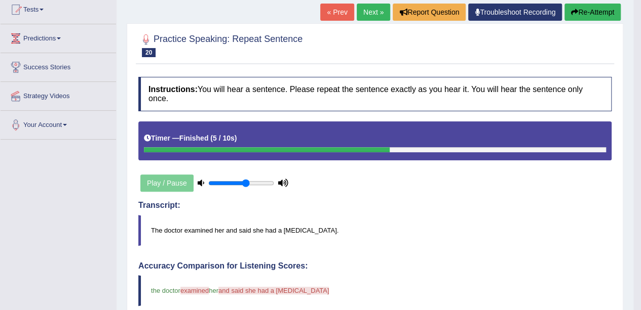
scroll to position [101, 0]
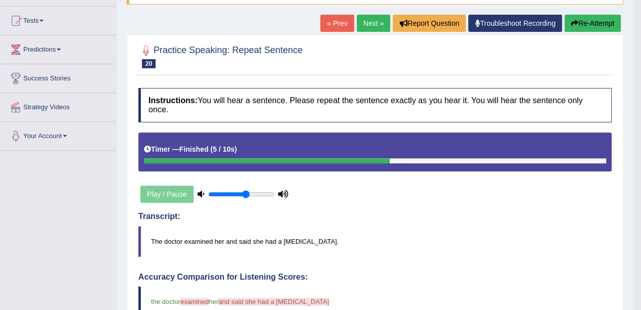
click at [579, 24] on button "Re-Attempt" at bounding box center [592, 23] width 56 height 17
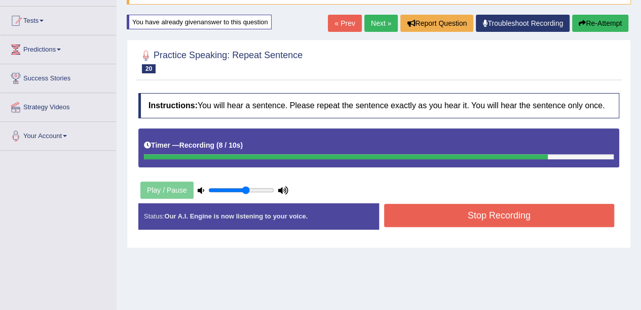
click at [521, 217] on button "Stop Recording" at bounding box center [499, 215] width 230 height 23
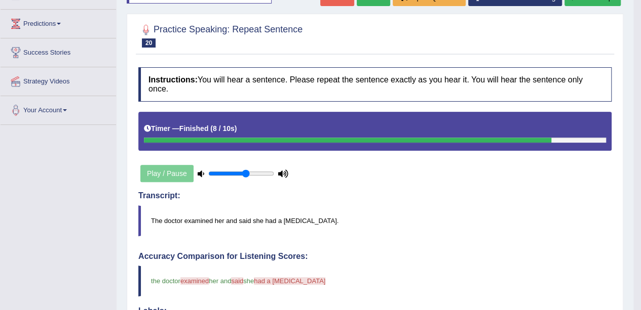
scroll to position [51, 0]
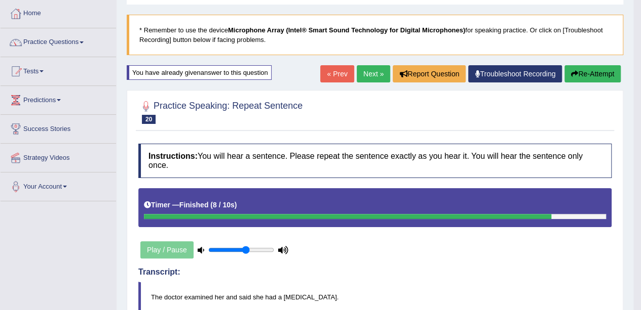
click at [602, 72] on button "Re-Attempt" at bounding box center [592, 73] width 56 height 17
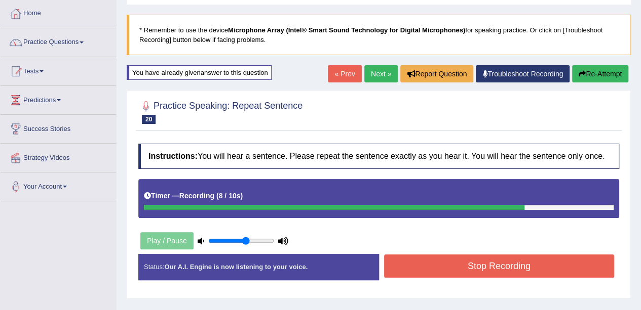
click at [567, 261] on button "Stop Recording" at bounding box center [499, 266] width 230 height 23
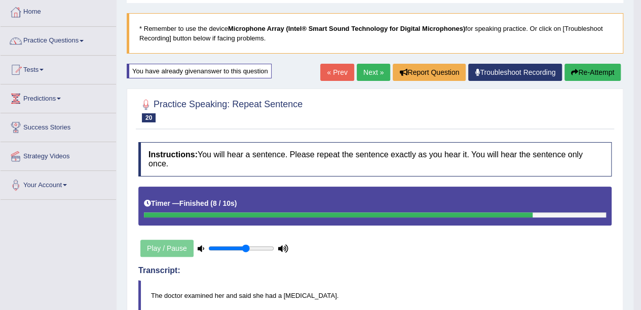
scroll to position [51, 0]
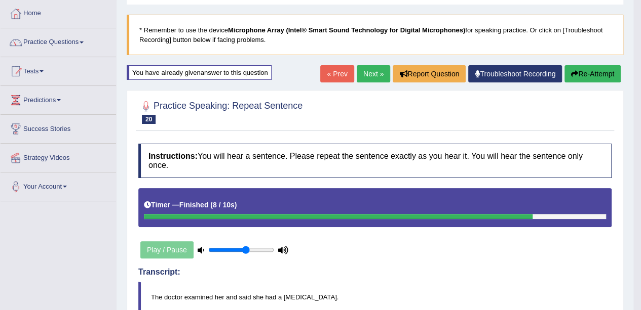
click at [368, 77] on link "Next »" at bounding box center [372, 73] width 33 height 17
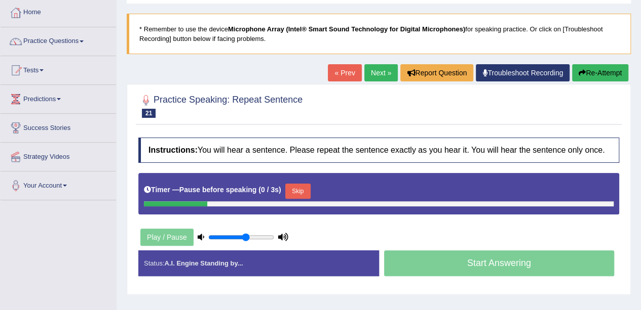
scroll to position [51, 0]
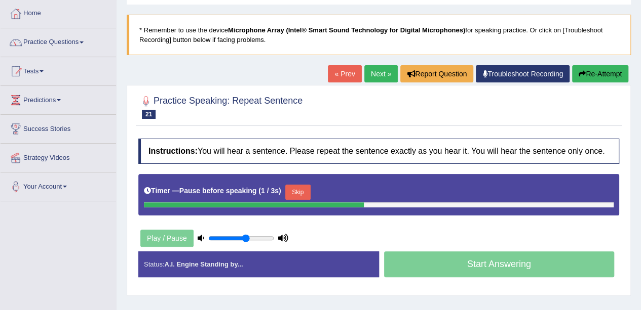
click at [610, 71] on button "Re-Attempt" at bounding box center [600, 73] width 56 height 17
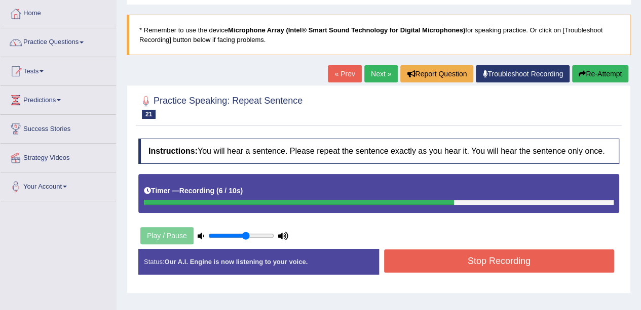
click at [513, 268] on button "Stop Recording" at bounding box center [499, 261] width 230 height 23
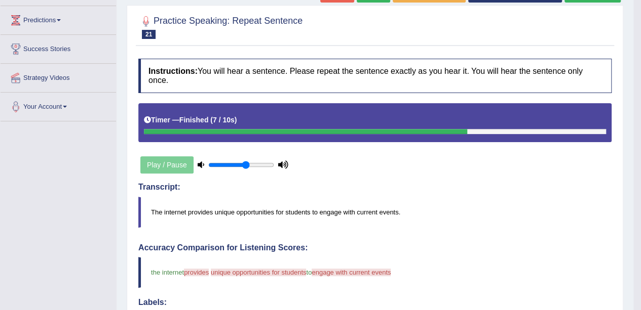
scroll to position [101, 0]
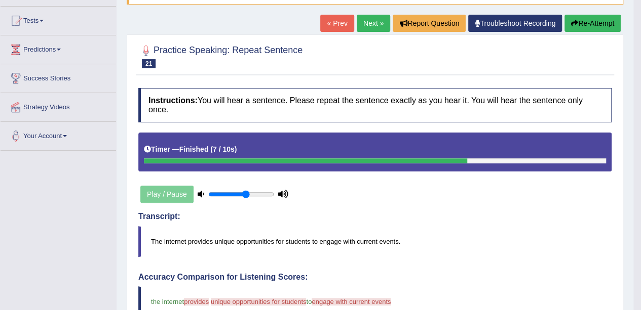
click at [589, 21] on button "Re-Attempt" at bounding box center [592, 23] width 56 height 17
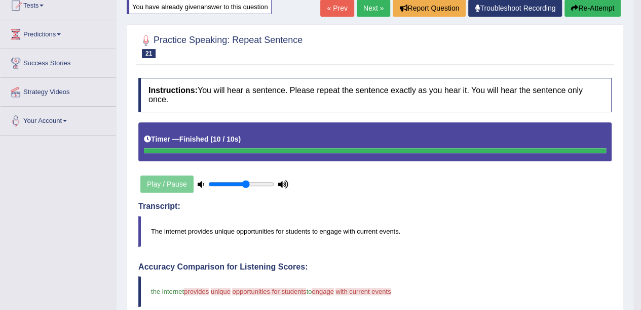
scroll to position [101, 0]
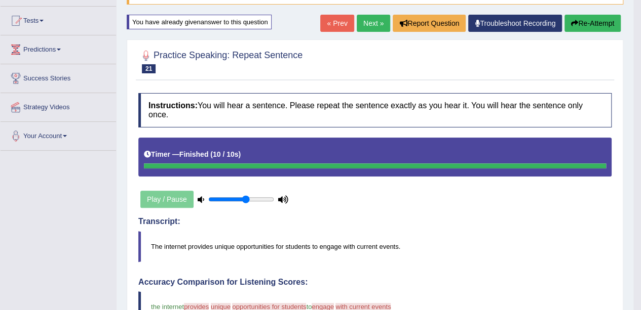
click at [583, 23] on button "Re-Attempt" at bounding box center [592, 23] width 56 height 17
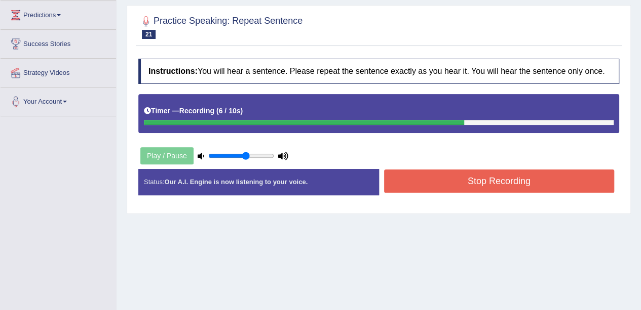
scroll to position [152, 0]
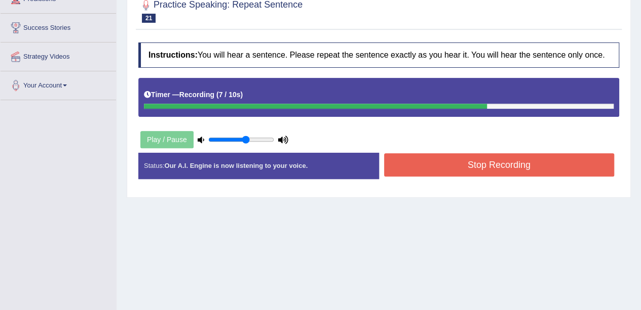
click at [440, 146] on div "Instructions: You will hear a sentence. Please repeat the sentence exactly as y…" at bounding box center [379, 114] width 486 height 154
click at [427, 172] on button "Stop Recording" at bounding box center [499, 164] width 230 height 23
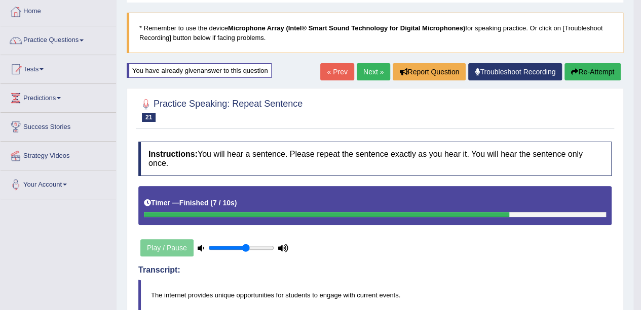
scroll to position [51, 0]
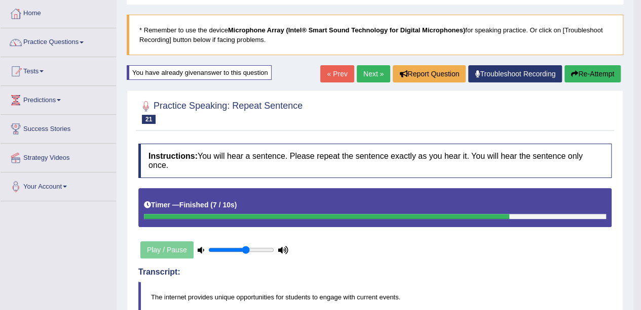
click at [369, 67] on link "Next »" at bounding box center [372, 73] width 33 height 17
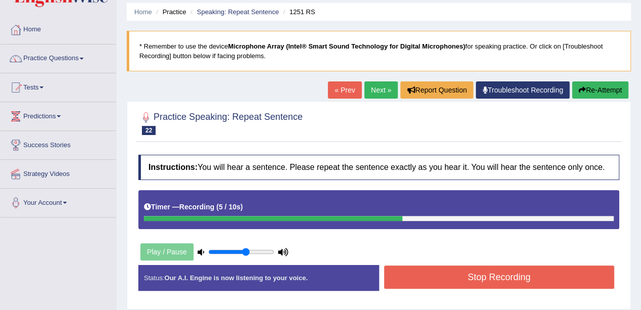
scroll to position [101, 0]
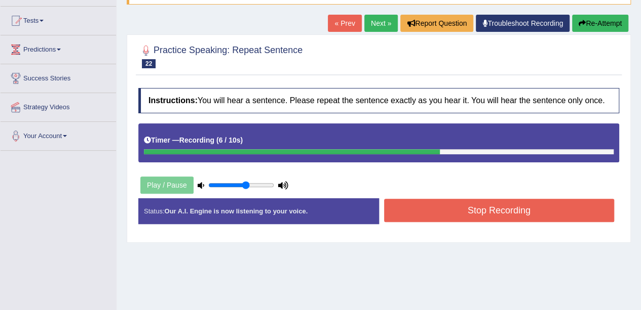
click at [426, 214] on button "Stop Recording" at bounding box center [499, 210] width 230 height 23
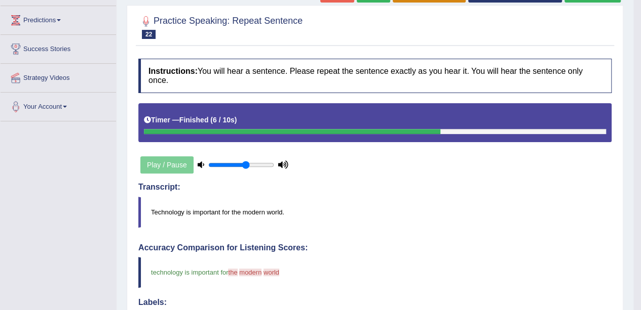
scroll to position [0, 0]
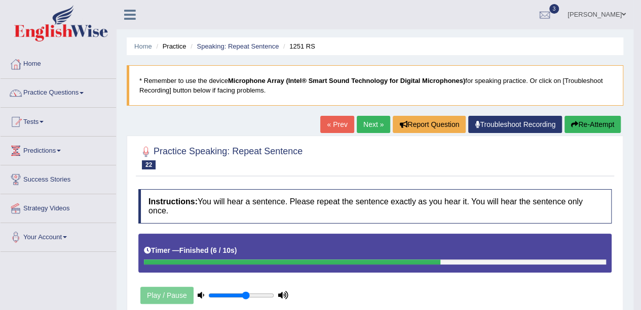
click at [574, 125] on icon "button" at bounding box center [574, 124] width 7 height 7
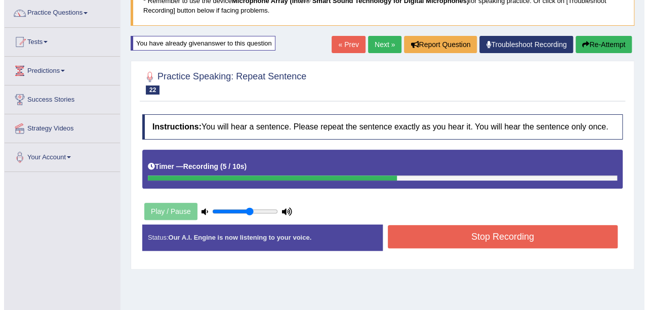
scroll to position [101, 0]
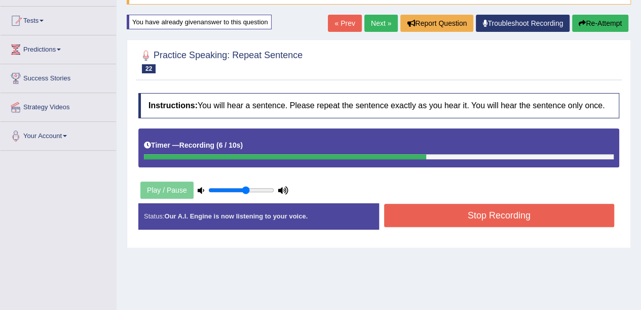
click at [546, 205] on button "Stop Recording" at bounding box center [499, 215] width 230 height 23
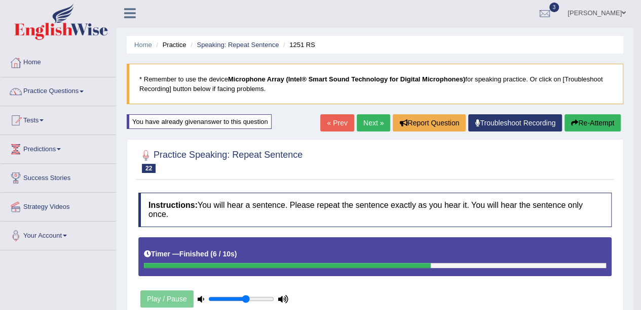
scroll to position [0, 0]
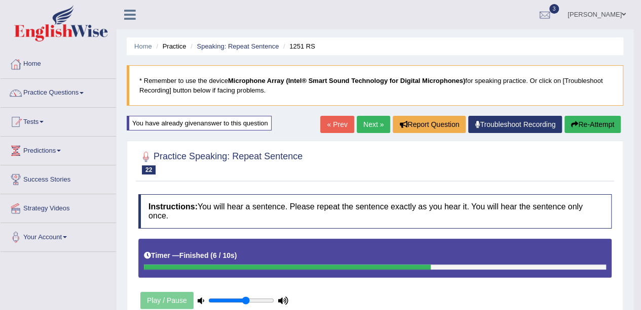
click at [368, 128] on link "Next »" at bounding box center [372, 124] width 33 height 17
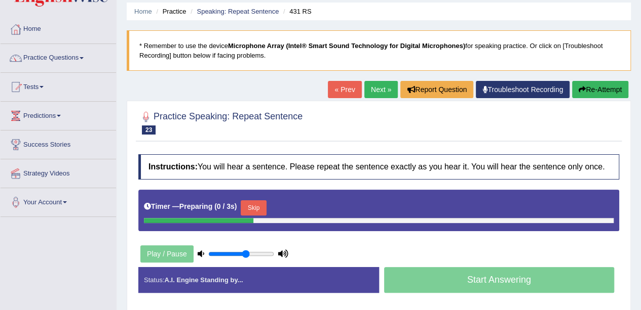
scroll to position [51, 0]
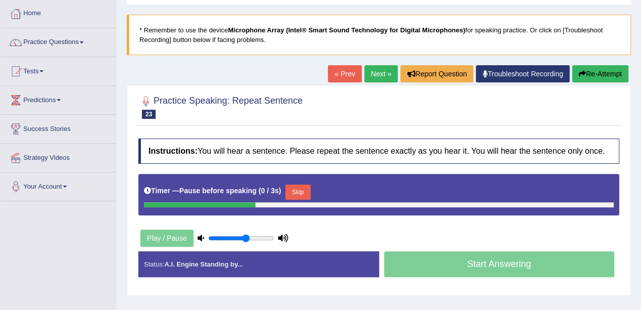
click at [372, 75] on link "Next »" at bounding box center [380, 73] width 33 height 17
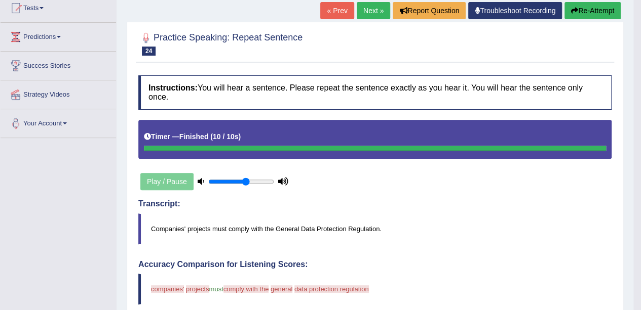
scroll to position [51, 0]
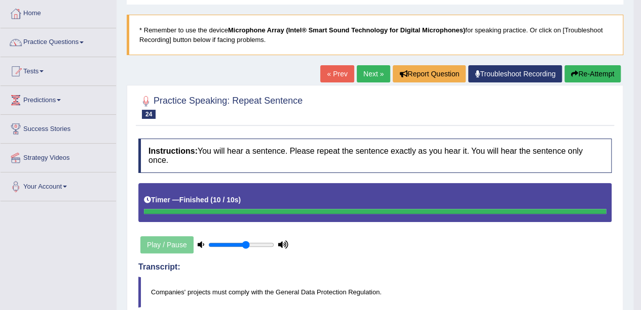
click at [594, 66] on button "Re-Attempt" at bounding box center [592, 73] width 56 height 17
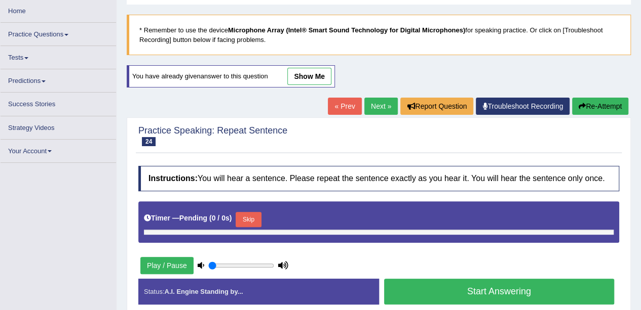
type input "0.6"
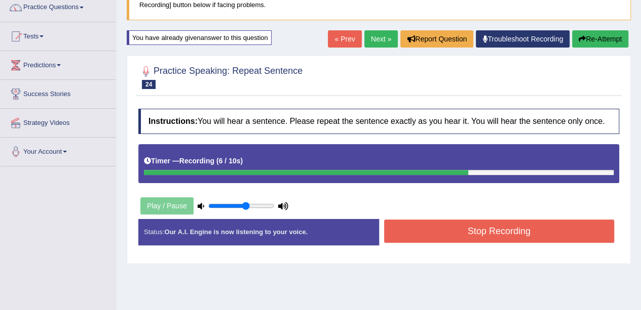
scroll to position [101, 0]
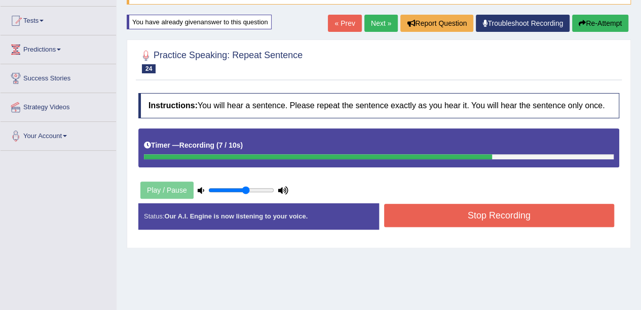
click at [553, 228] on div "Stop Recording" at bounding box center [499, 217] width 241 height 26
click at [552, 222] on button "Stop Recording" at bounding box center [499, 215] width 230 height 23
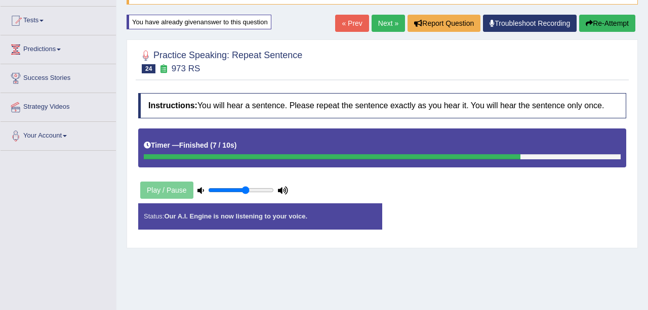
click at [553, 217] on div "Status: Our A.I. Engine is now listening to your voice. Start Answering Stop Re…" at bounding box center [382, 222] width 488 height 36
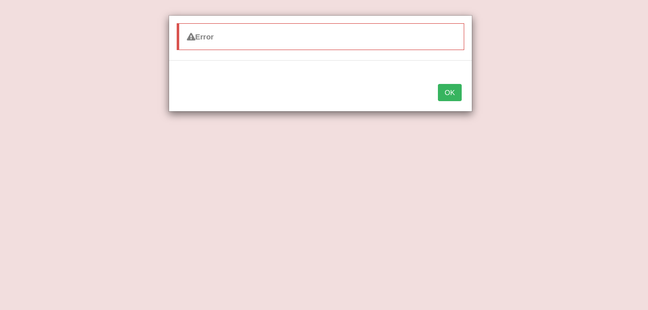
click at [454, 97] on button "OK" at bounding box center [449, 92] width 23 height 17
